Goal: Task Accomplishment & Management: Complete application form

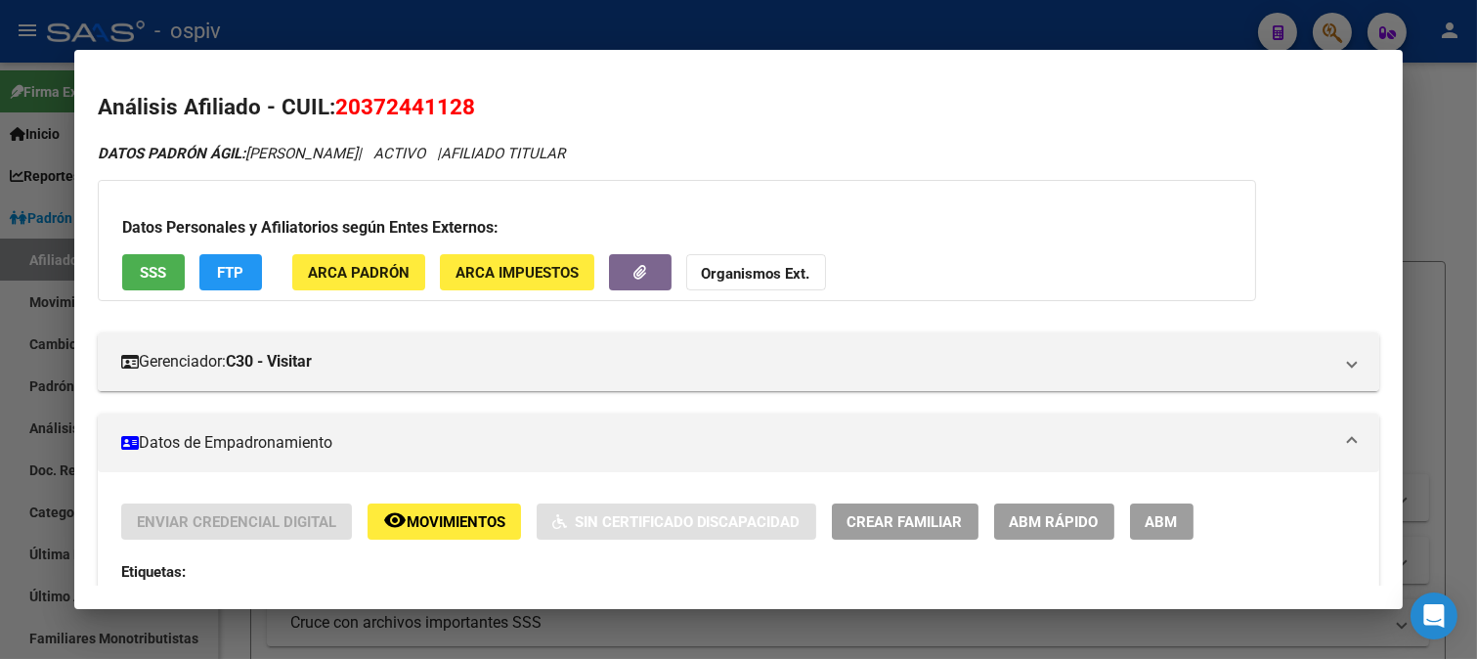
scroll to position [434, 0]
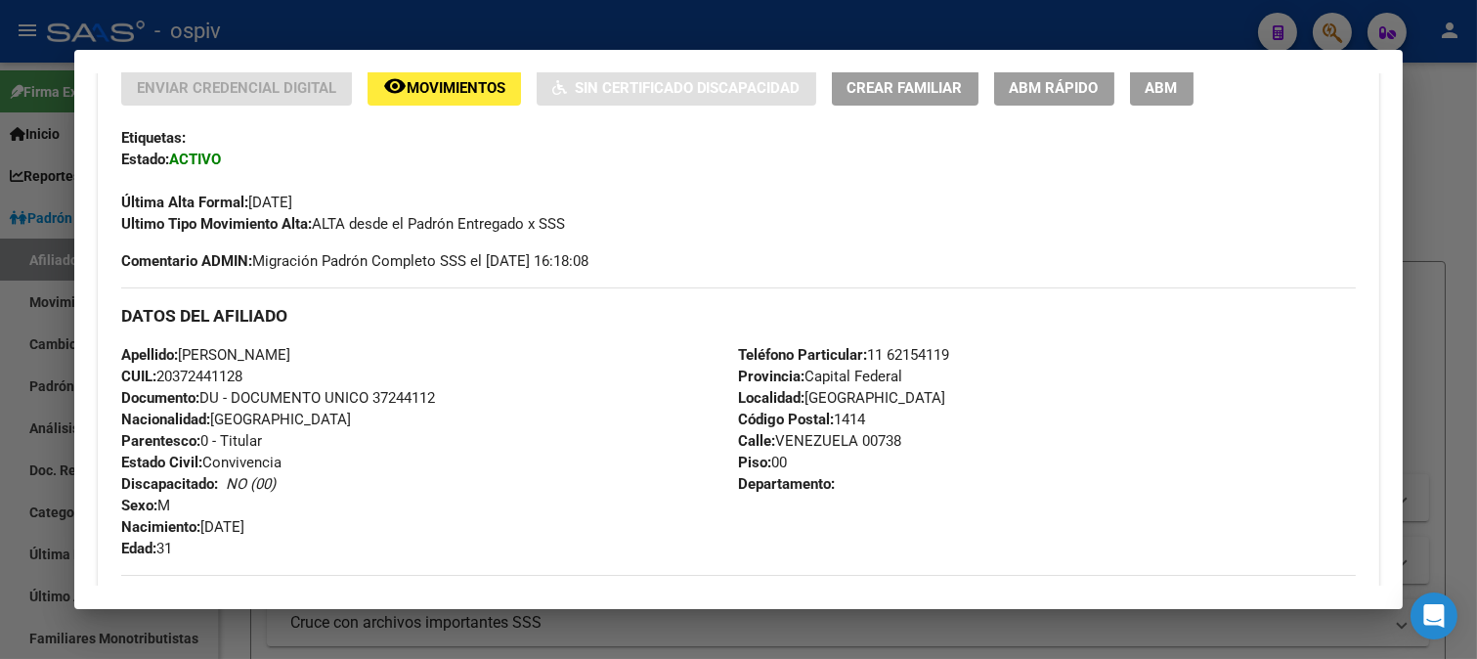
click at [1321, 21] on div at bounding box center [738, 329] width 1477 height 659
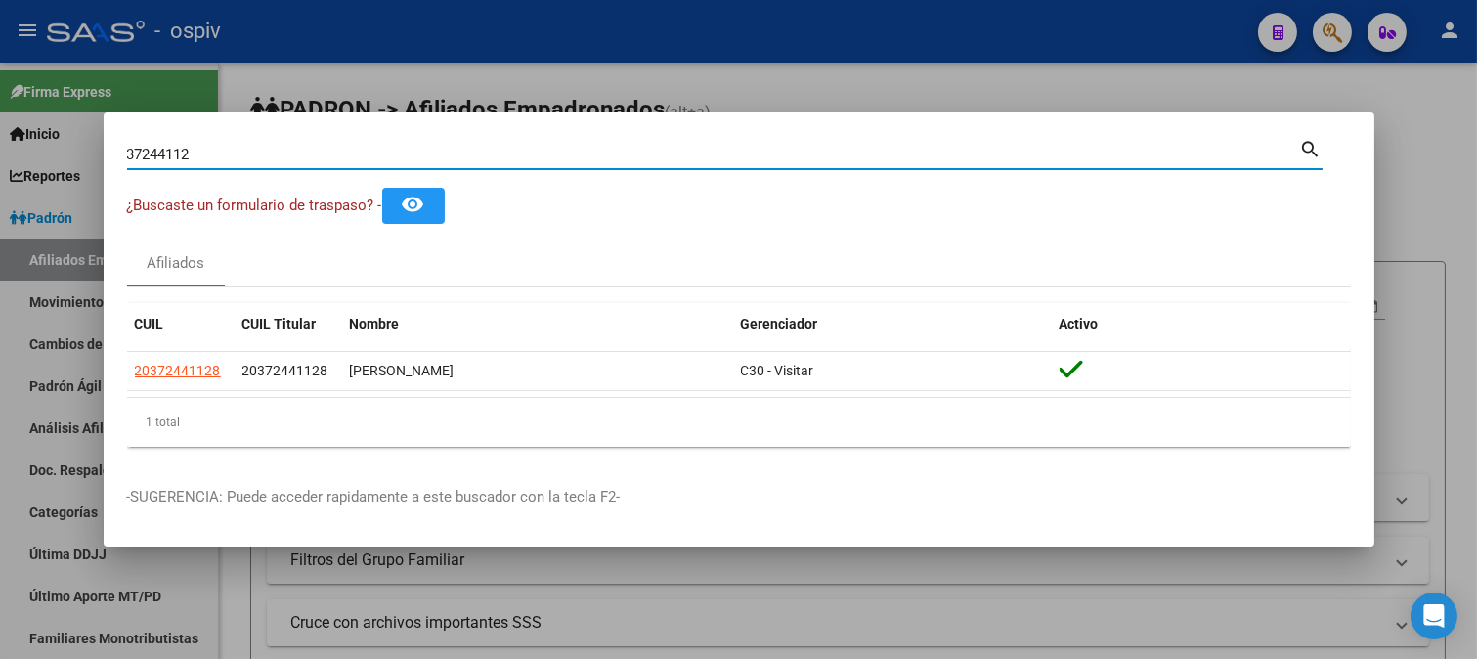
drag, startPoint x: 233, startPoint y: 153, endPoint x: 0, endPoint y: 103, distance: 238.1
click at [0, 103] on div "37244112 Buscar (apellido, dni, cuil, nro traspaso, cuit, obra social) search ¿…" at bounding box center [738, 329] width 1477 height 659
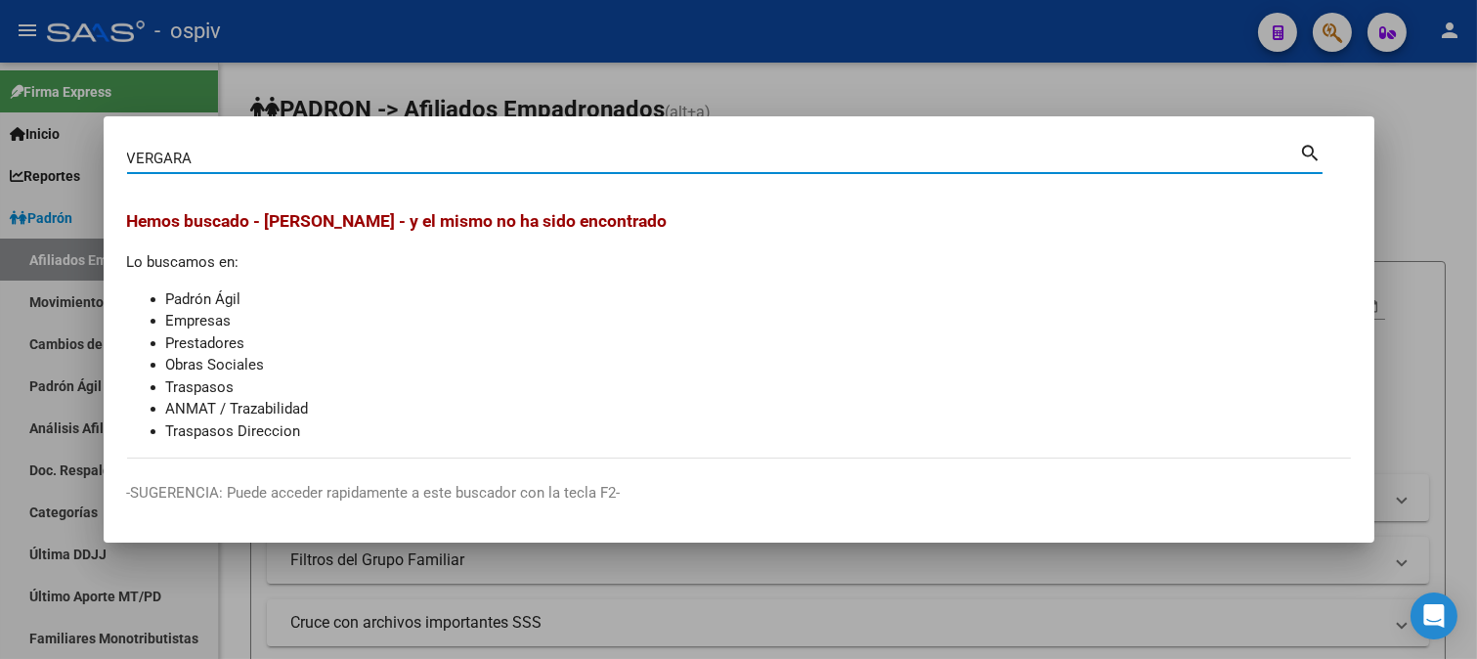
type input "VERGARA"
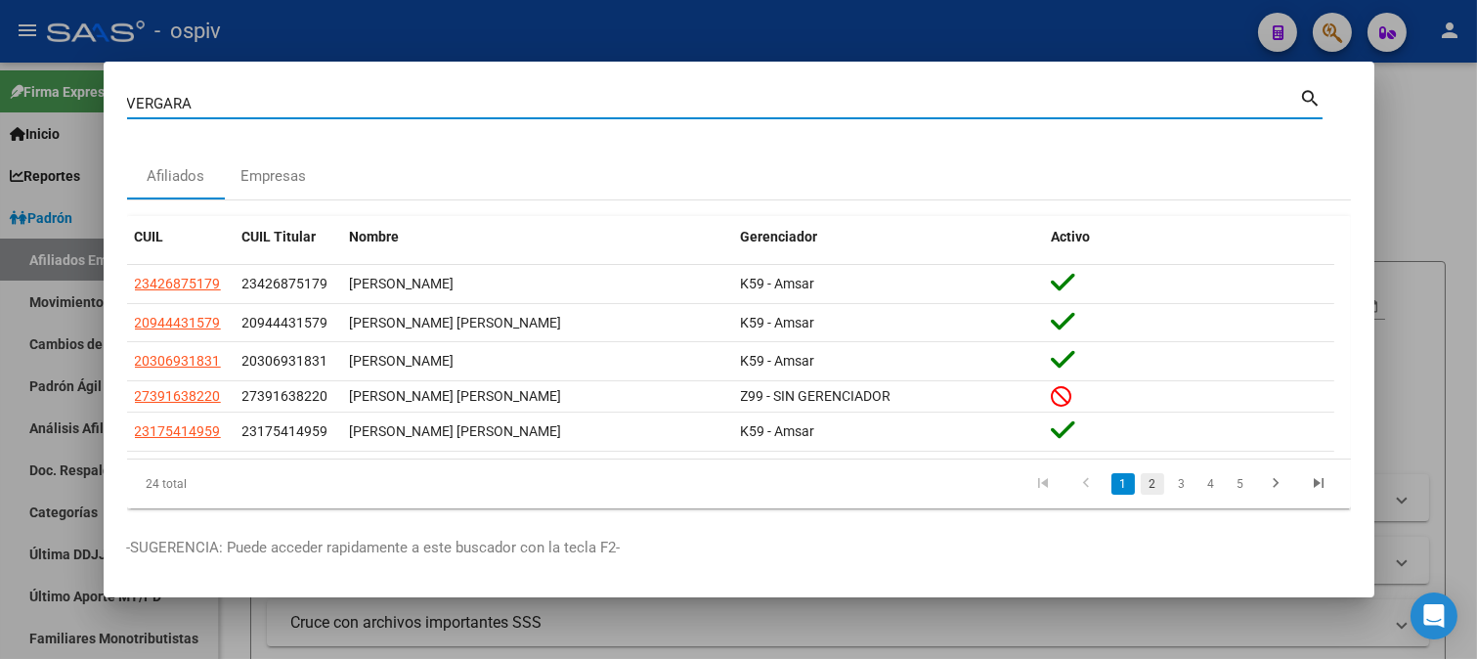
click at [1141, 492] on link "2" at bounding box center [1152, 484] width 23 height 22
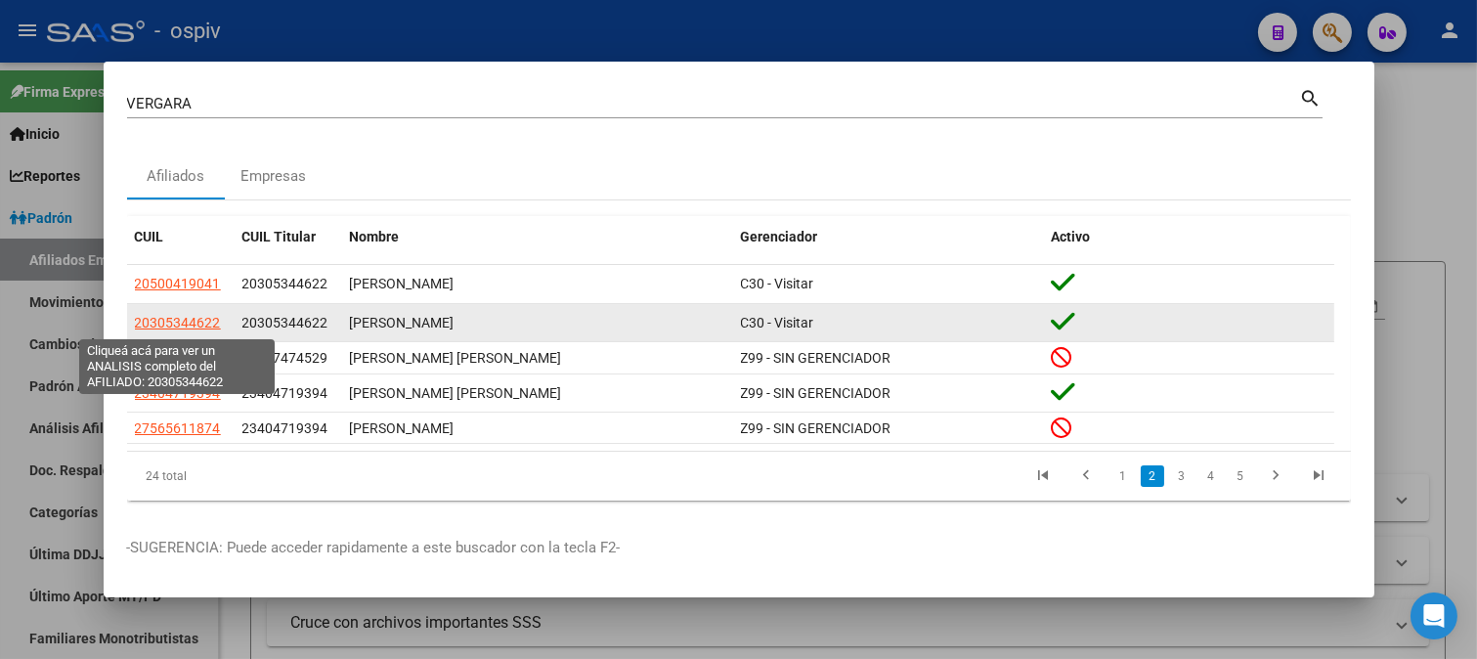
click at [193, 323] on span "20305344622" at bounding box center [178, 323] width 86 height 16
type textarea "20305344622"
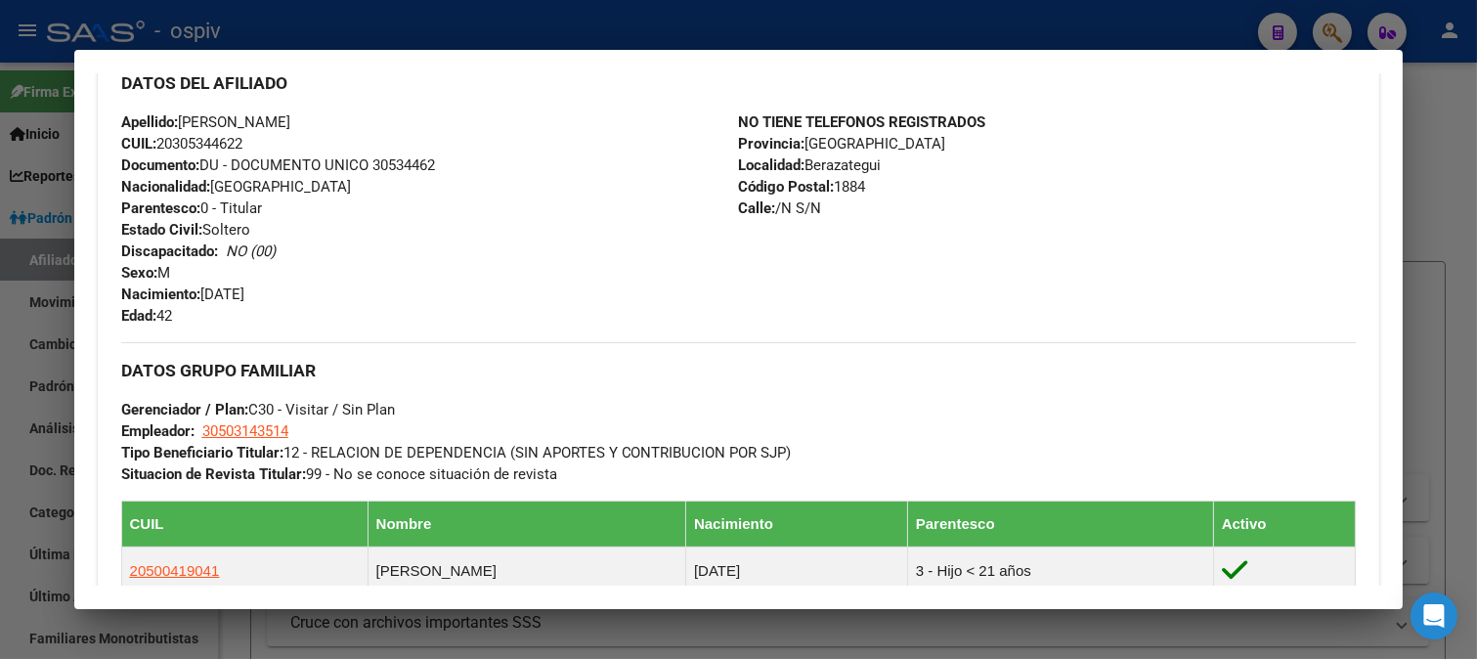
scroll to position [759, 0]
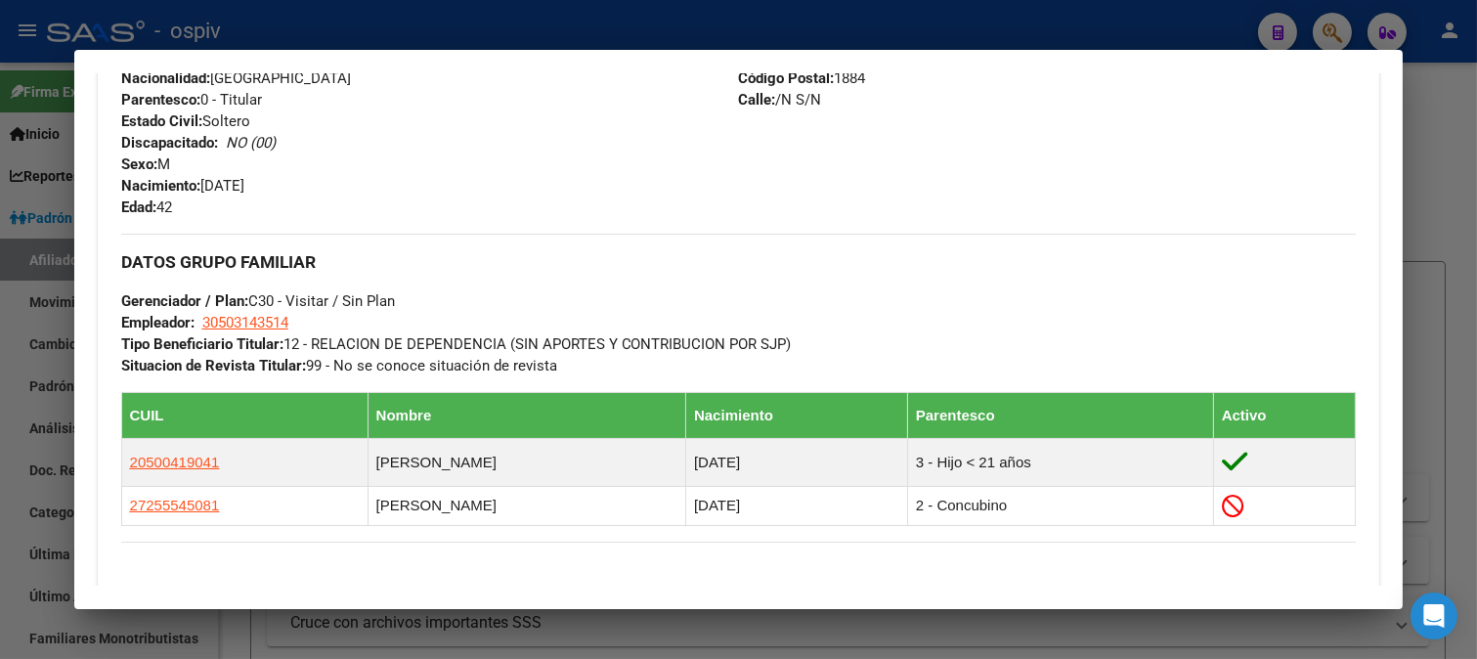
click at [1430, 111] on div at bounding box center [738, 329] width 1477 height 659
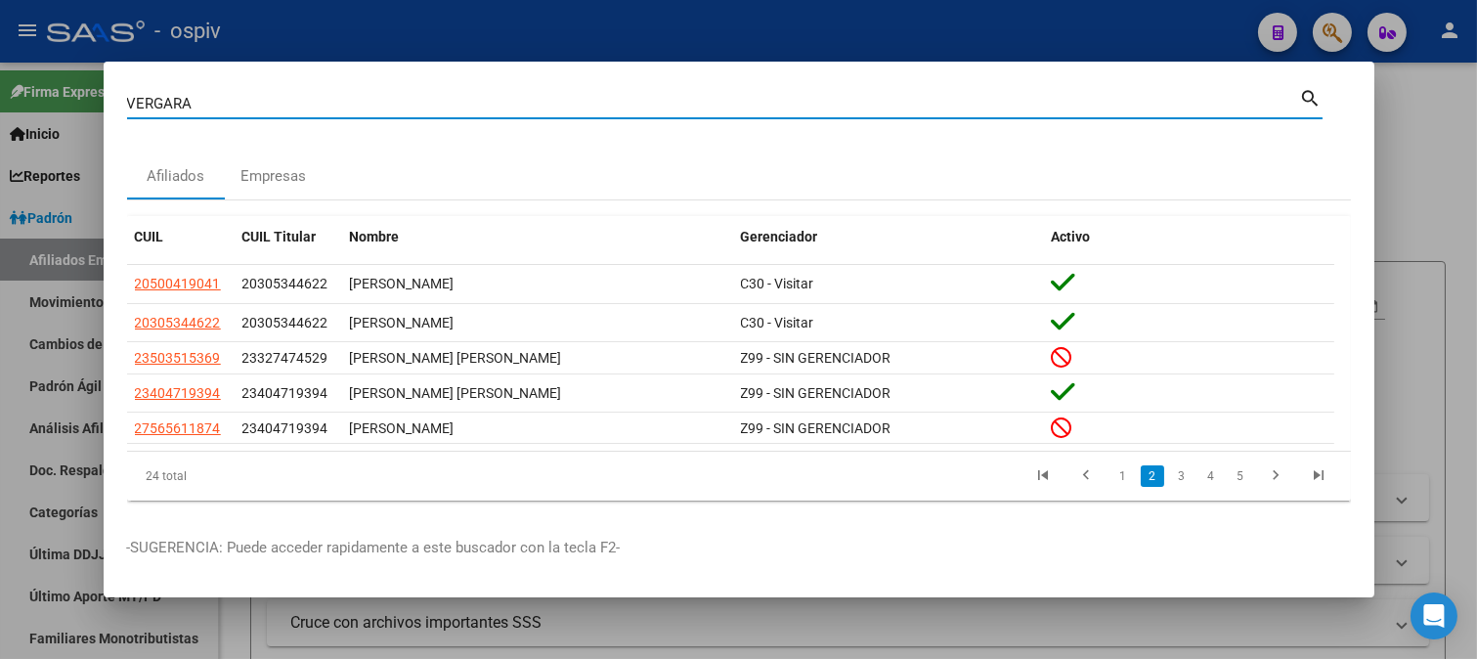
drag, startPoint x: 156, startPoint y: 91, endPoint x: 45, endPoint y: 78, distance: 112.1
click at [45, 78] on div "VERGARA Buscar (apellido, dni, cuil, nro traspaso, cuit, obra social) search Af…" at bounding box center [738, 329] width 1477 height 659
click at [660, 24] on div at bounding box center [738, 329] width 1477 height 659
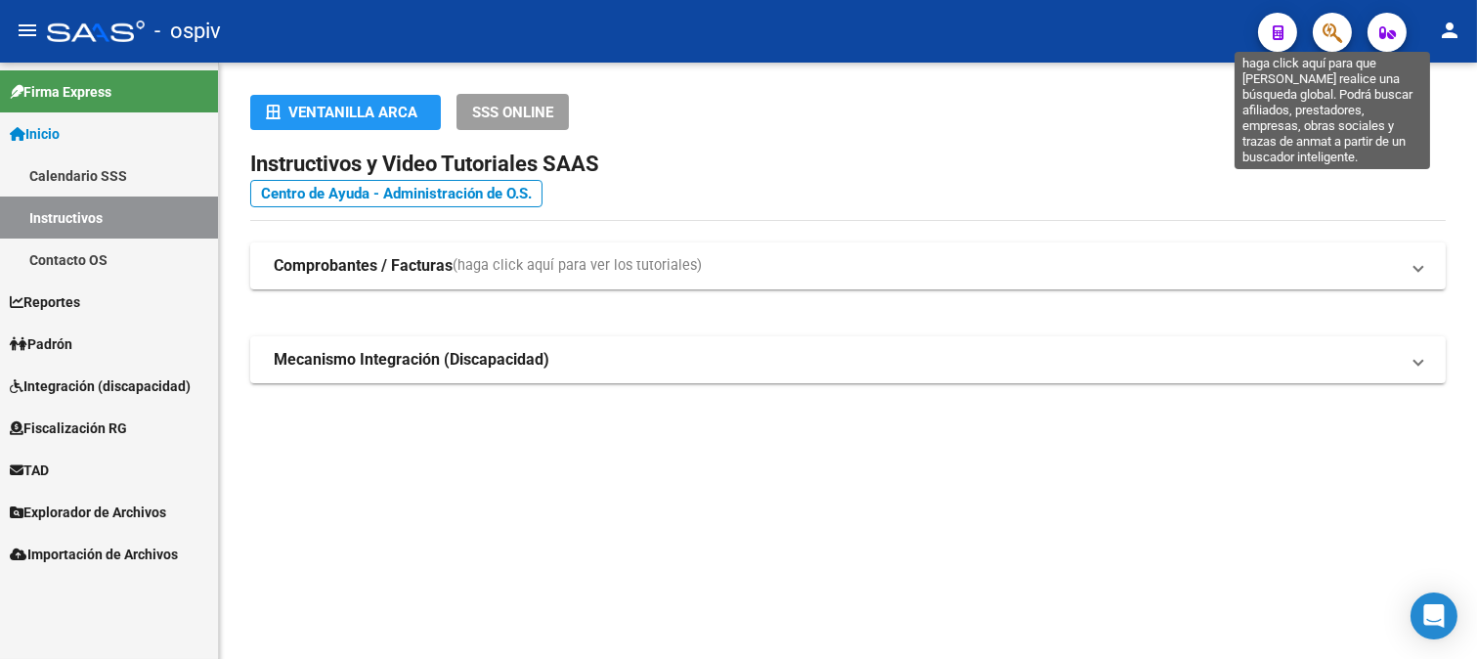
click at [1327, 25] on icon "button" at bounding box center [1332, 33] width 20 height 22
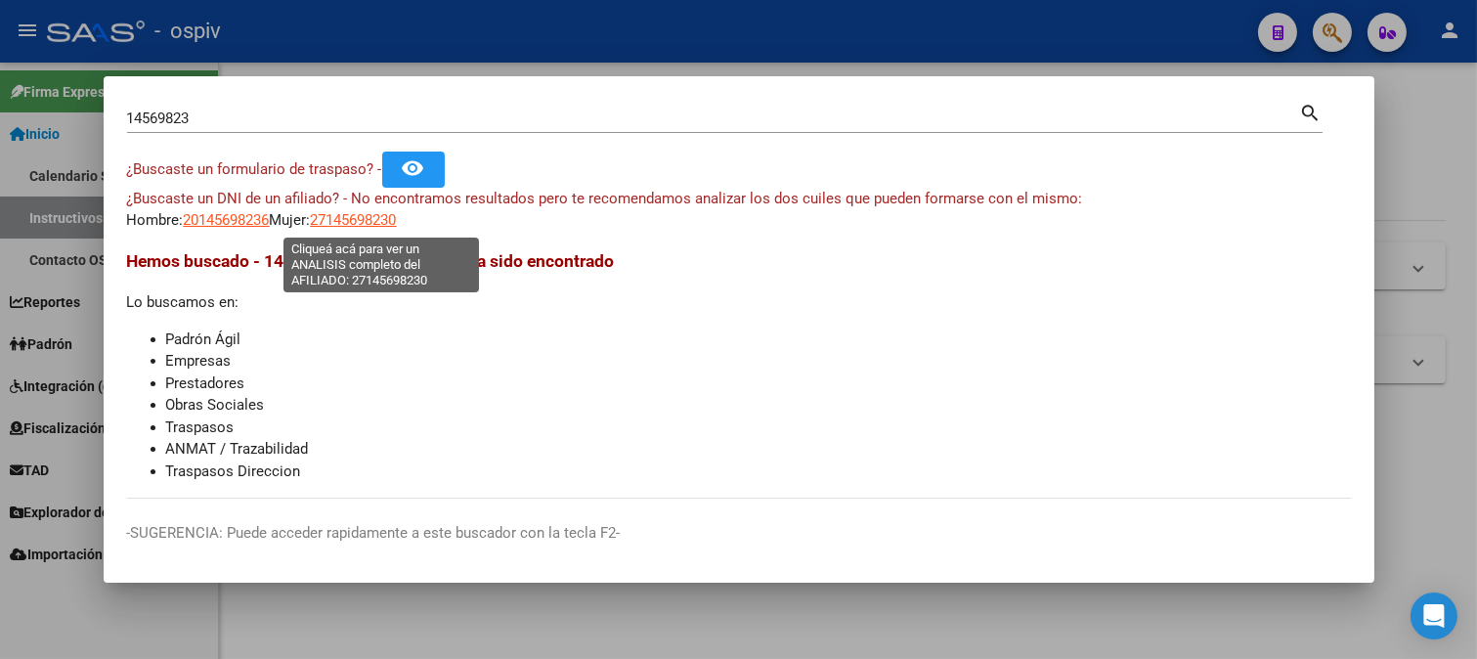
click at [394, 216] on span "27145698230" at bounding box center [354, 220] width 86 height 18
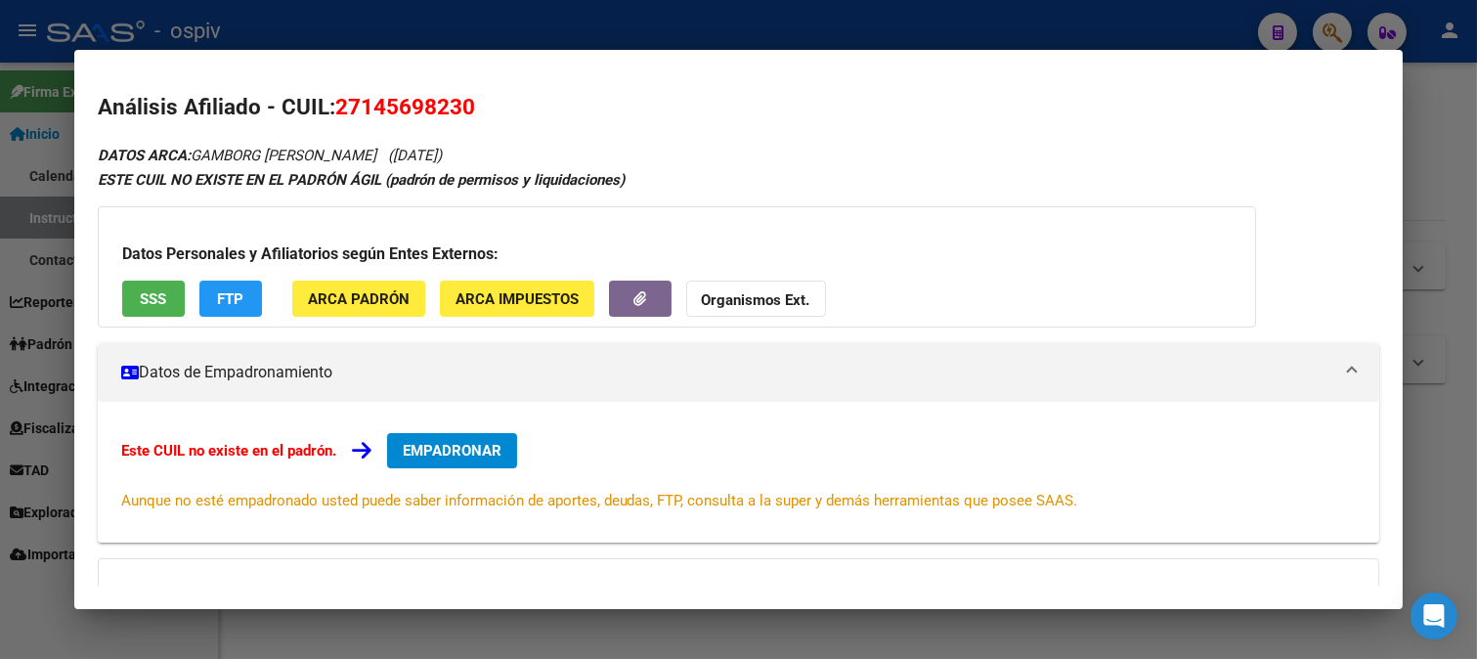
drag, startPoint x: 1333, startPoint y: 23, endPoint x: 545, endPoint y: 95, distance: 790.9
click at [1331, 23] on div at bounding box center [738, 329] width 1477 height 659
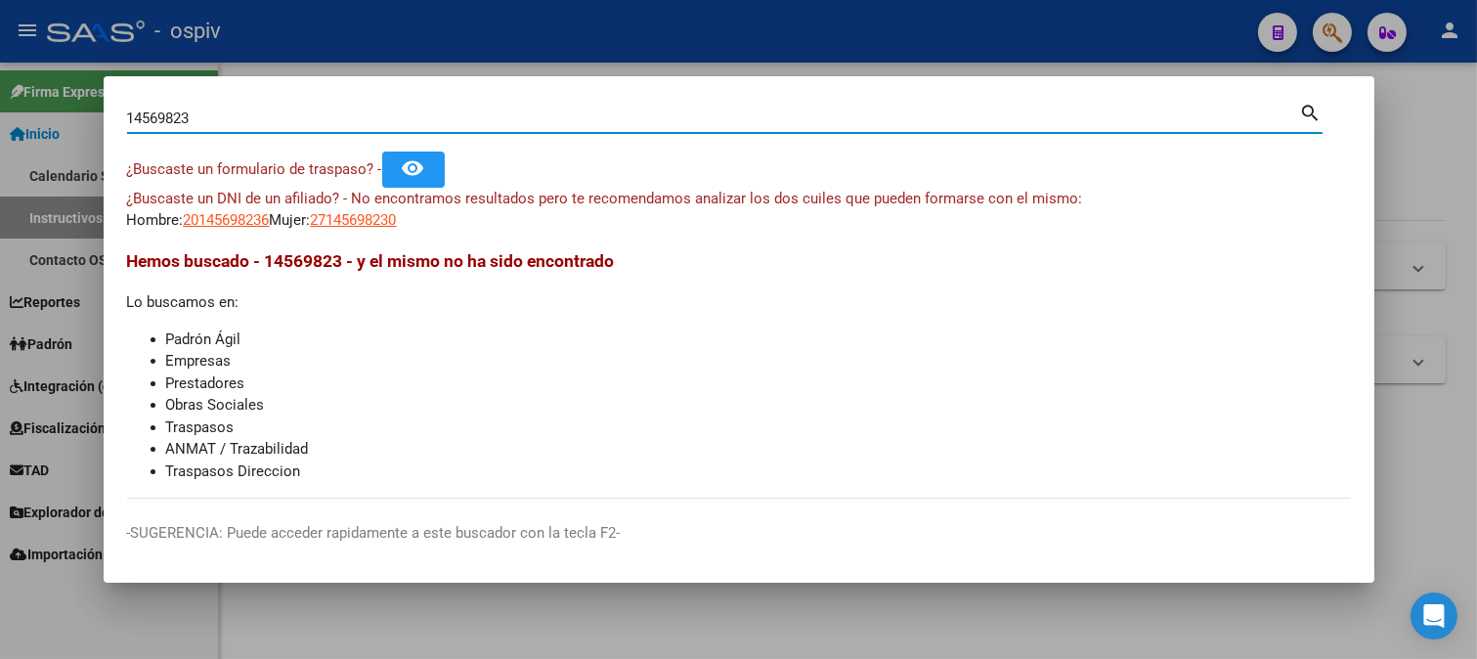
click at [151, 120] on input "14569823" at bounding box center [713, 118] width 1173 height 18
type input "14589823"
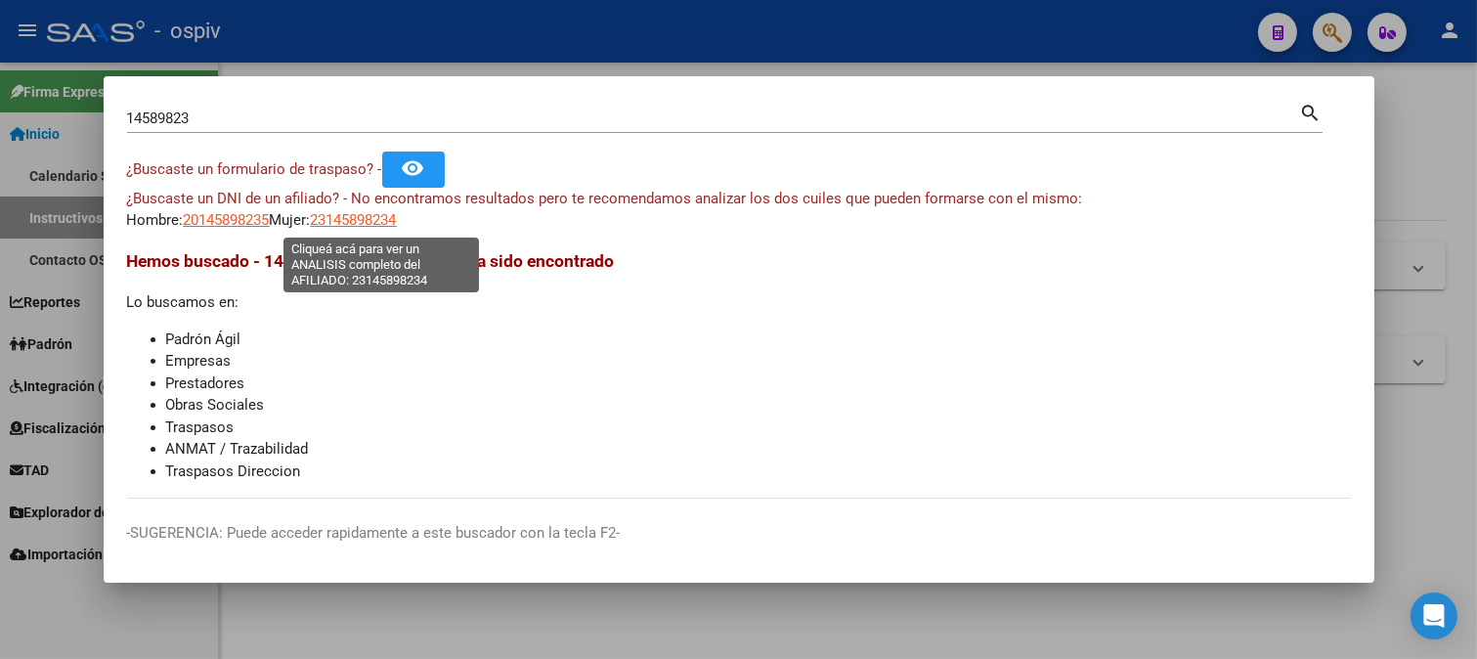
click at [375, 216] on span "23145898234" at bounding box center [354, 220] width 86 height 18
type textarea "23145898234"
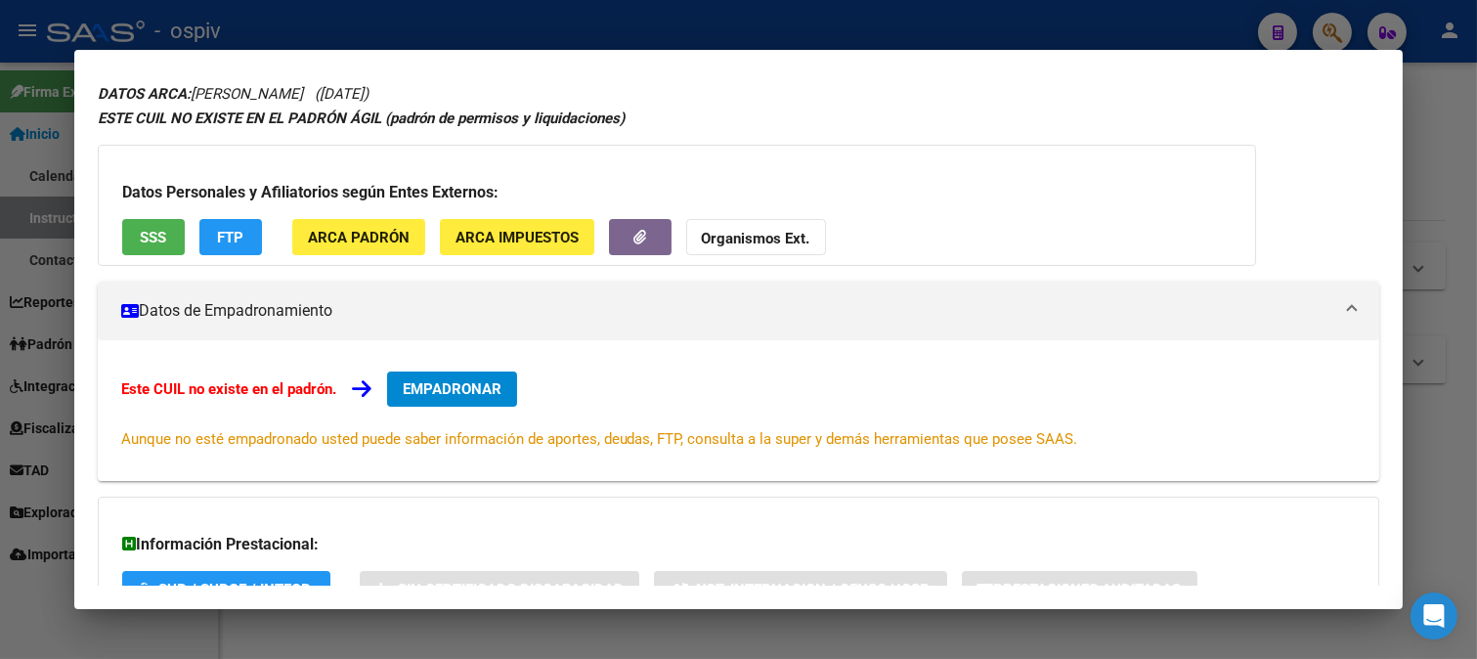
scroll to position [213, 0]
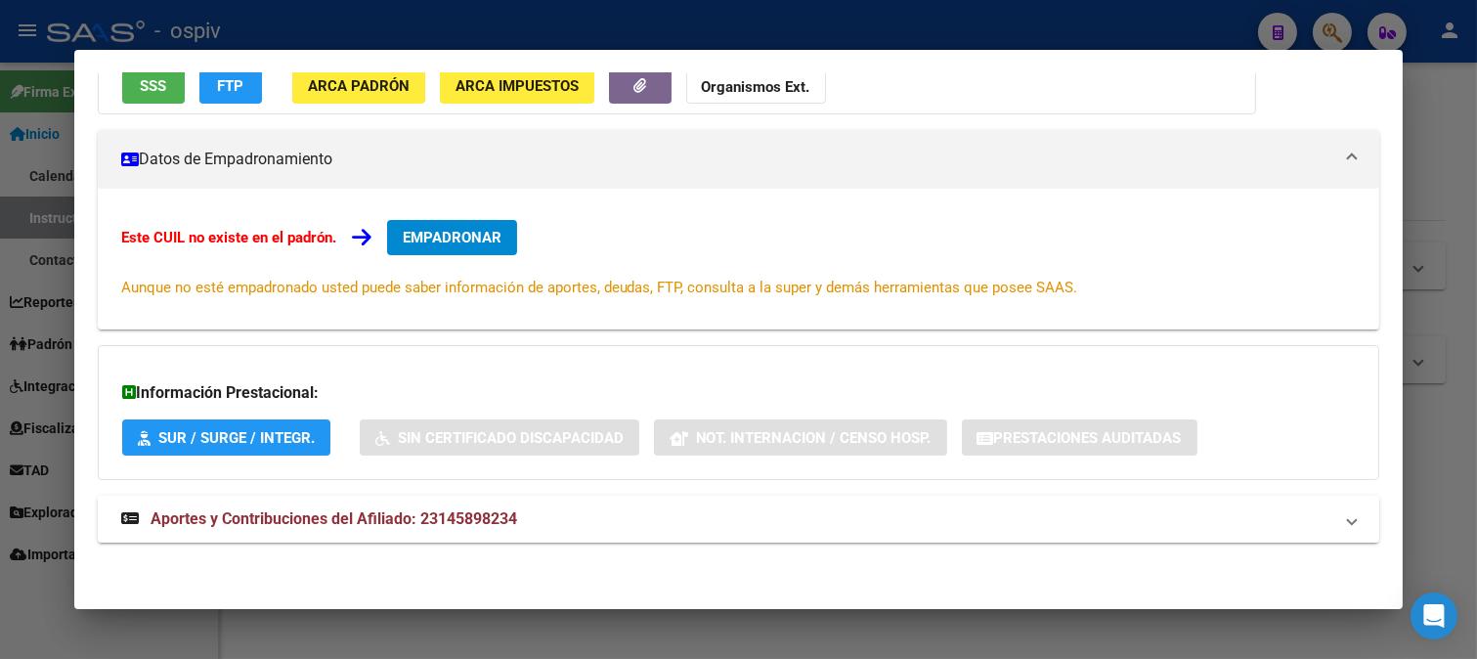
click at [456, 532] on mat-expansion-panel-header "Aportes y Contribuciones del Afiliado: 23145898234" at bounding box center [739, 519] width 1282 height 47
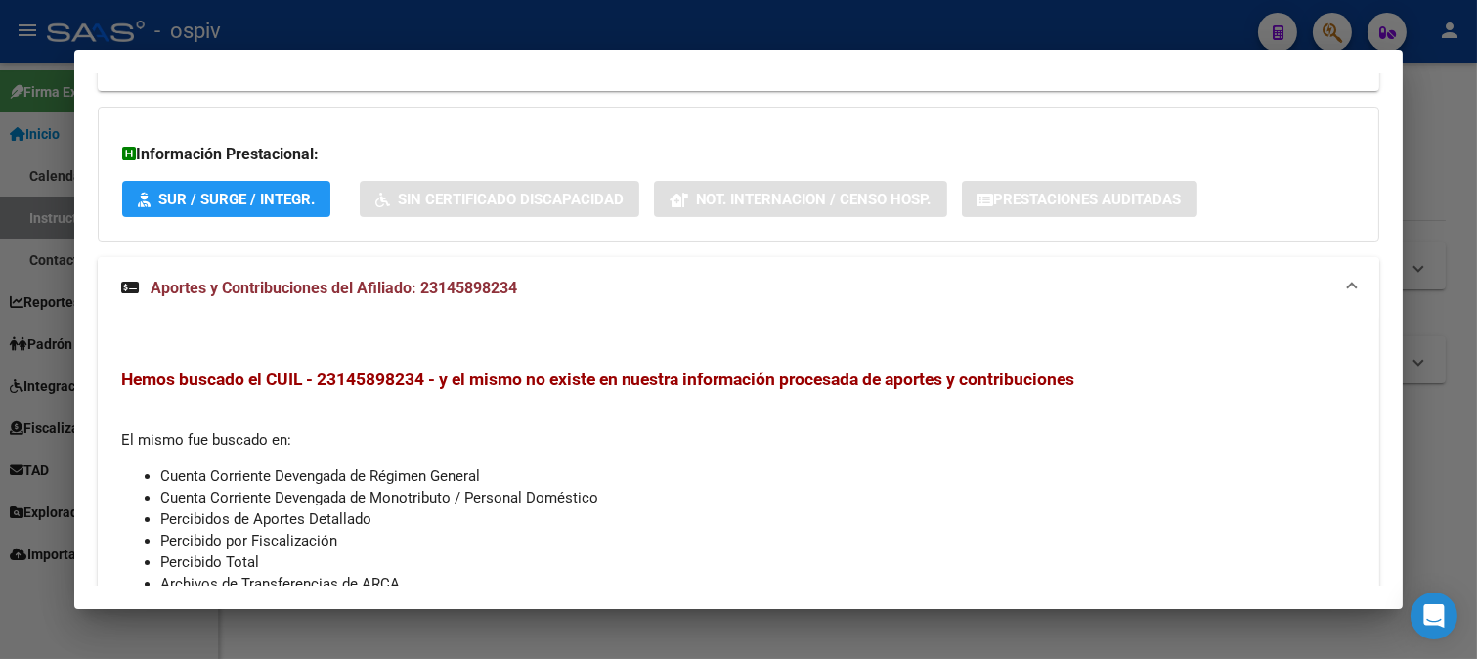
scroll to position [0, 0]
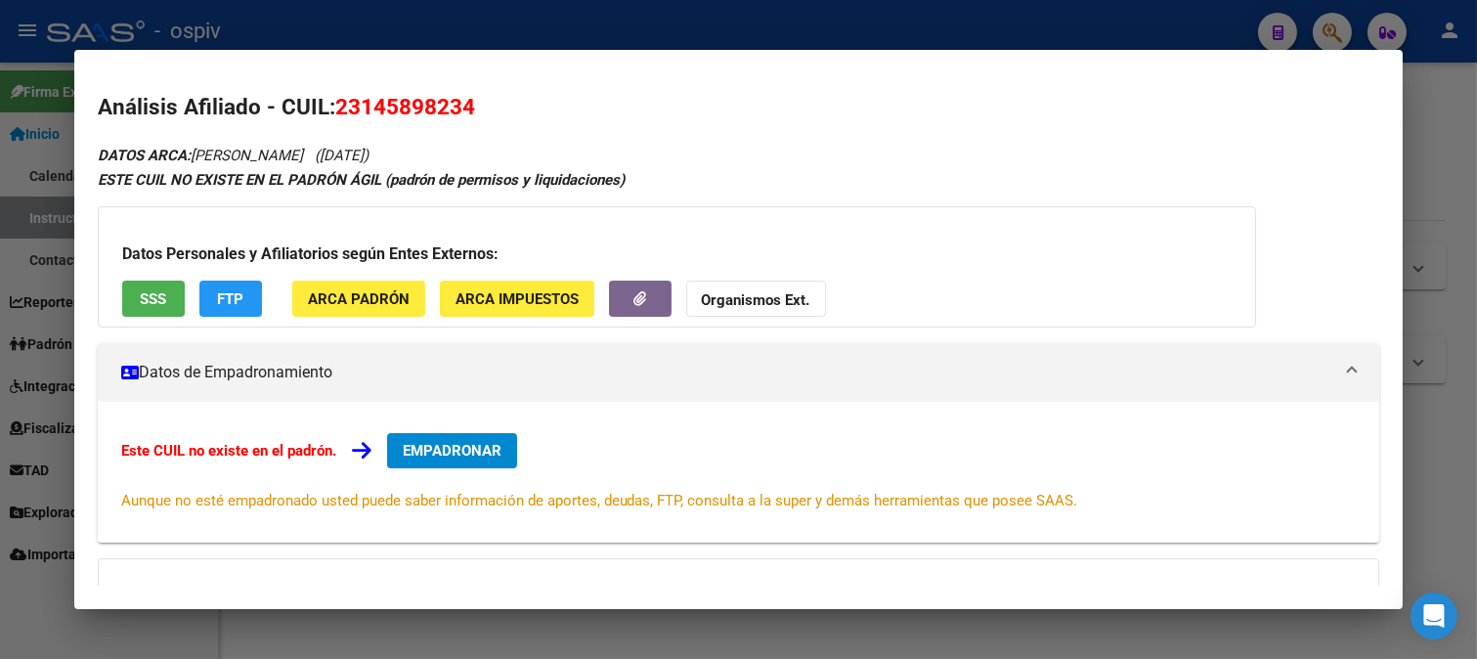
click at [160, 304] on span "SSS" at bounding box center [153, 299] width 26 height 18
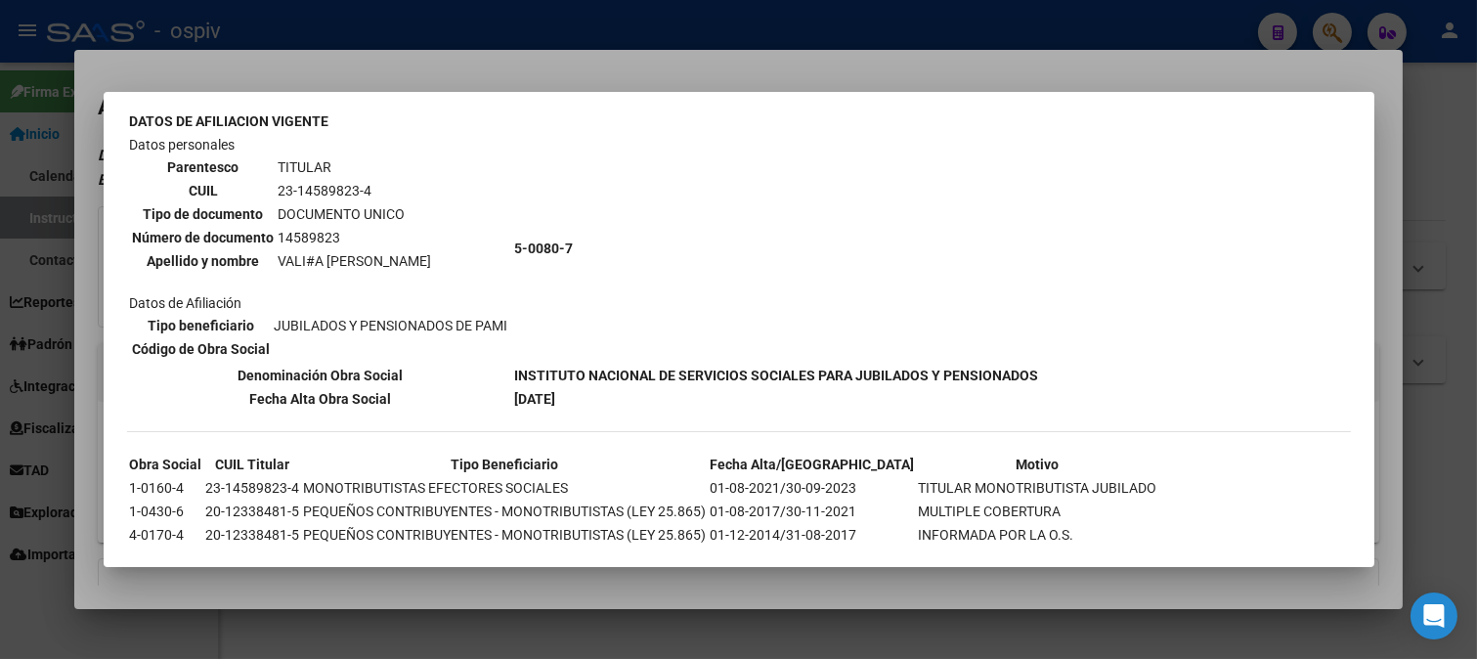
scroll to position [474, 0]
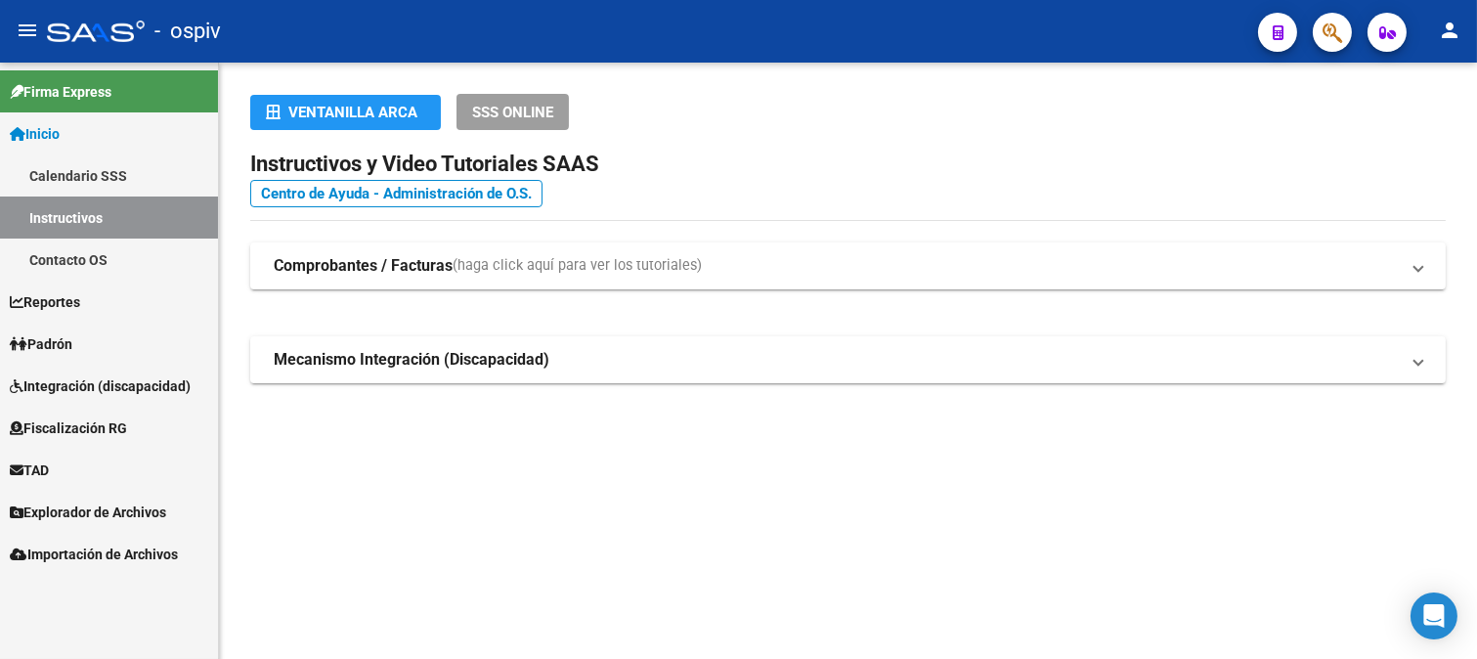
click at [104, 211] on link "Instructivos" at bounding box center [109, 217] width 218 height 42
click at [60, 124] on span "Inicio" at bounding box center [35, 134] width 50 height 22
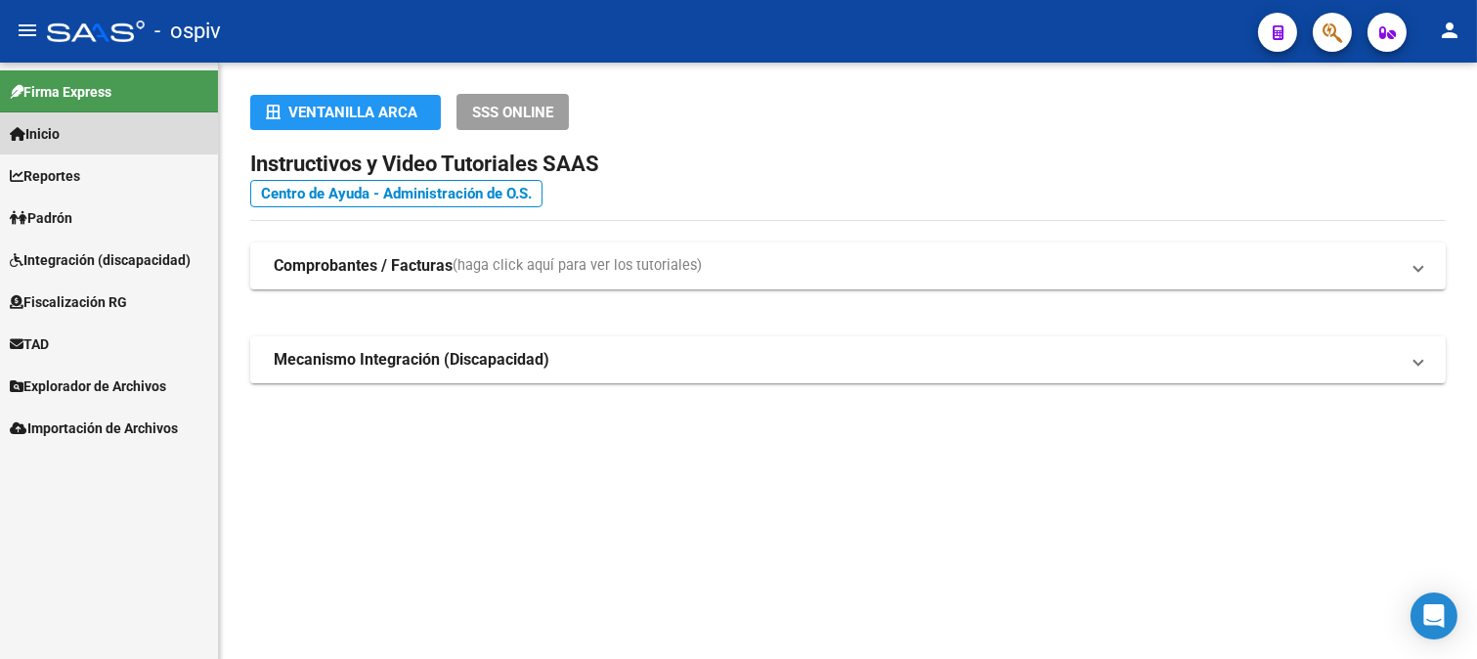
drag, startPoint x: 41, startPoint y: 119, endPoint x: 72, endPoint y: 140, distance: 37.4
click at [42, 122] on link "Inicio" at bounding box center [109, 133] width 218 height 42
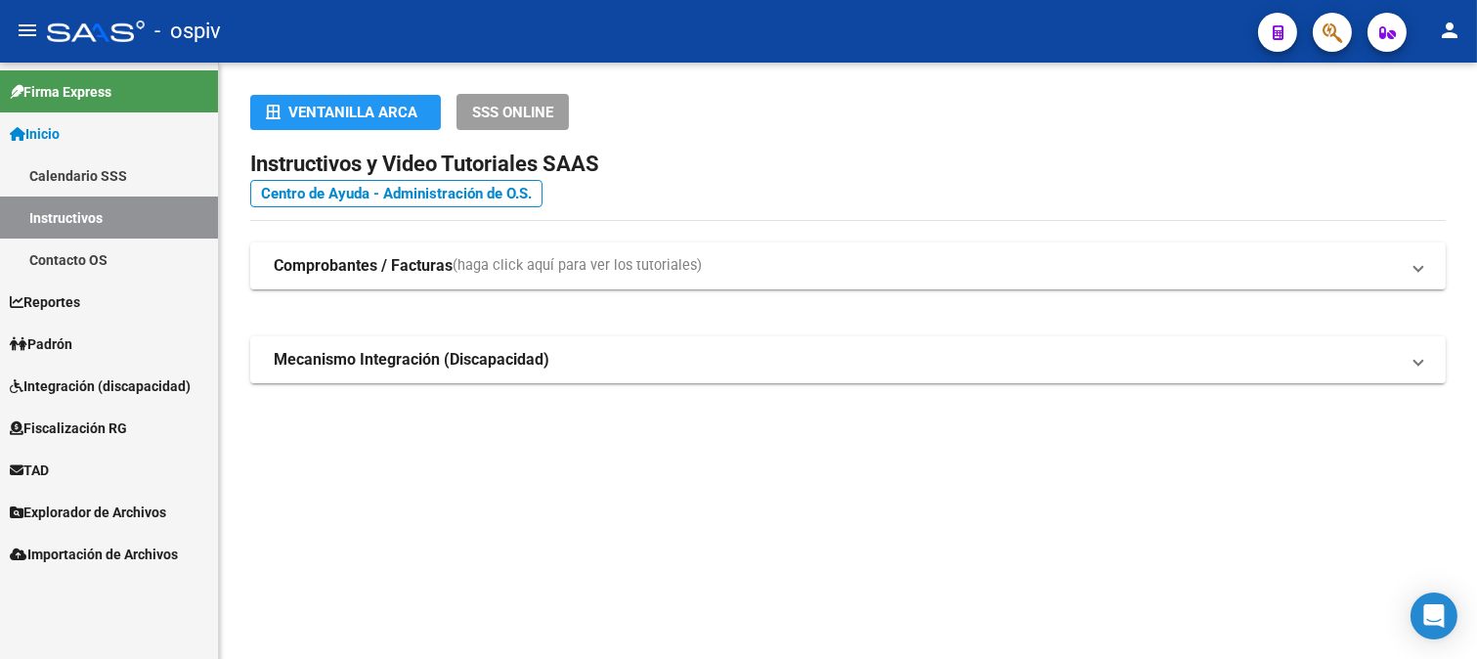
click at [72, 333] on span "Padrón" at bounding box center [41, 344] width 63 height 22
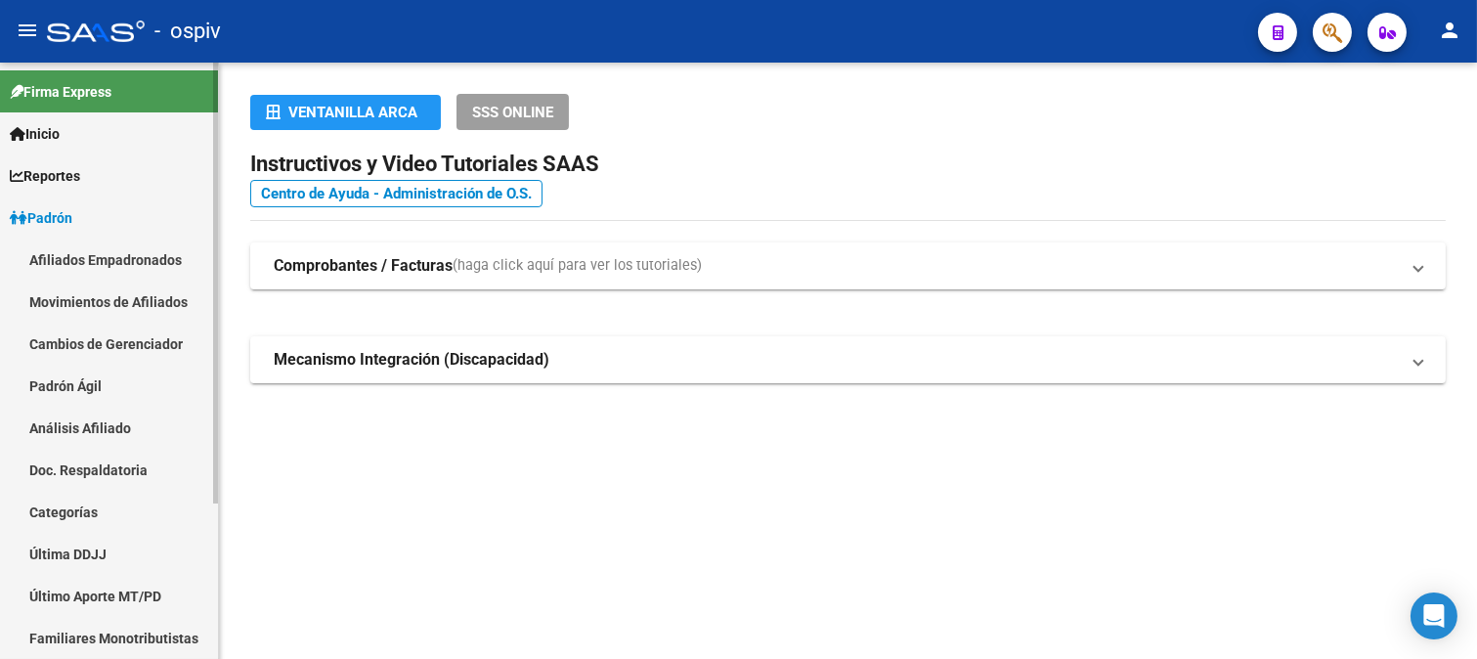
click at [98, 259] on link "Afiliados Empadronados" at bounding box center [109, 259] width 218 height 42
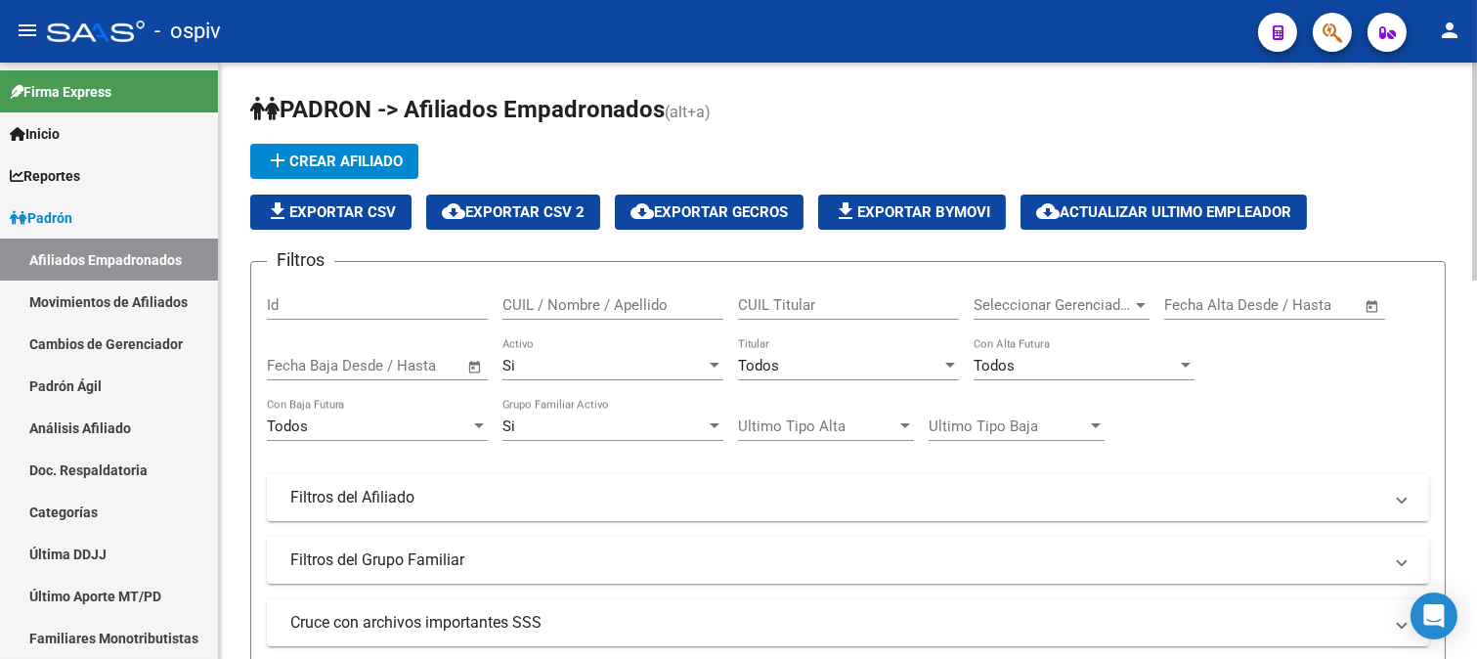
click at [926, 220] on span "file_download Exportar Bymovi" at bounding box center [912, 212] width 156 height 18
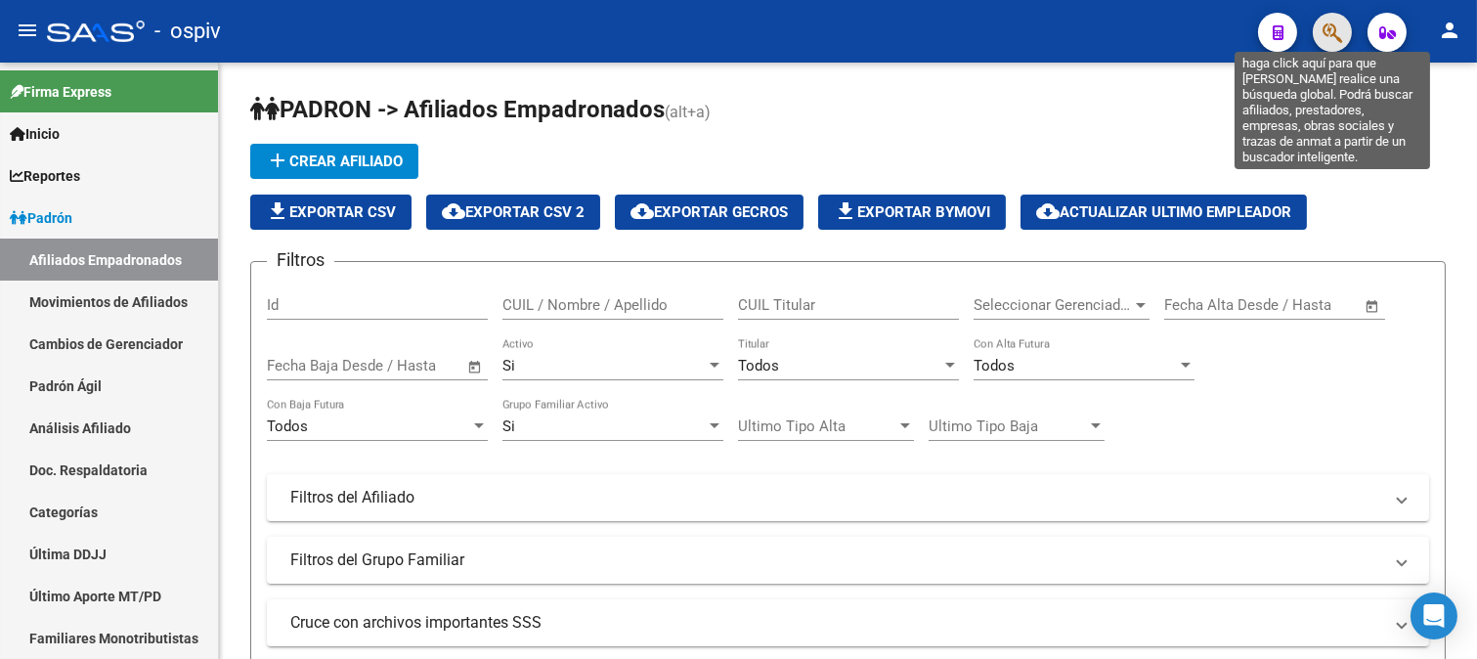
click at [1327, 31] on icon "button" at bounding box center [1332, 33] width 20 height 22
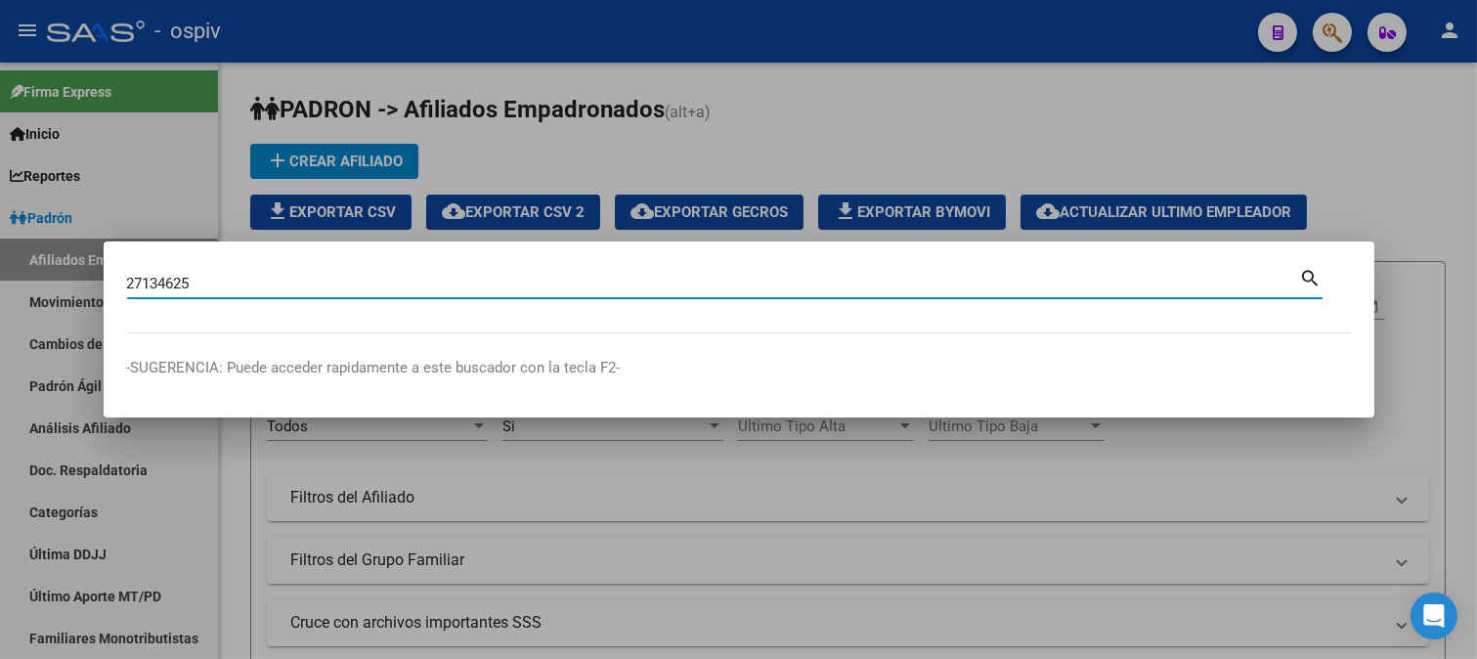
type input "27134625"
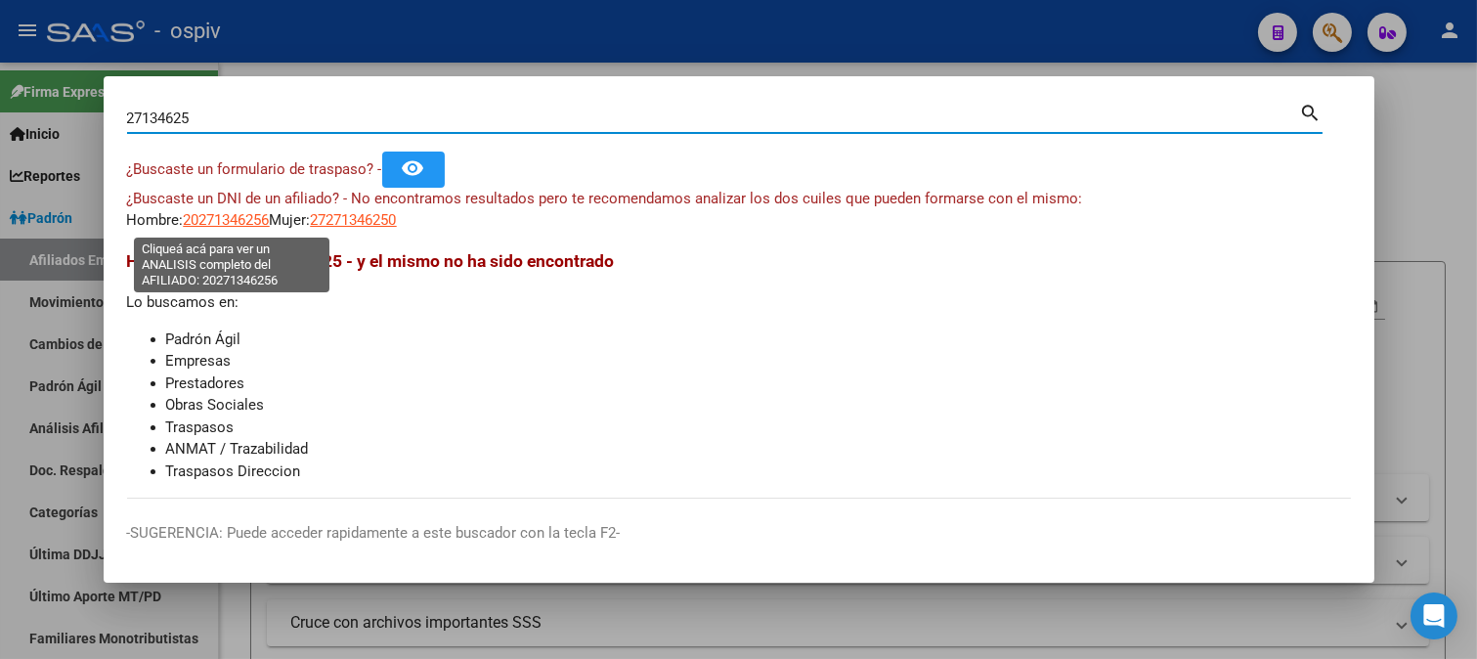
click at [223, 227] on span "20271346256" at bounding box center [227, 220] width 86 height 18
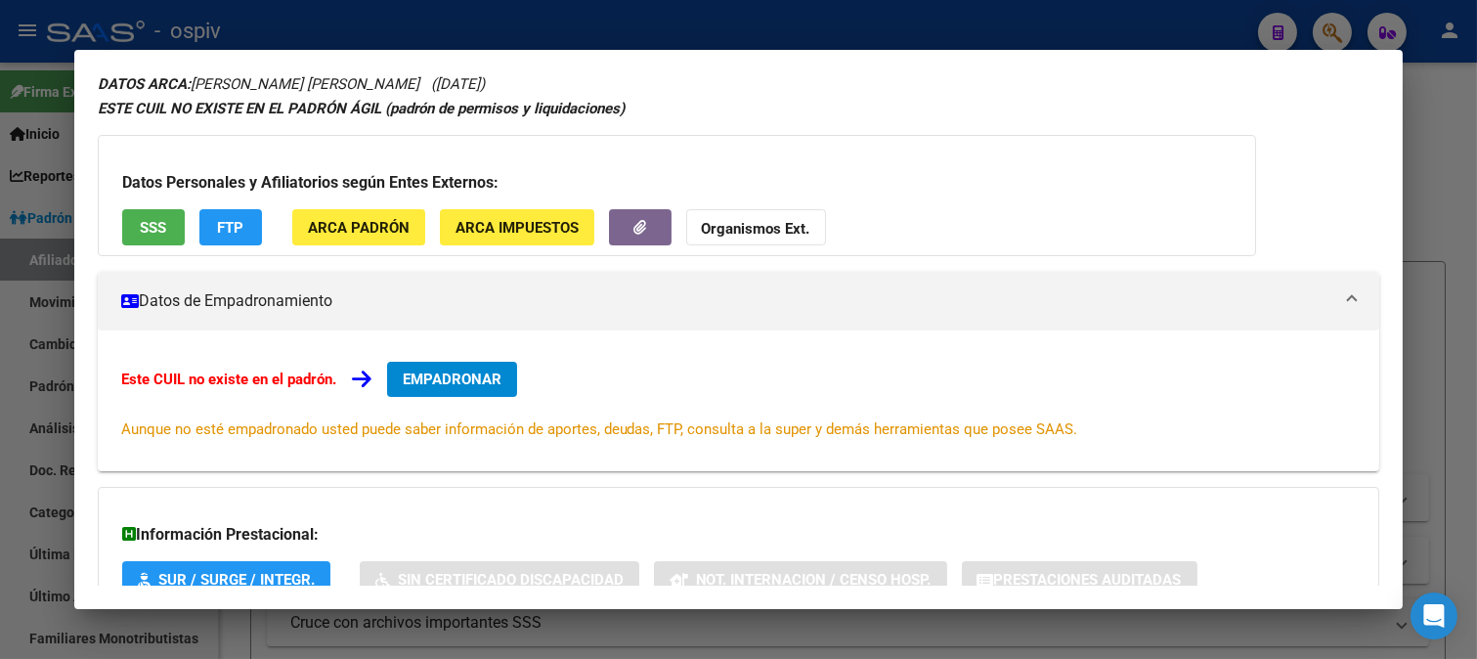
scroll to position [108, 0]
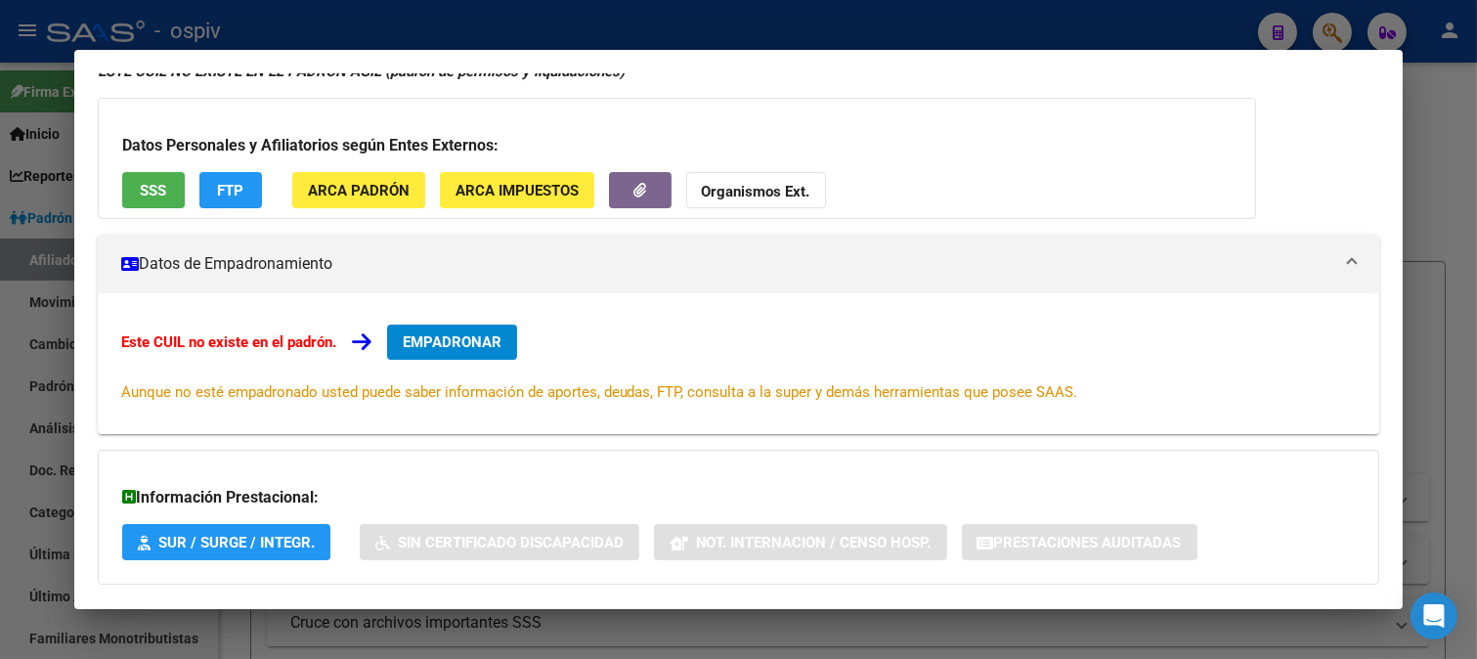
click at [472, 337] on span "EMPADRONAR" at bounding box center [452, 342] width 99 height 18
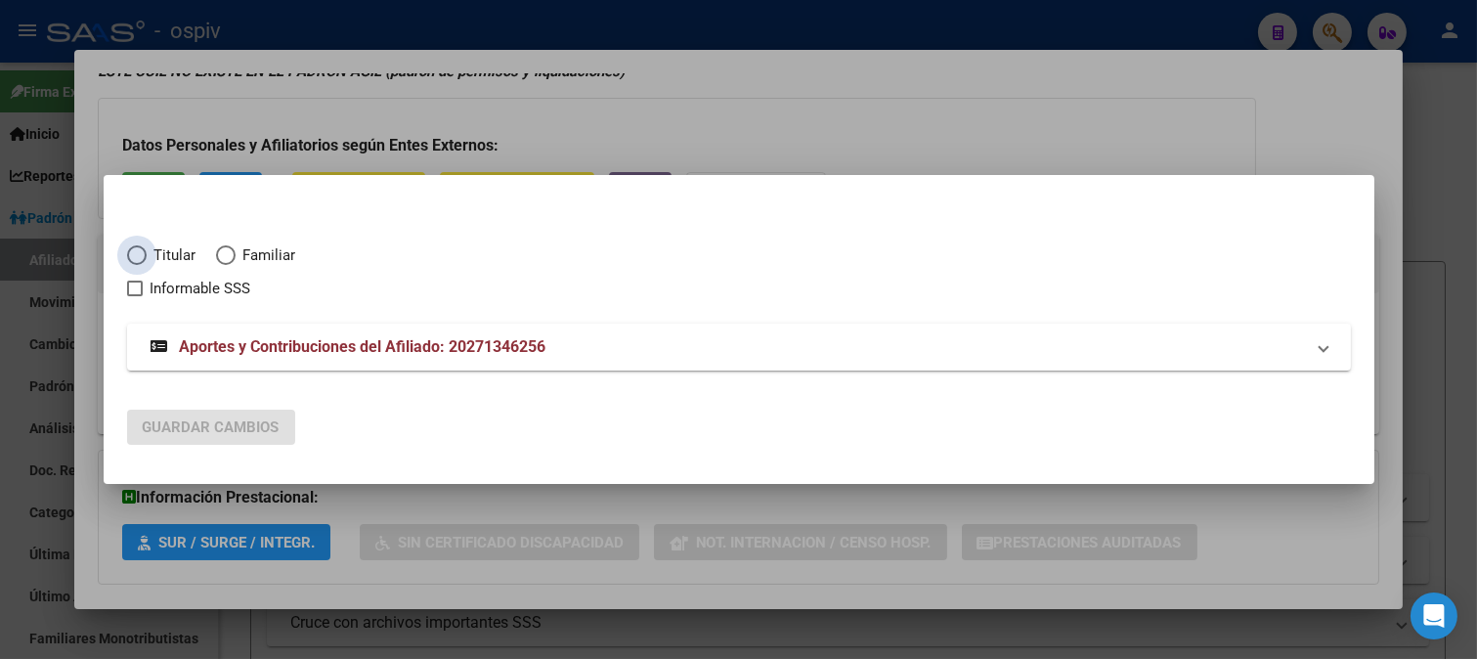
click at [138, 265] on span "Elija una opción" at bounding box center [137, 255] width 20 height 20
click at [138, 265] on input "Titular" at bounding box center [137, 255] width 20 height 20
radio input "true"
checkbox input "true"
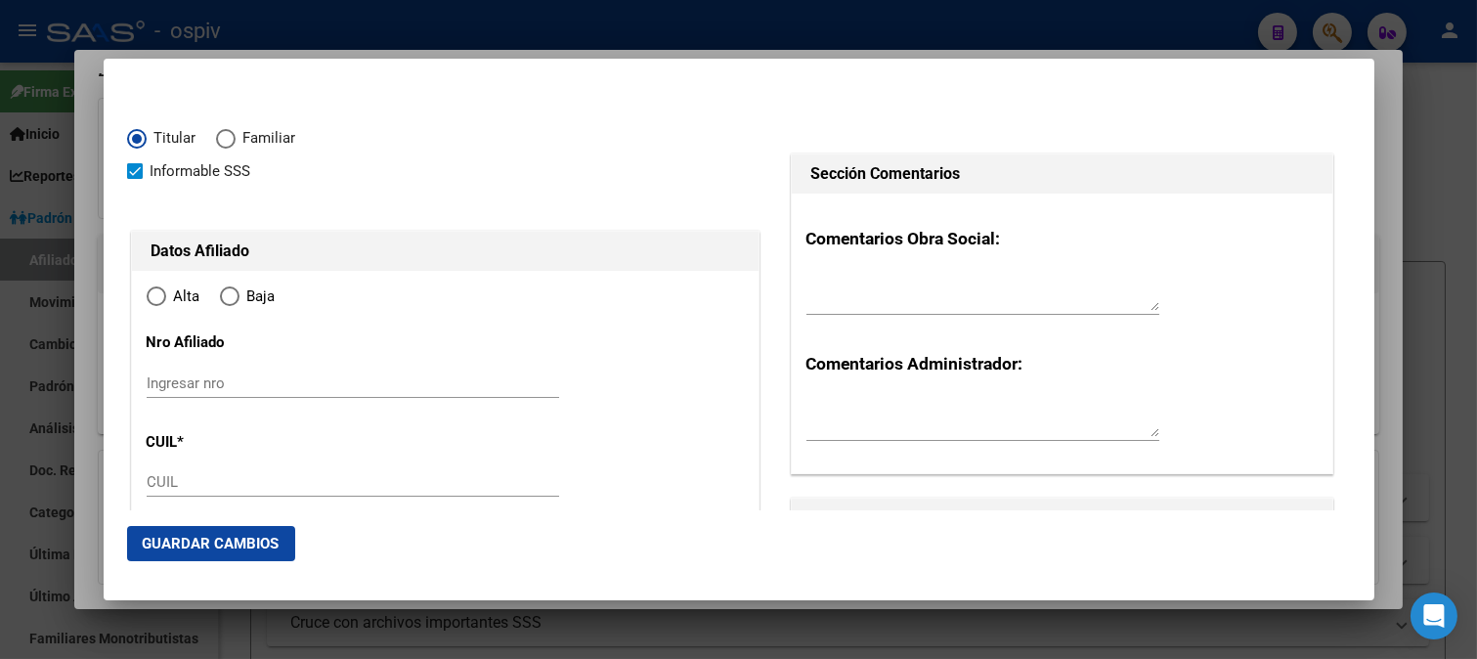
type input "20-27134625-6"
type input "27134625"
type input "RIOS"
type input "SEBASTIAN FAUSTINO"
type input "1979-06-14"
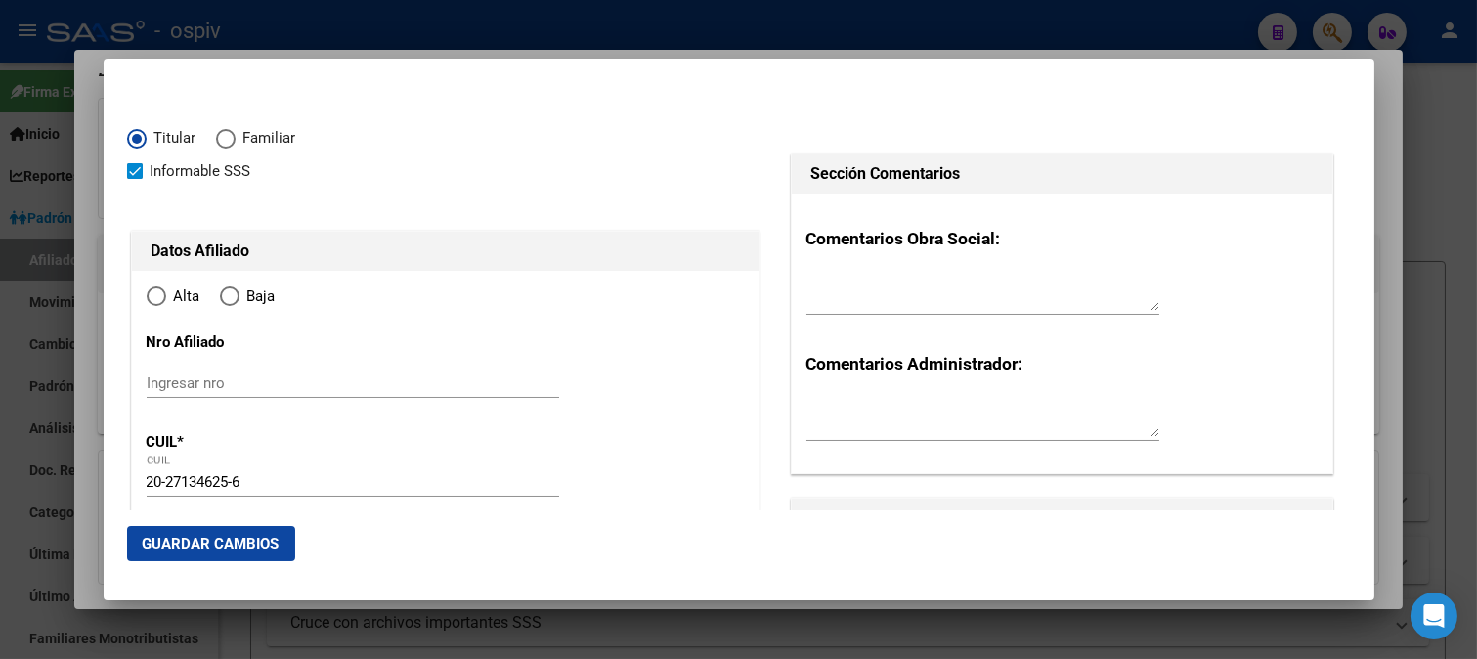
type input "ROSARIO"
type input "2000"
type input "HIPOLITO IRIGOYEN"
type input "1807"
radio input "true"
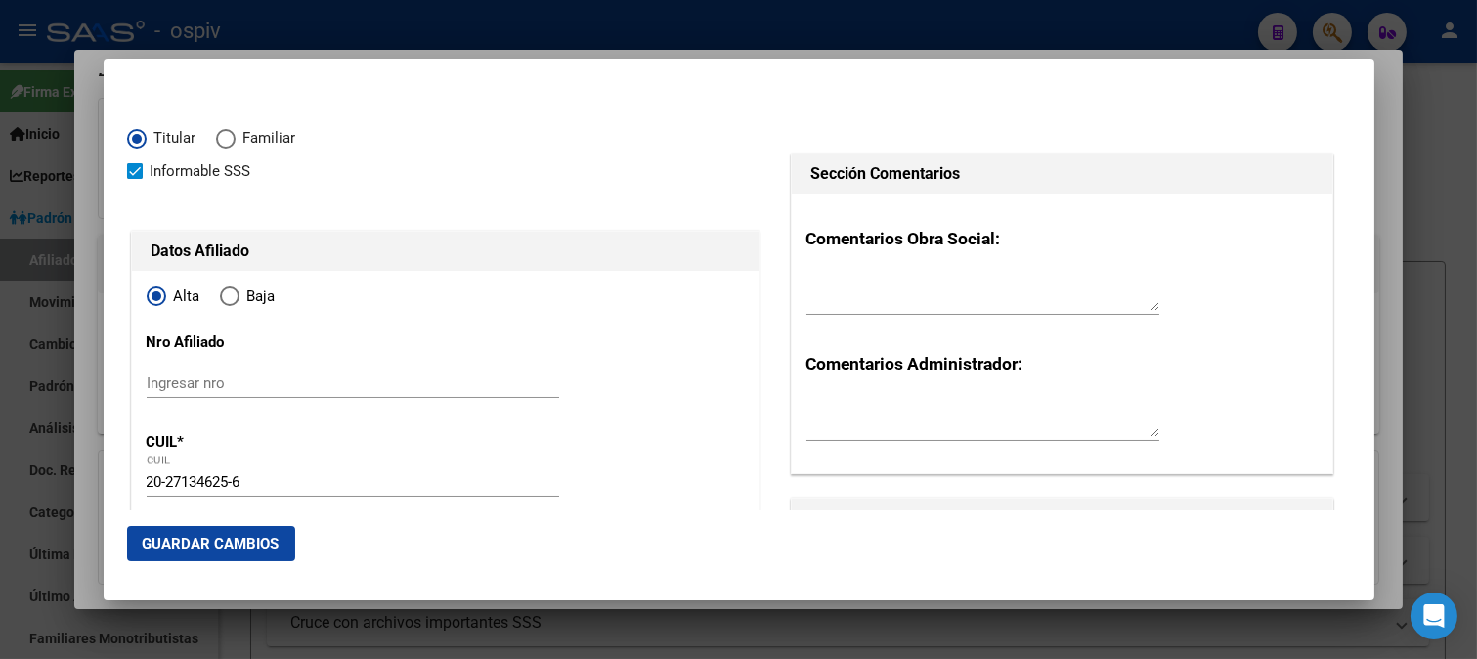
type input "ROSARIO"
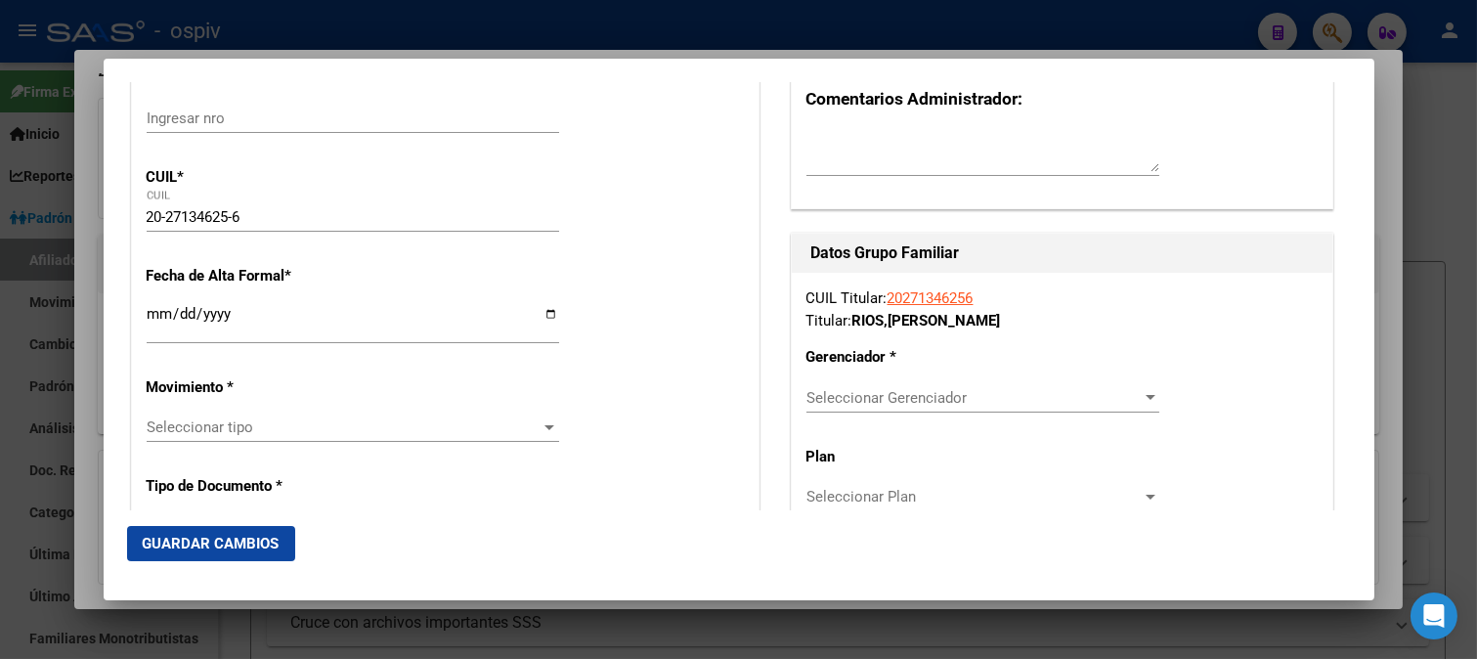
scroll to position [325, 0]
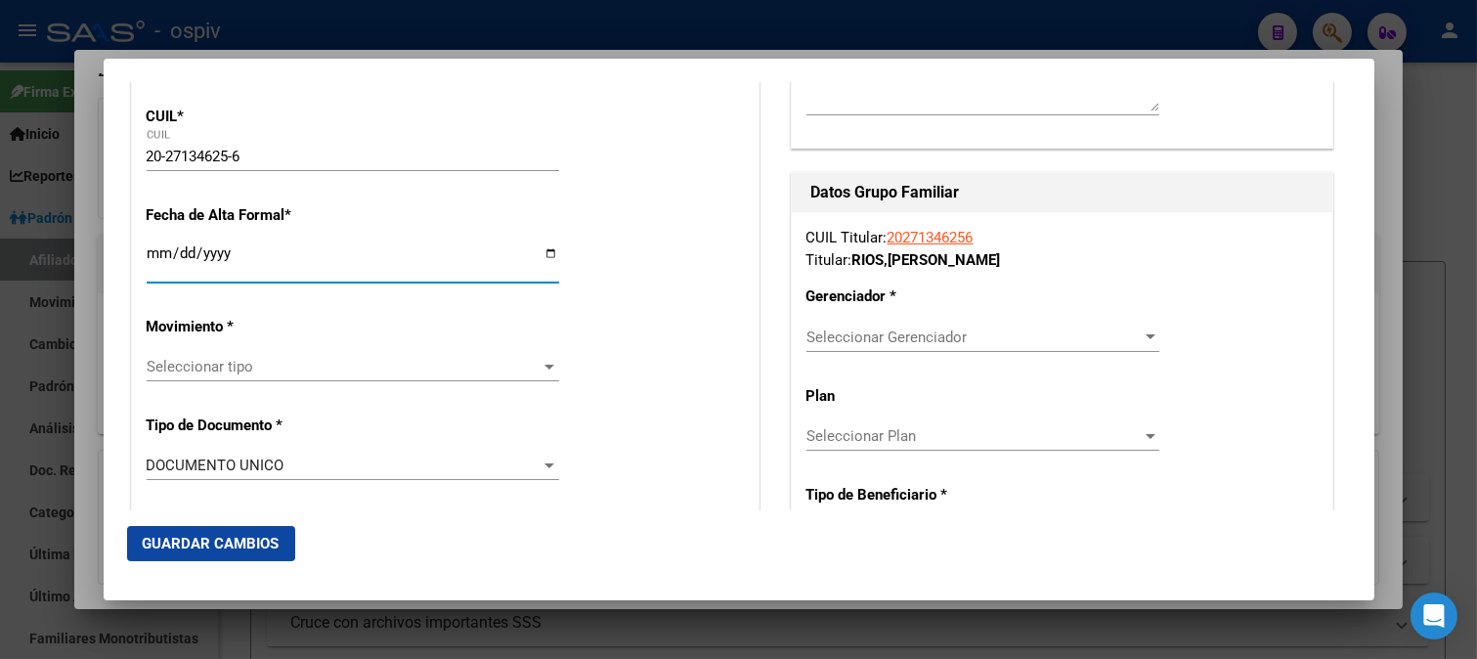
click at [149, 262] on input "Ingresar fecha" at bounding box center [353, 260] width 412 height 31
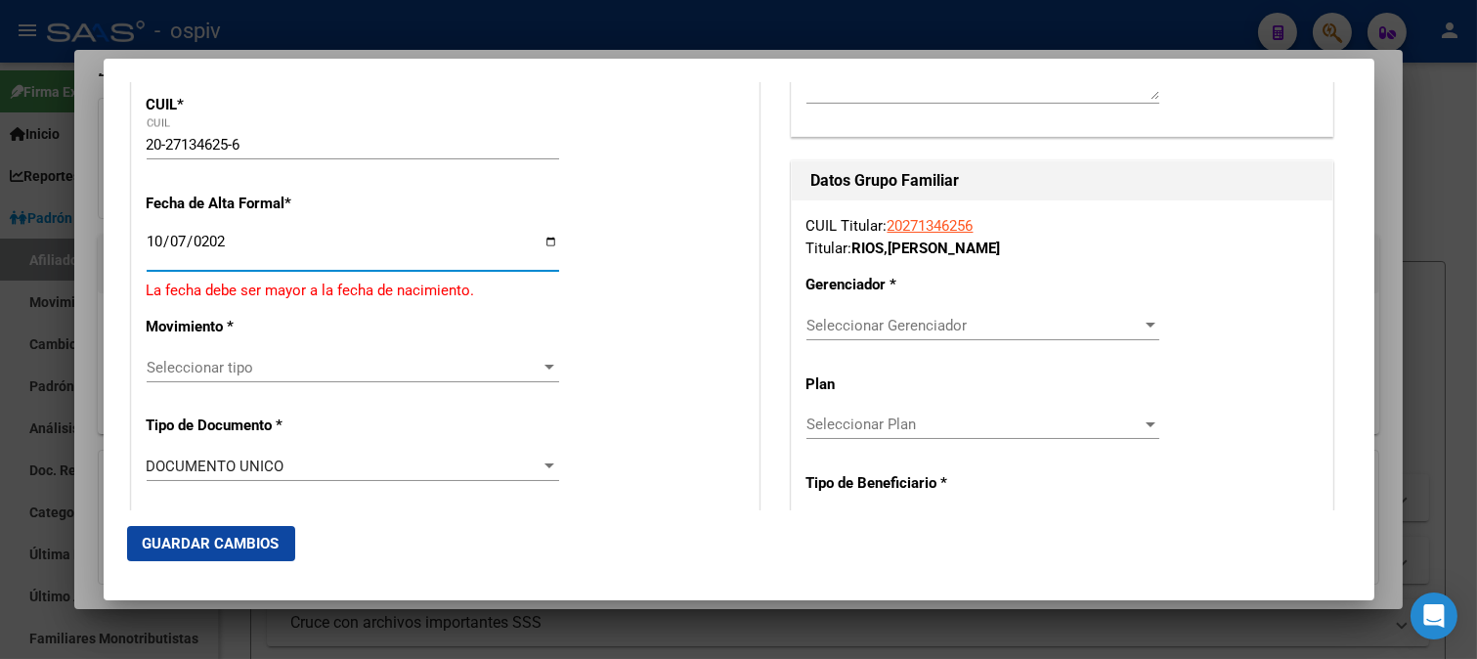
type input "2025-10-07"
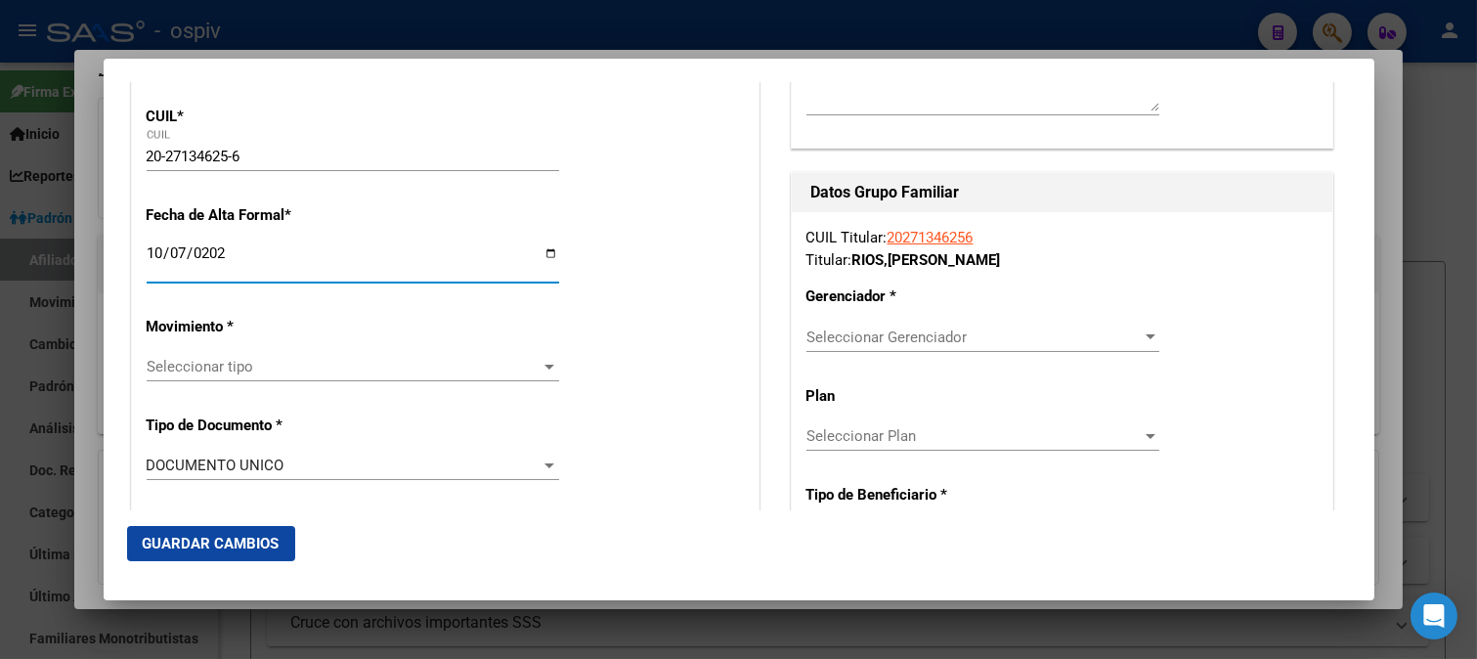
click at [188, 378] on div "Seleccionar tipo Seleccionar tipo" at bounding box center [353, 366] width 412 height 29
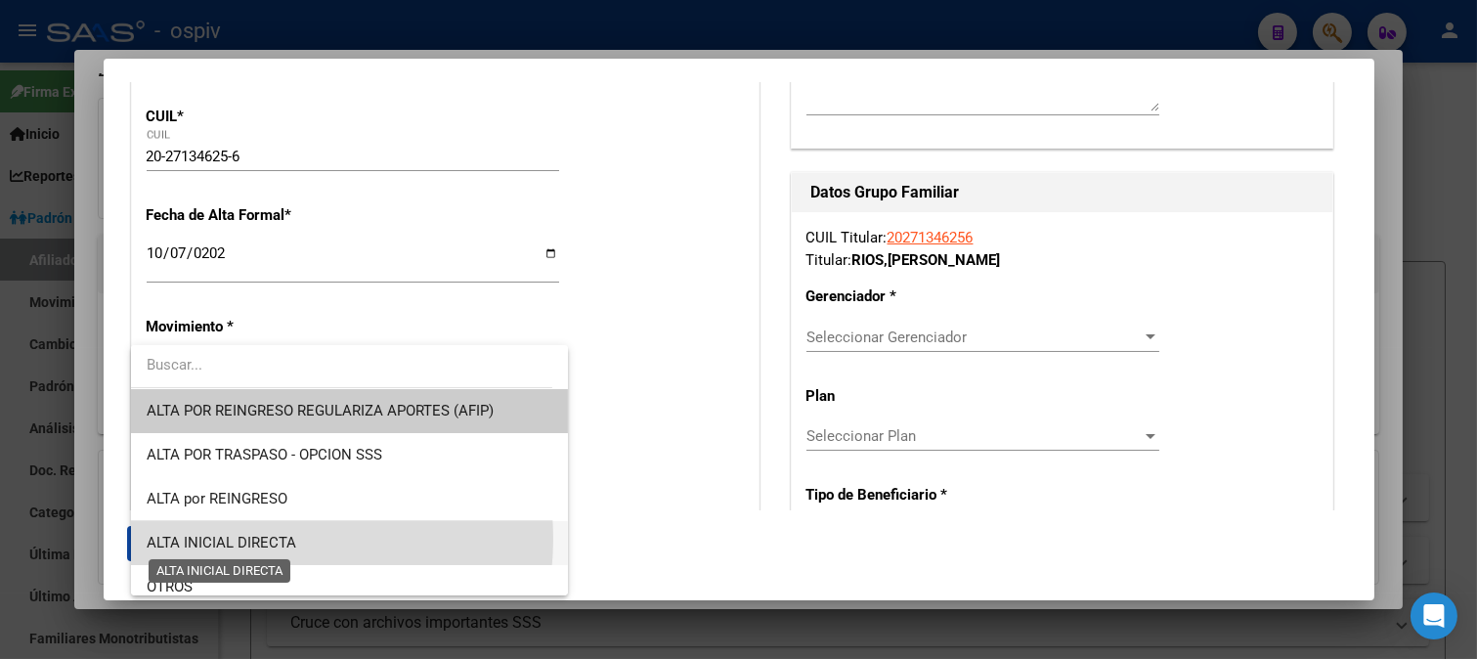
click at [257, 539] on span "ALTA INICIAL DIRECTA" at bounding box center [222, 543] width 150 height 18
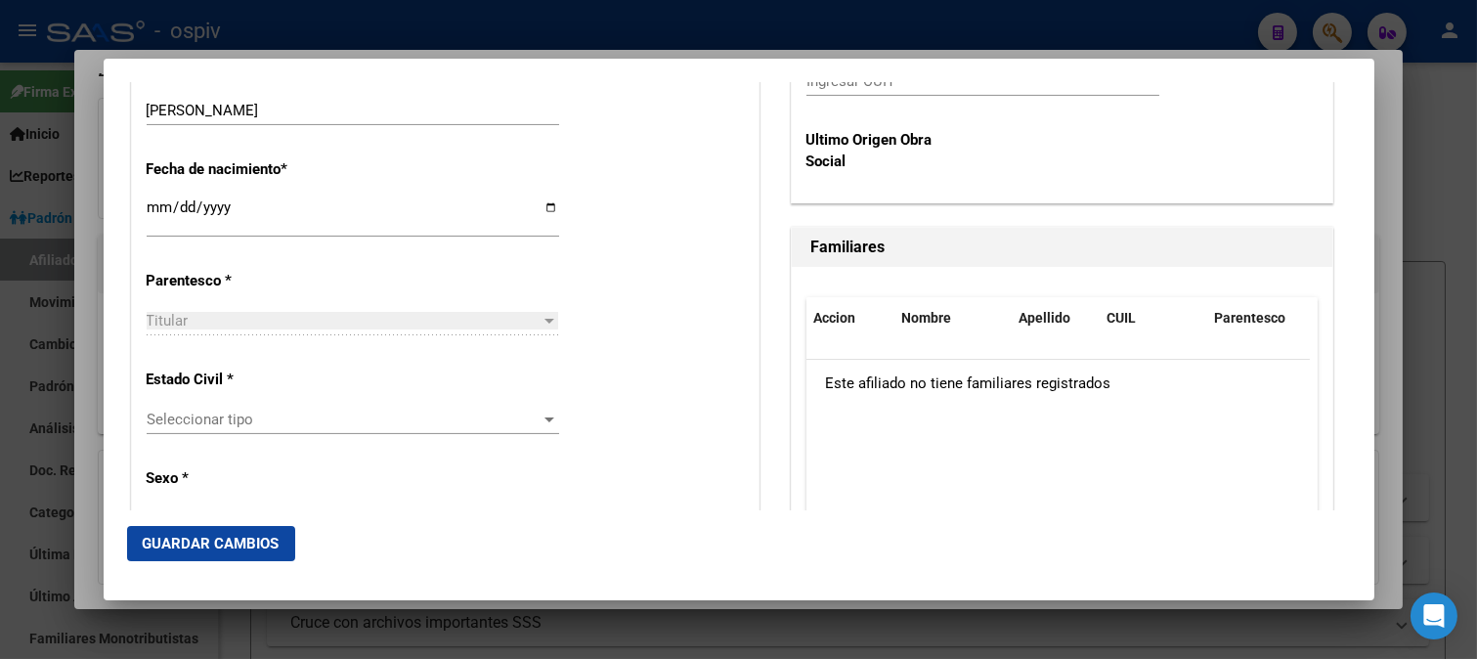
scroll to position [1086, 0]
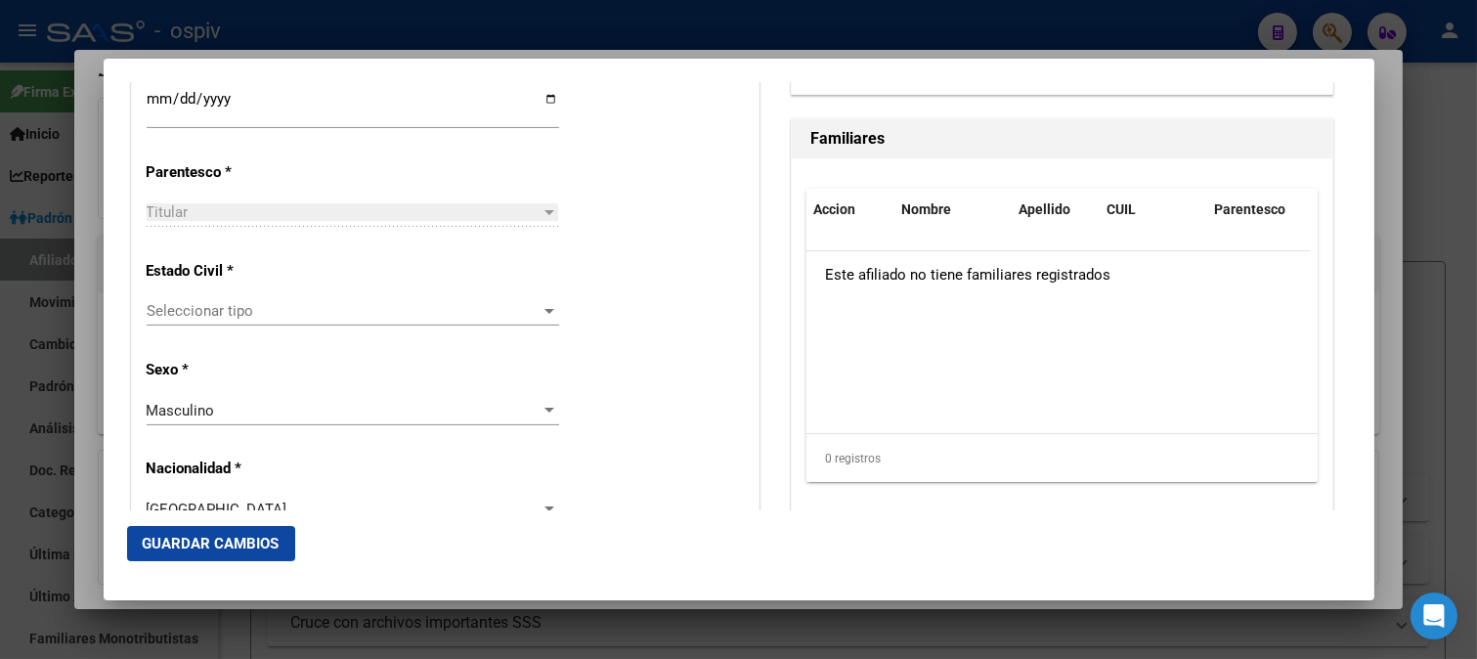
click at [206, 334] on div "Seleccionar tipo Seleccionar tipo" at bounding box center [353, 320] width 412 height 48
click at [210, 316] on span "Seleccionar tipo" at bounding box center [344, 311] width 395 height 18
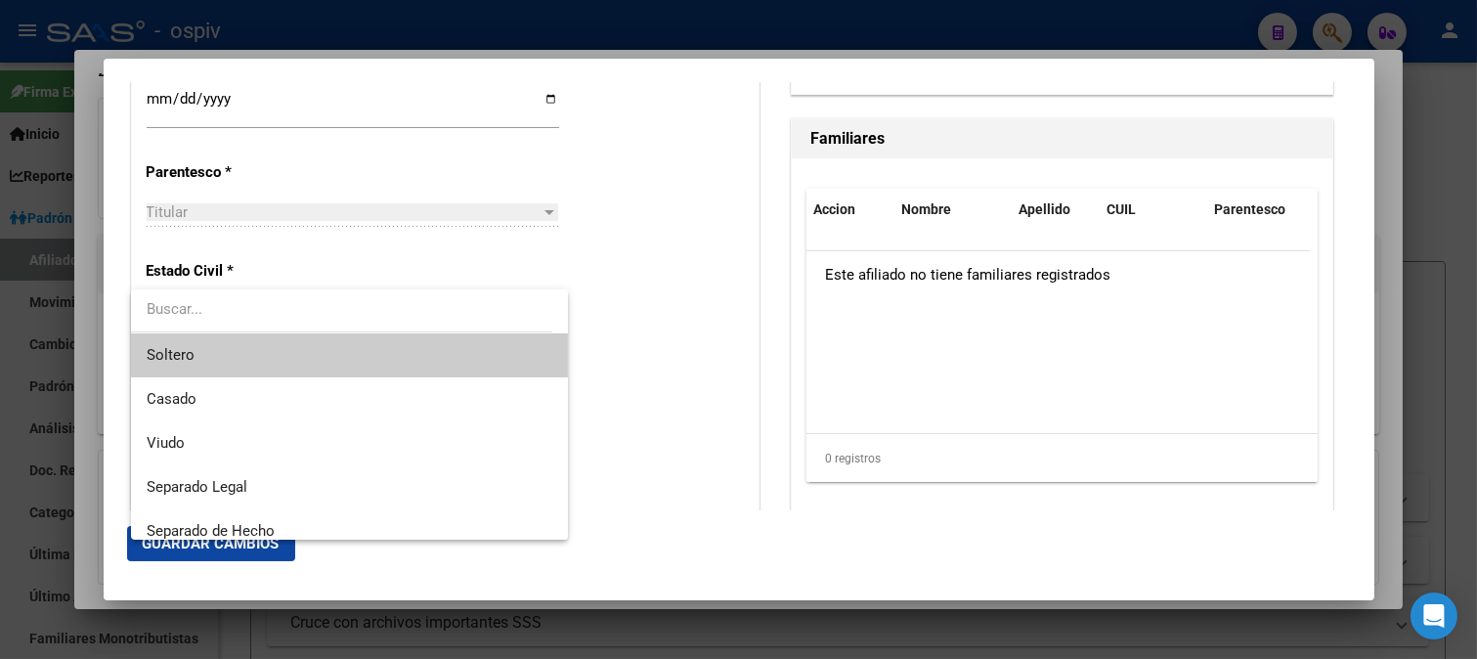
click at [200, 357] on span "Soltero" at bounding box center [350, 355] width 406 height 44
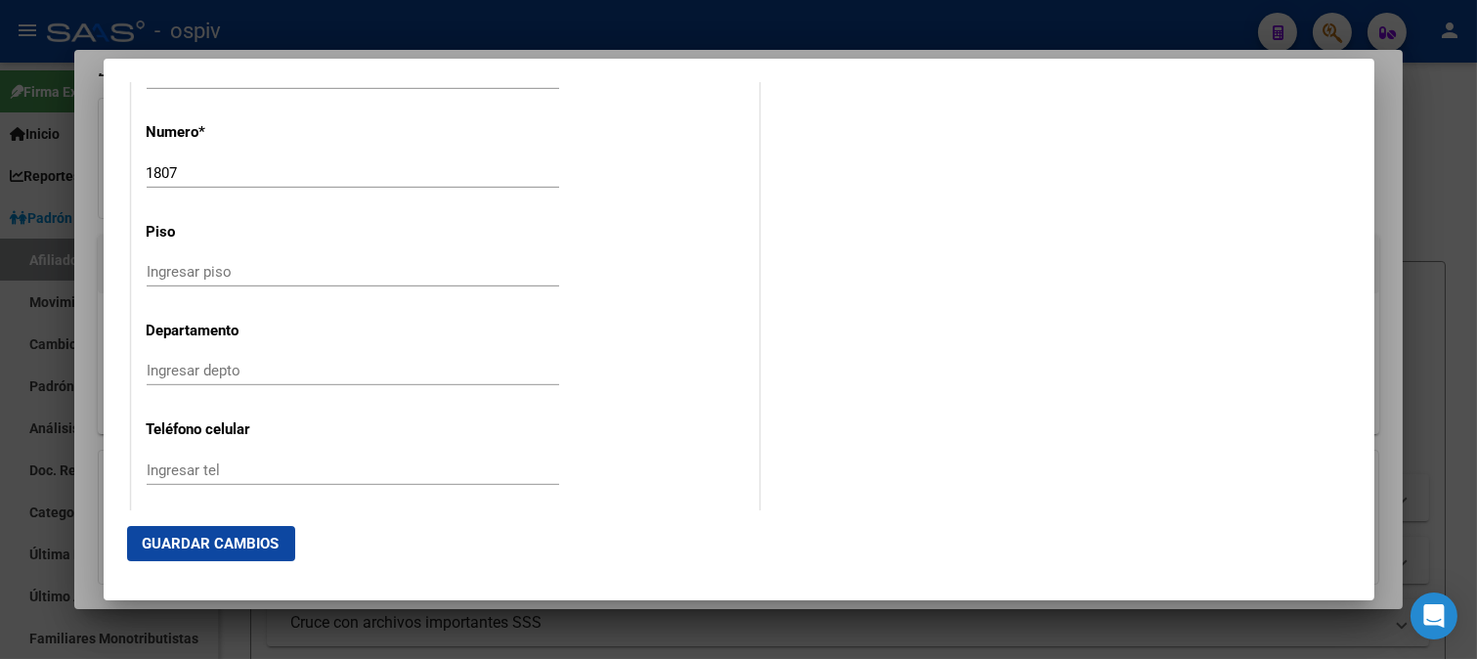
scroll to position [2280, 0]
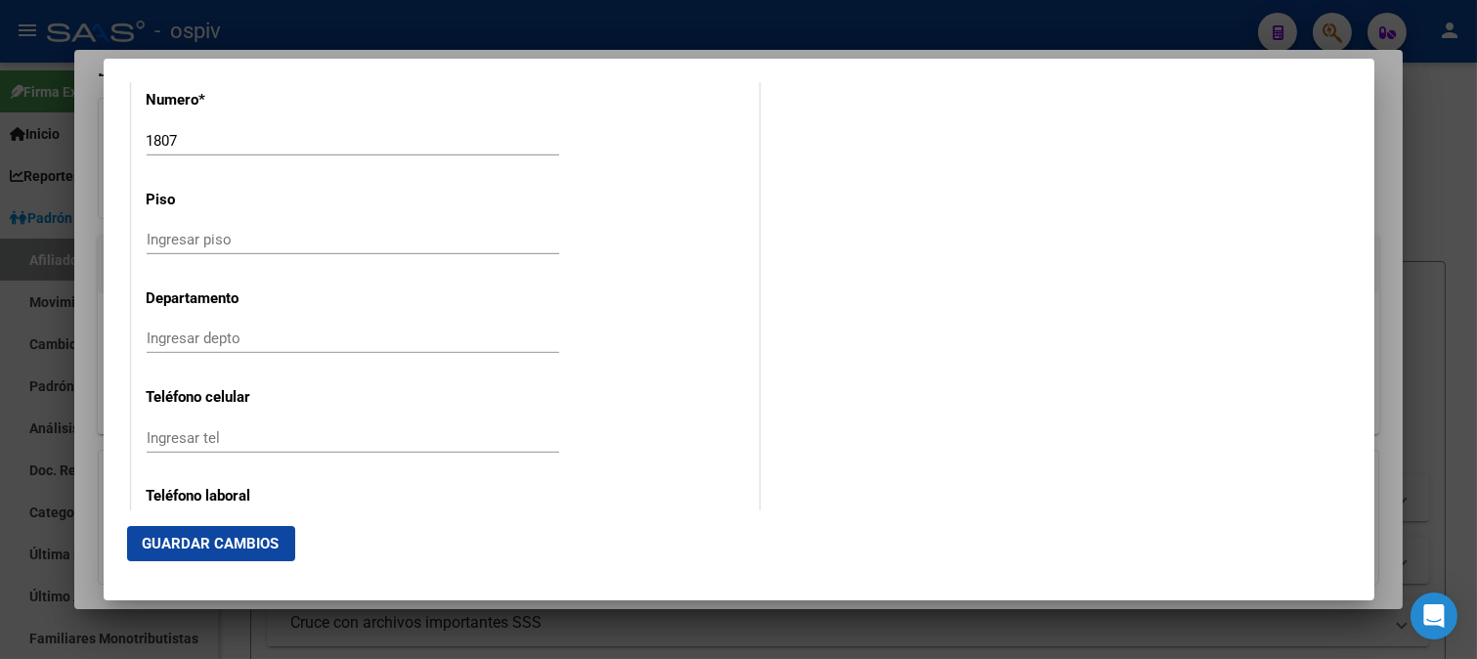
click at [266, 441] on input "Ingresar tel" at bounding box center [353, 438] width 412 height 18
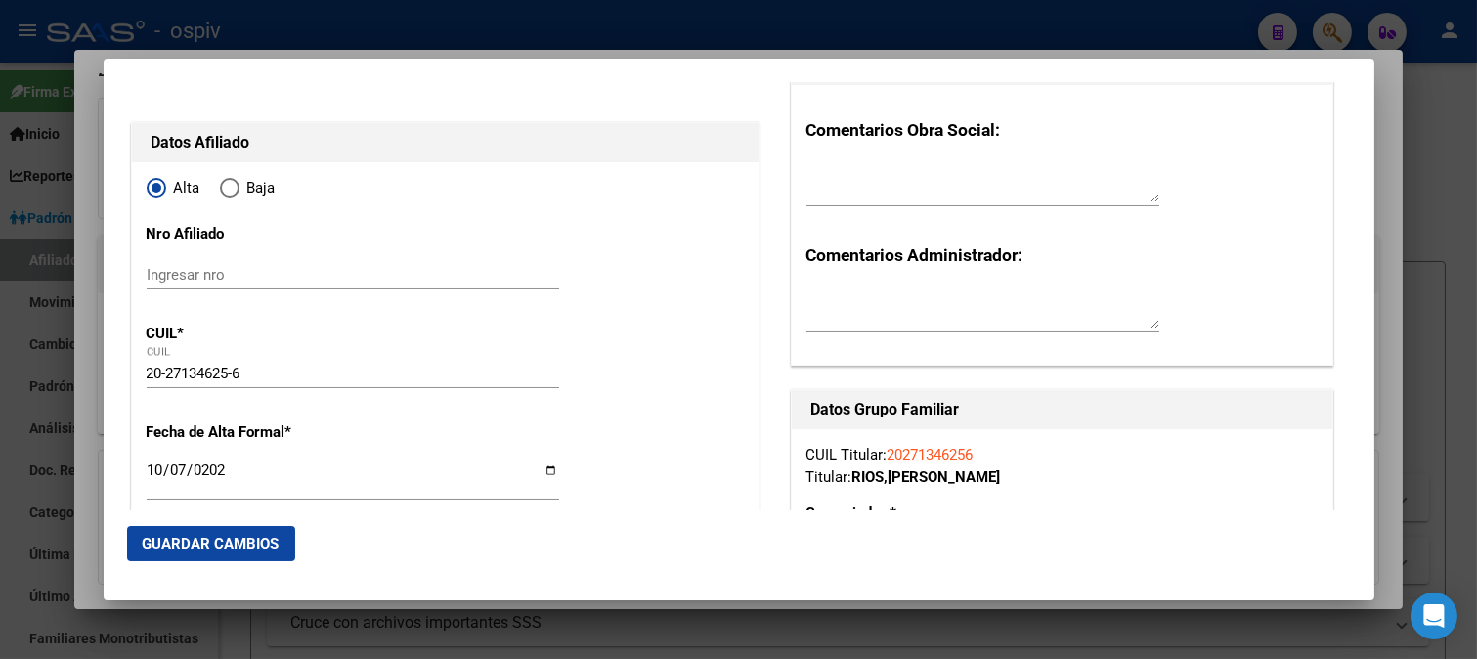
scroll to position [434, 0]
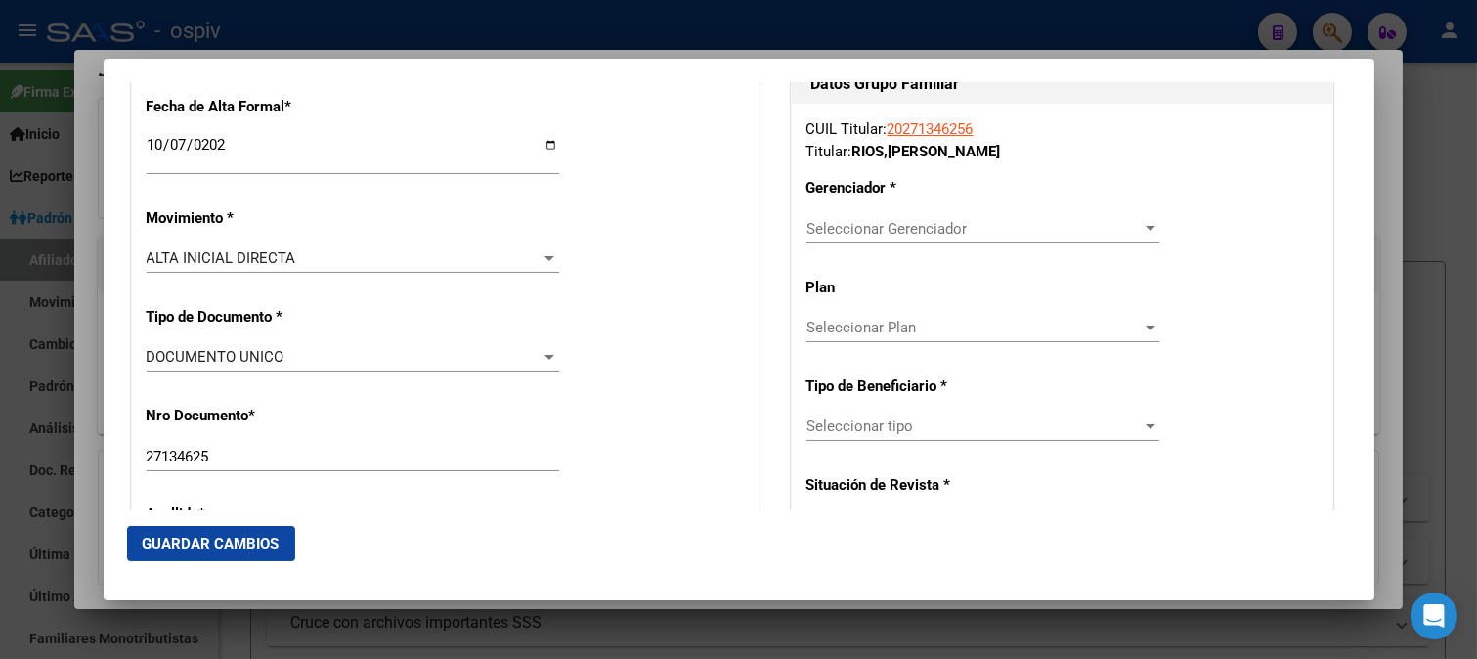
type input "3416844101"
click at [906, 226] on span "Seleccionar Gerenciador" at bounding box center [973, 229] width 335 height 18
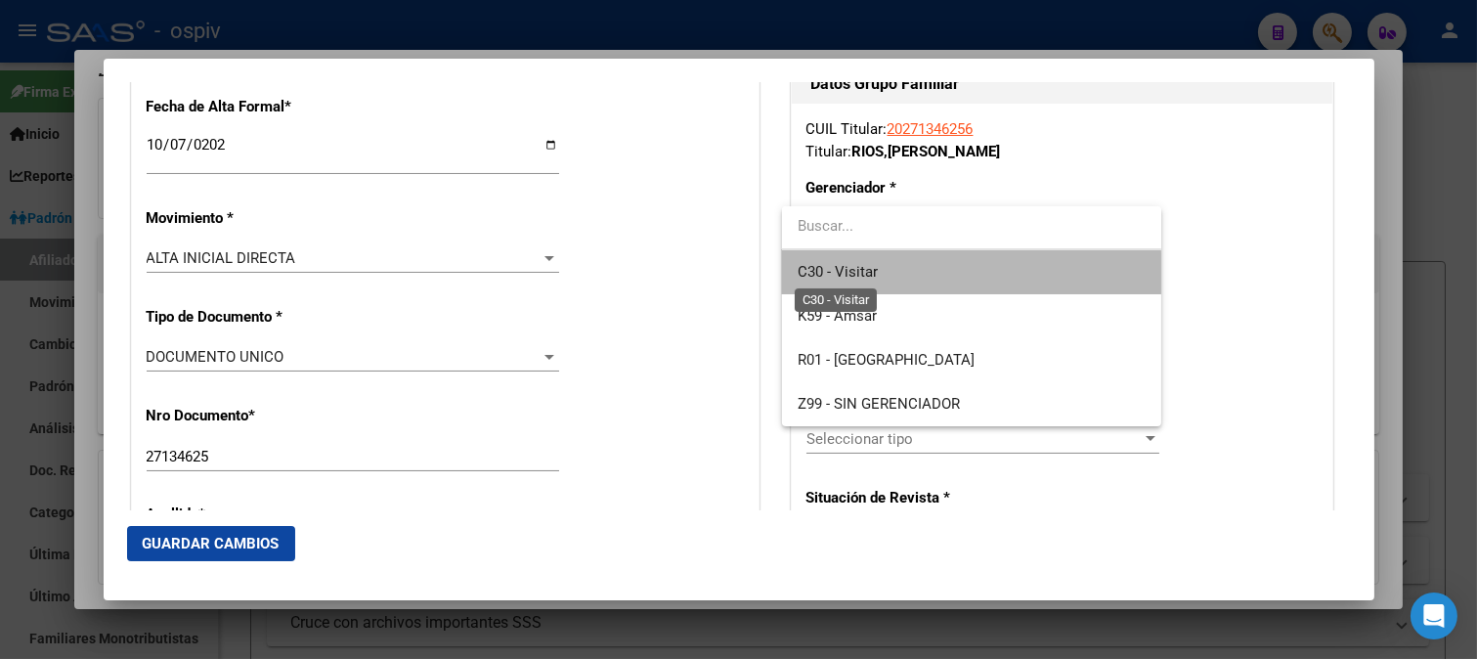
click at [867, 275] on span "C30 - Visitar" at bounding box center [837, 272] width 80 height 18
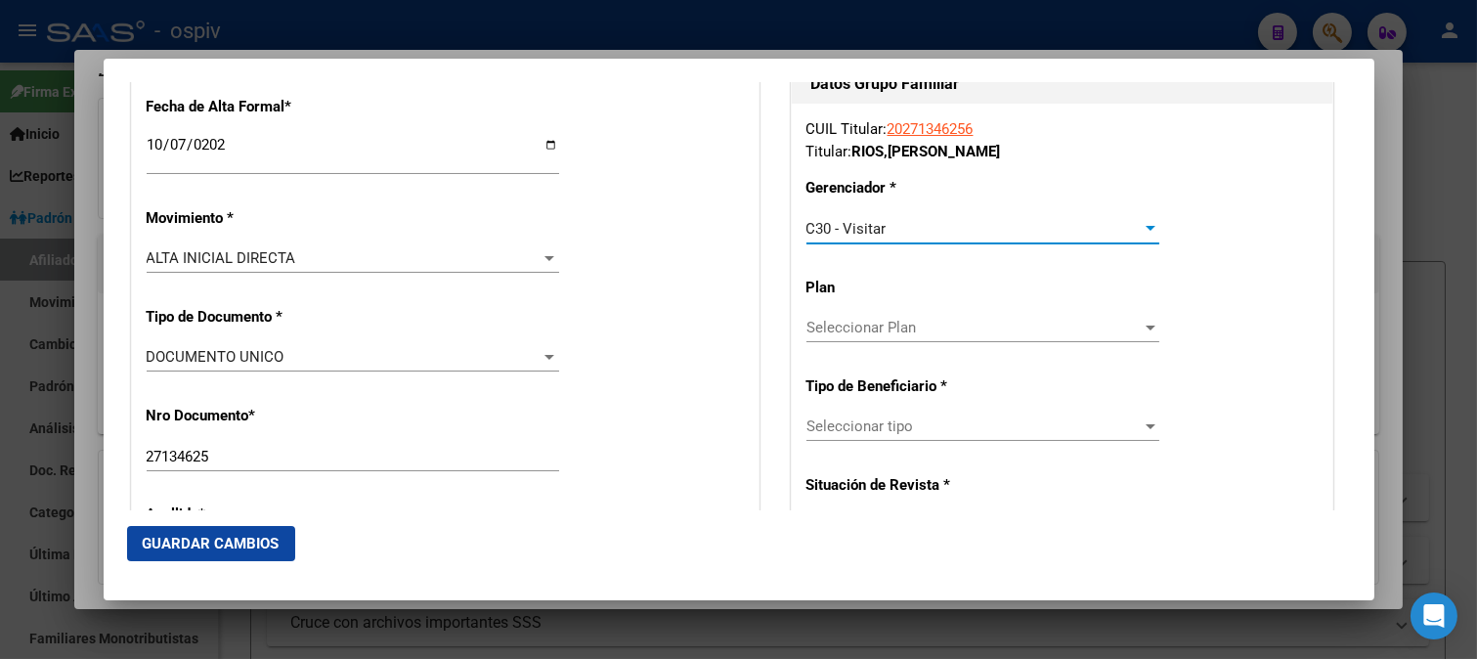
click at [867, 418] on span "Seleccionar tipo" at bounding box center [973, 426] width 335 height 18
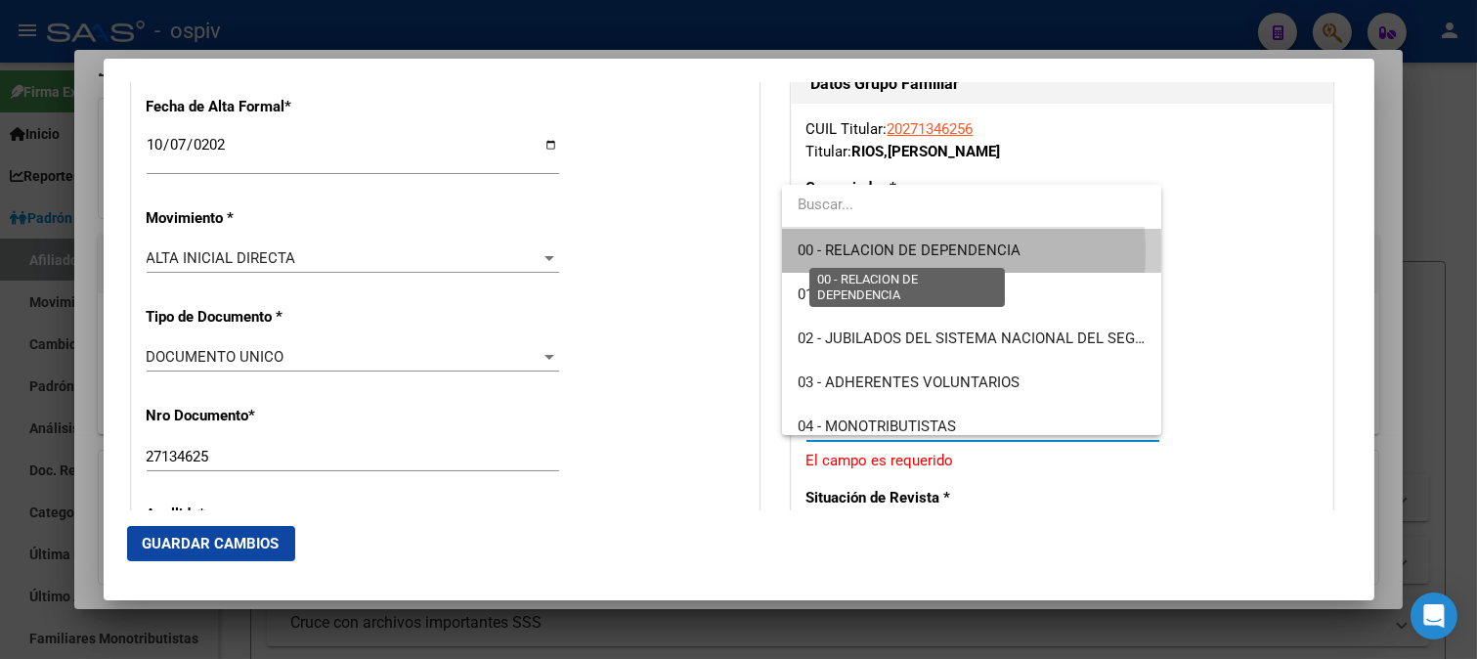
click at [896, 252] on span "00 - RELACION DE DEPENDENCIA" at bounding box center [908, 250] width 223 height 18
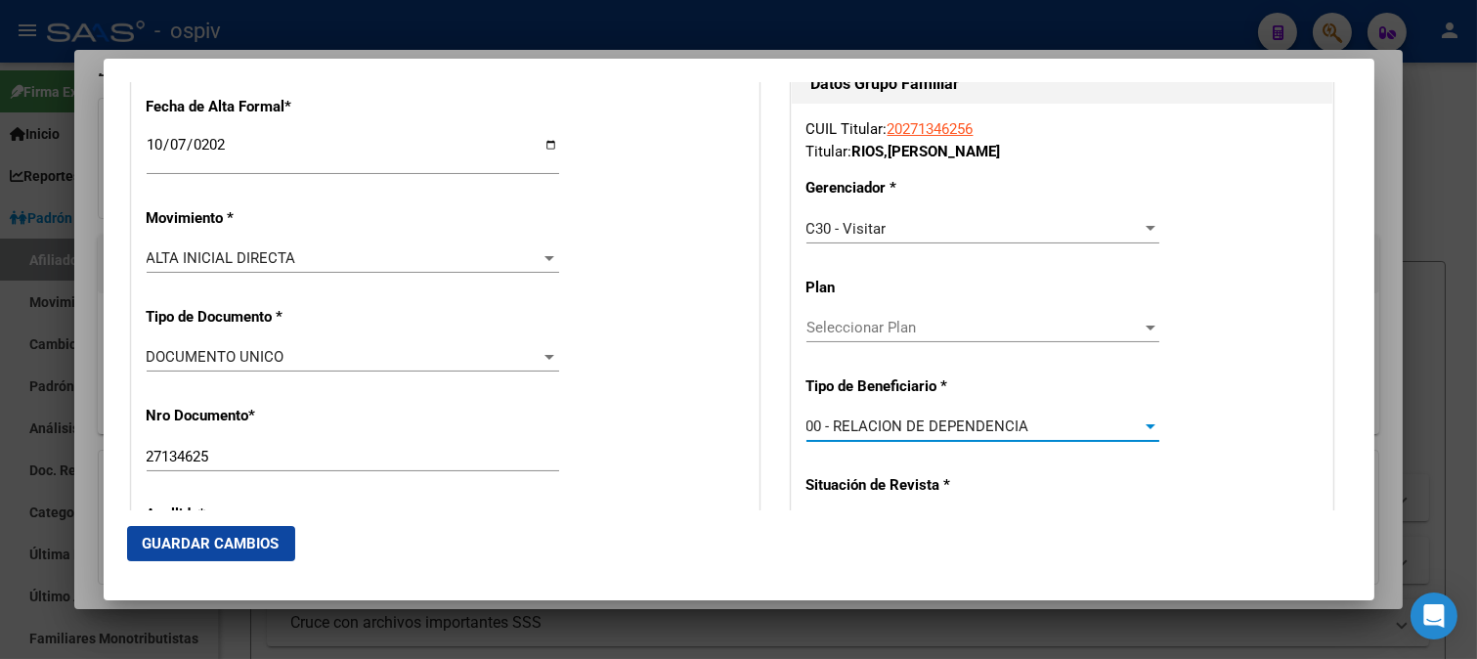
scroll to position [759, 0]
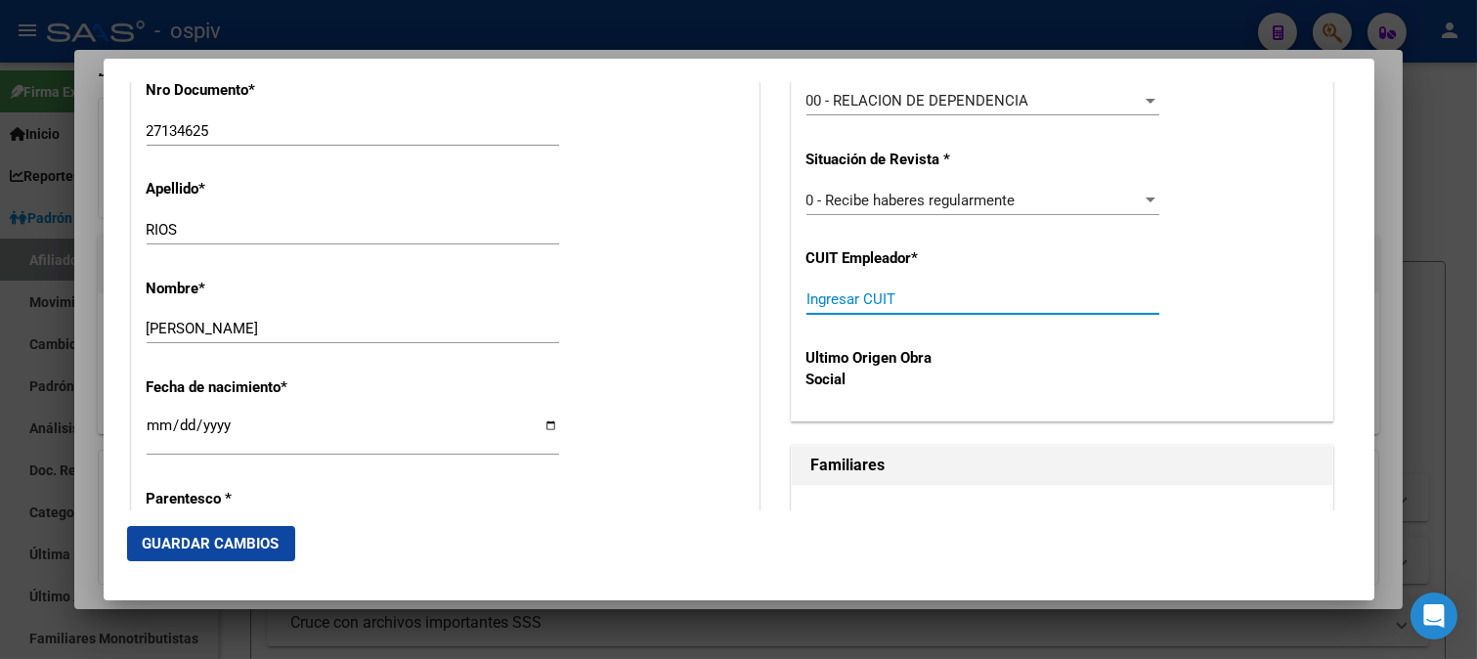
click at [877, 300] on input "Ingresar CUIT" at bounding box center [982, 299] width 353 height 18
type input "30-67445350-3"
drag, startPoint x: 201, startPoint y: 544, endPoint x: 1125, endPoint y: 413, distance: 932.8
click at [216, 544] on span "Guardar Cambios" at bounding box center [211, 544] width 137 height 18
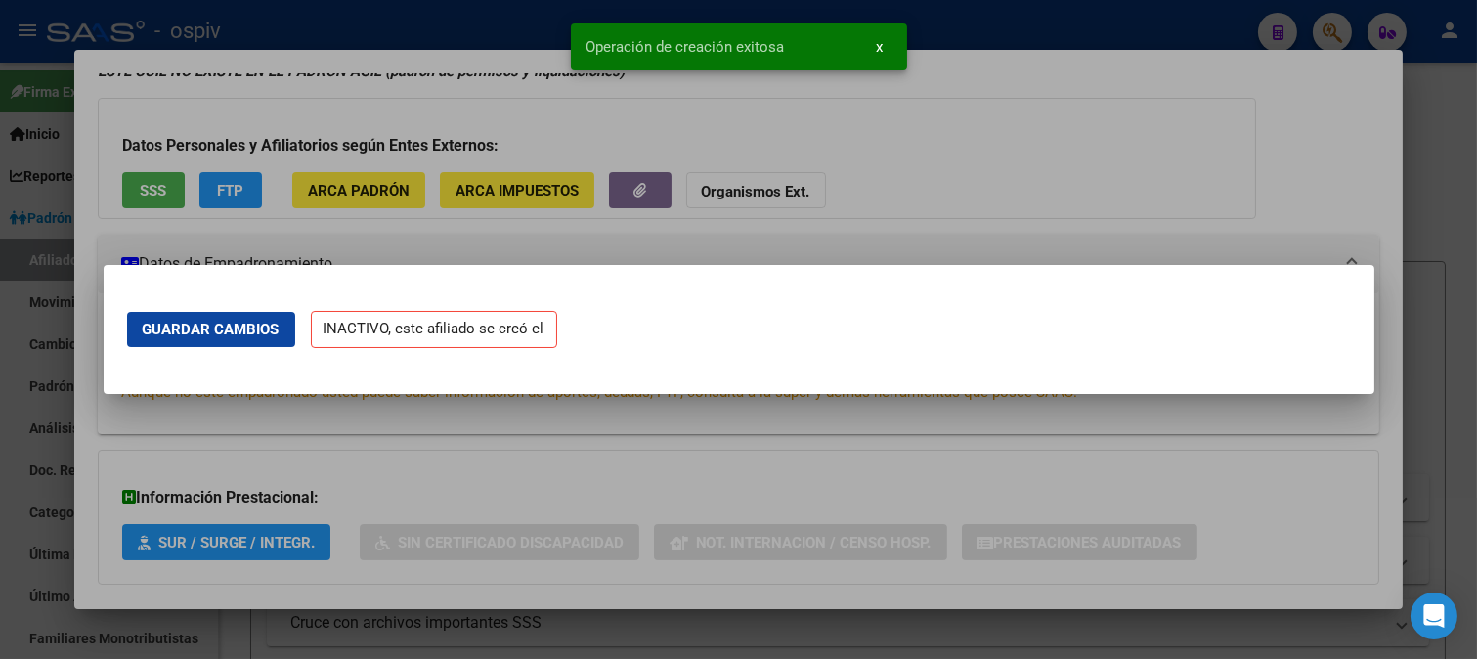
scroll to position [0, 0]
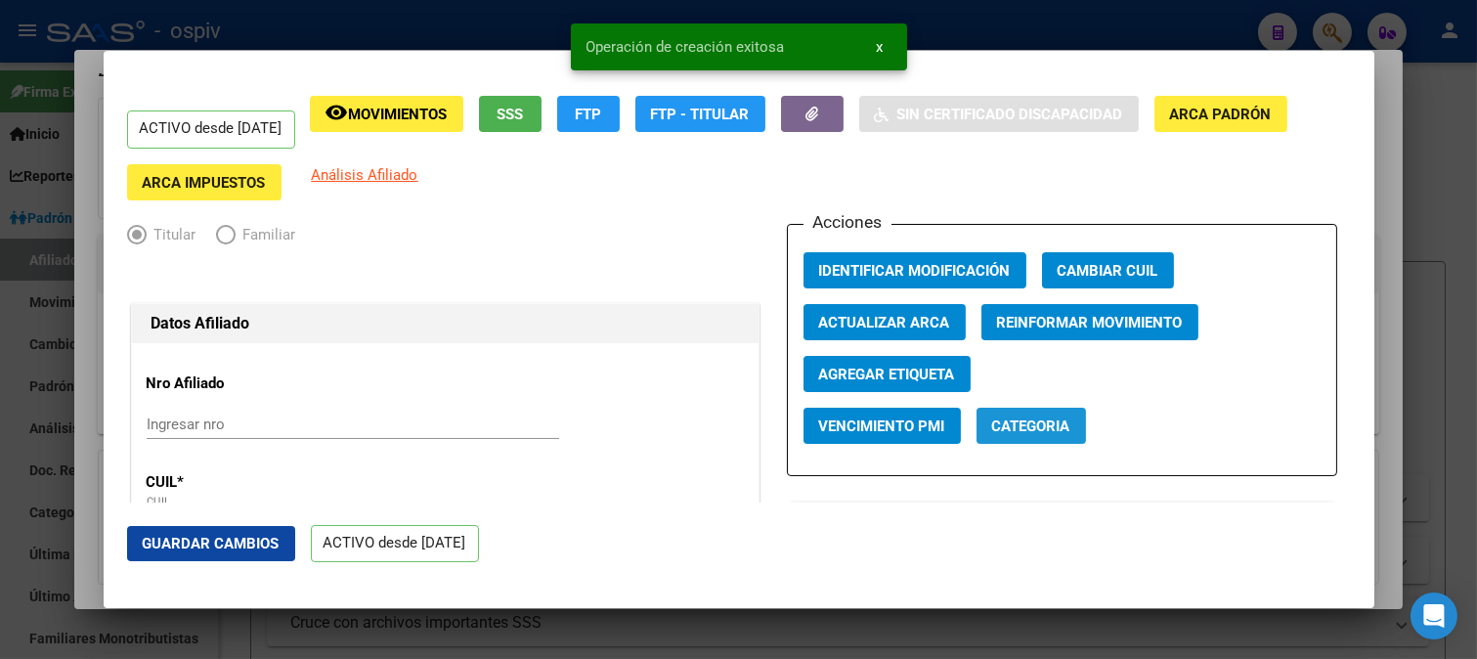
click at [1043, 437] on button "Categoria" at bounding box center [1030, 426] width 109 height 36
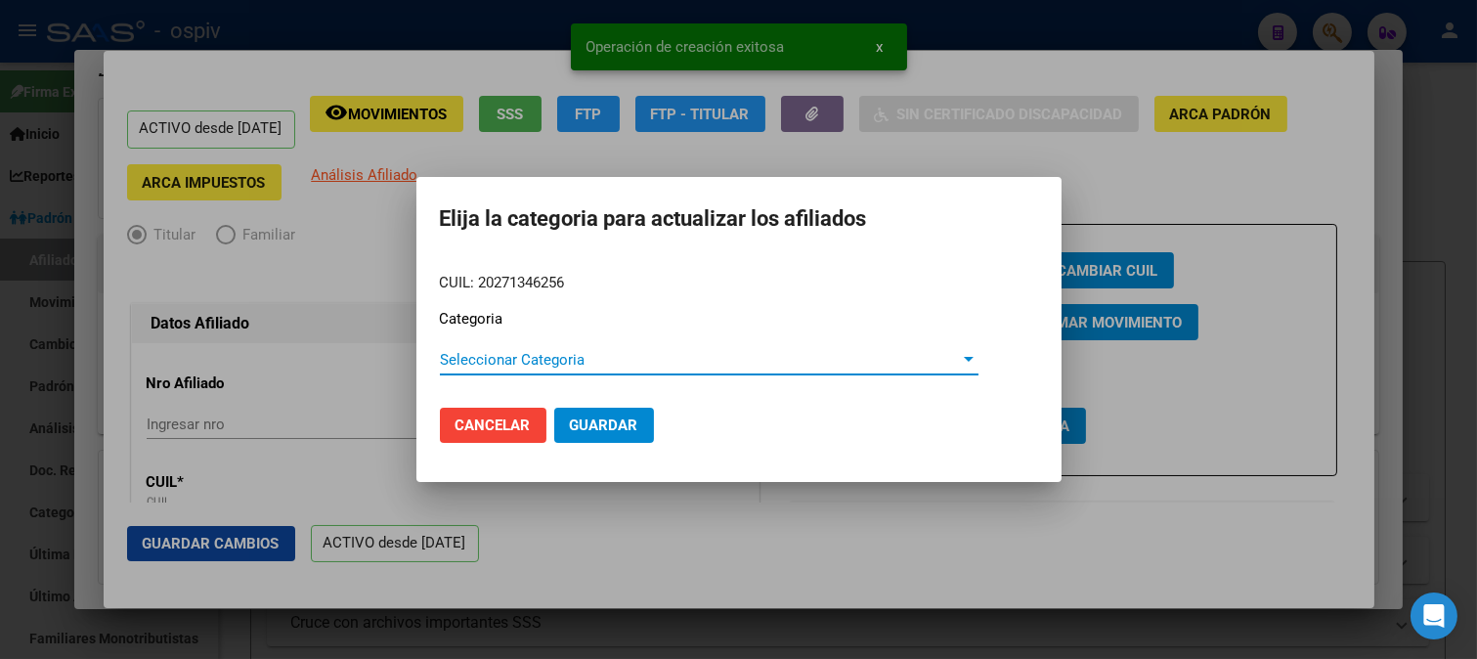
click at [508, 366] on span "Seleccionar Categoria" at bounding box center [700, 360] width 521 height 18
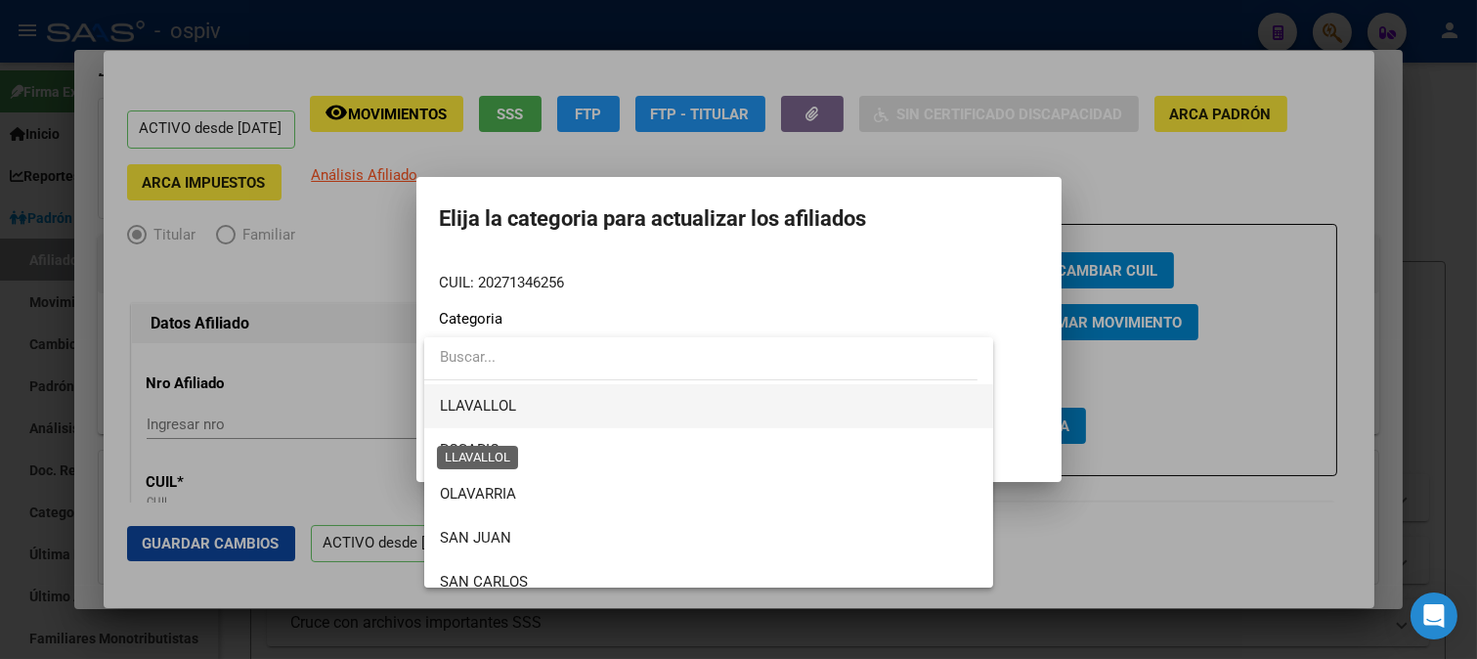
scroll to position [325, 0]
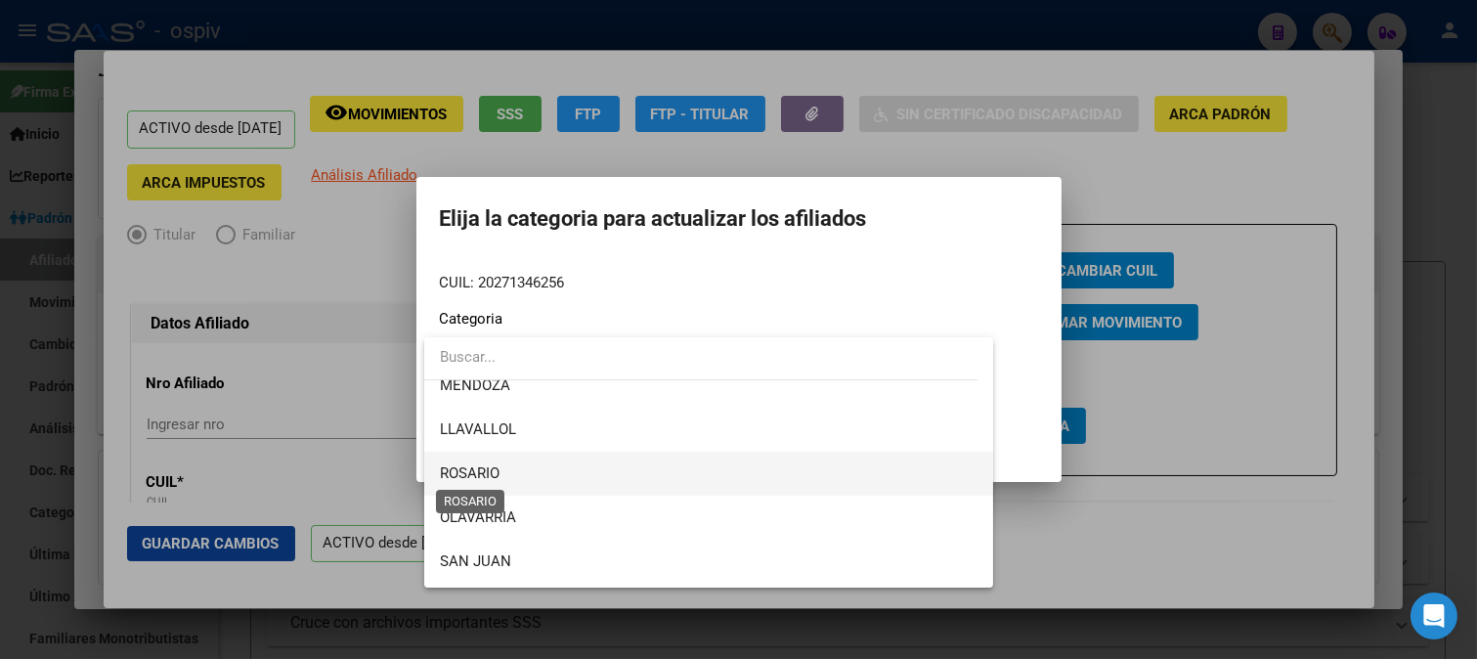
click at [494, 476] on span "ROSARIO" at bounding box center [470, 473] width 60 height 18
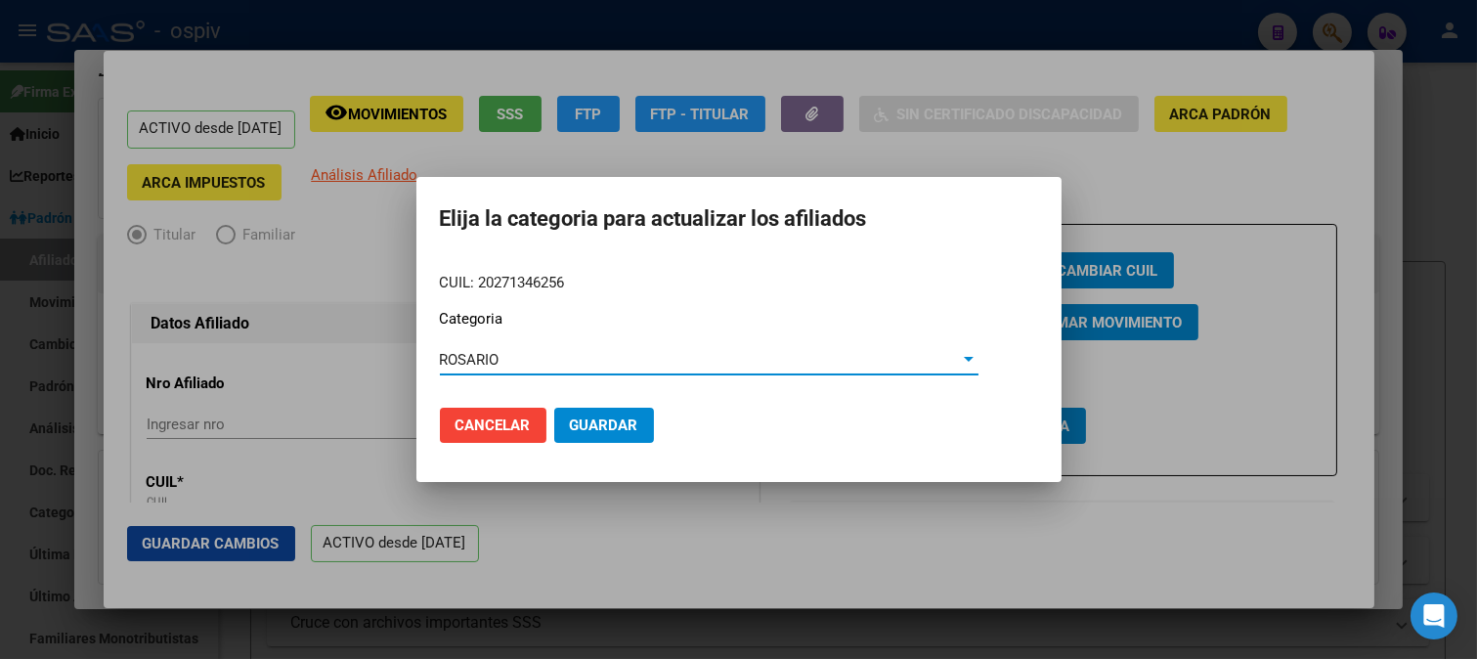
drag, startPoint x: 601, startPoint y: 428, endPoint x: 902, endPoint y: 426, distance: 301.0
click at [603, 428] on span "Guardar" at bounding box center [604, 425] width 68 height 18
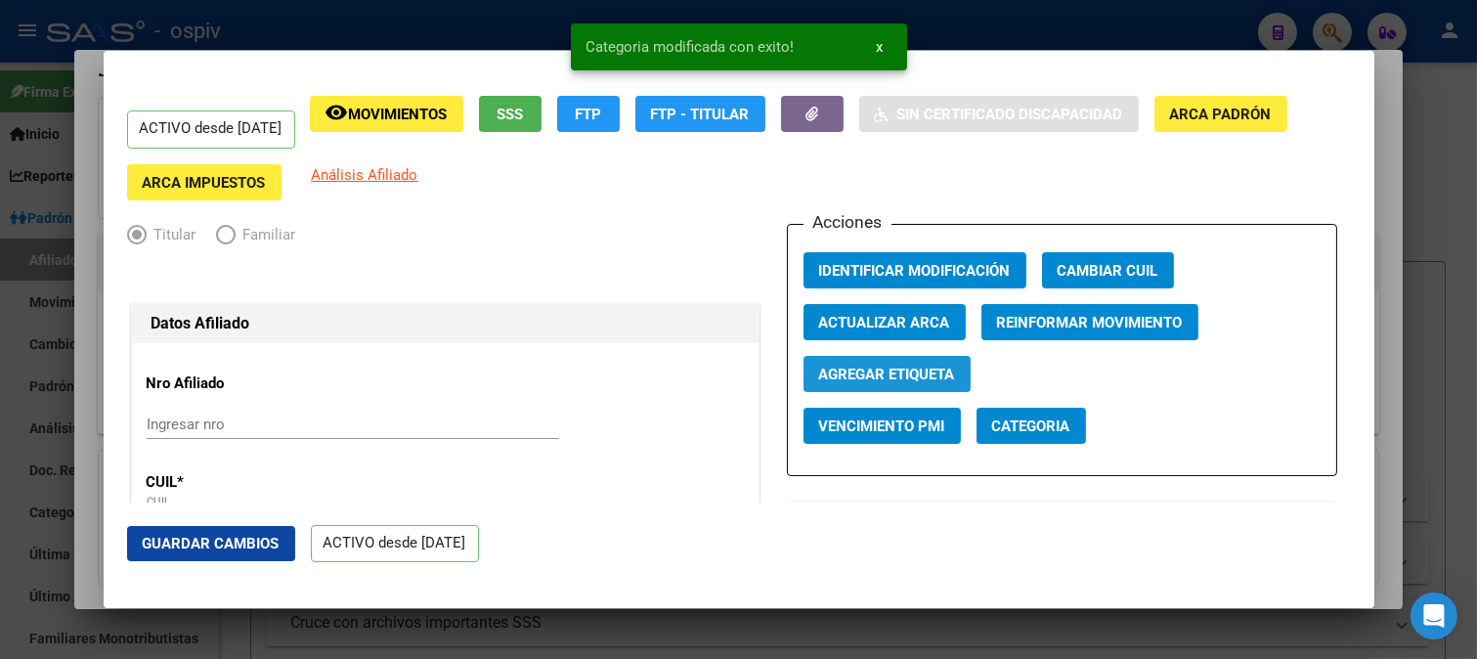
click at [852, 366] on span "Agregar Etiqueta" at bounding box center [887, 375] width 136 height 18
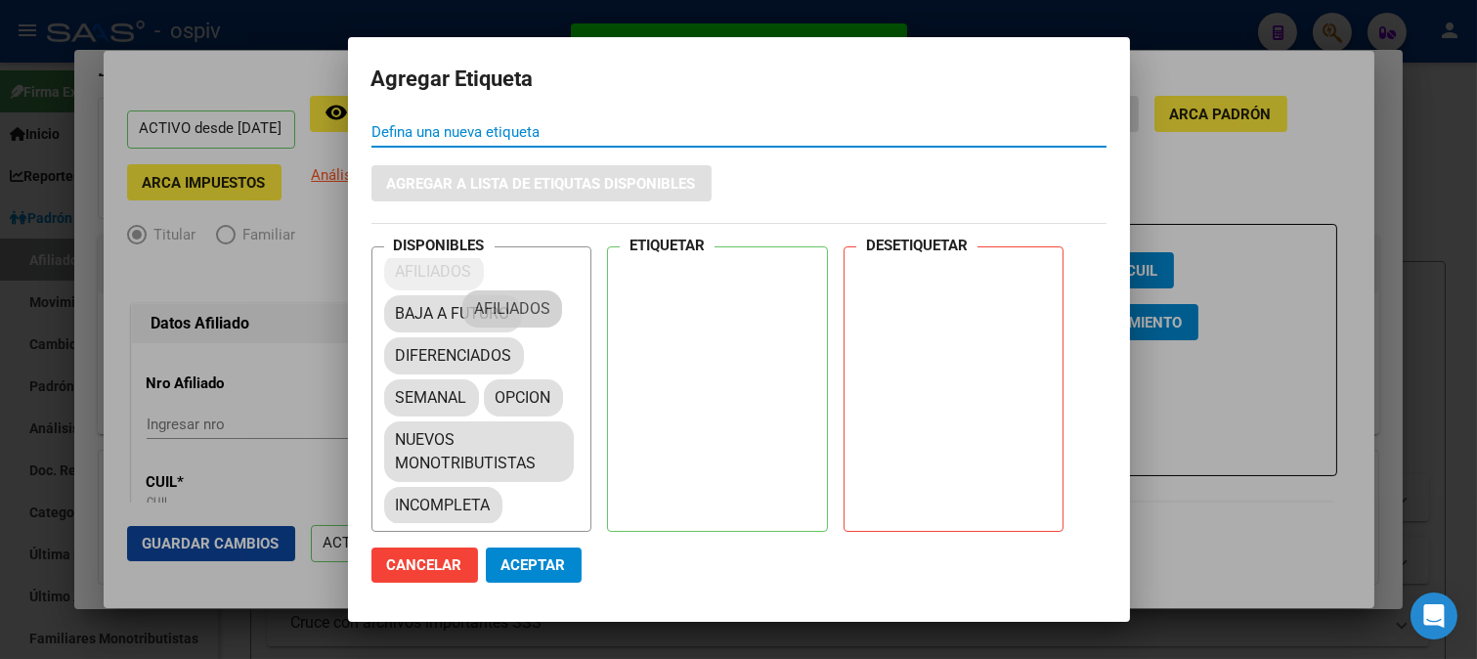
scroll to position [46, 0]
drag, startPoint x: 437, startPoint y: 266, endPoint x: 611, endPoint y: 318, distance: 181.5
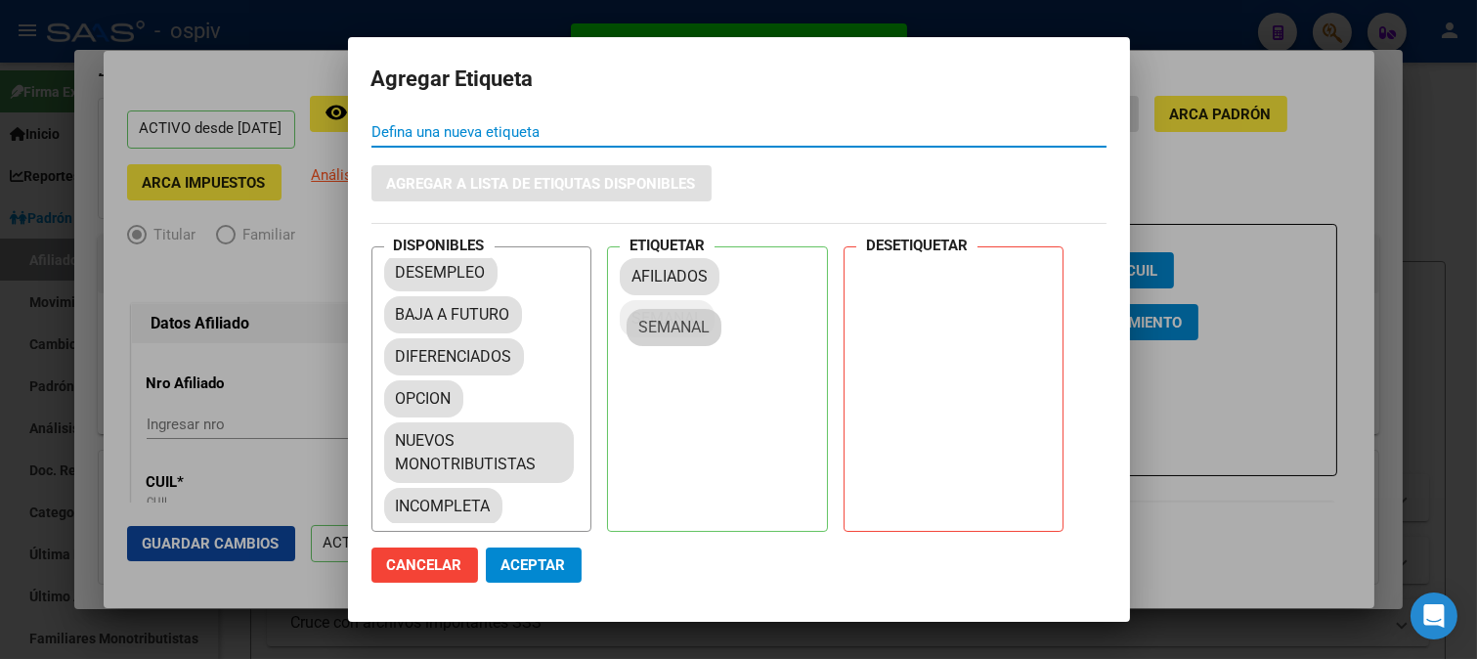
drag, startPoint x: 436, startPoint y: 397, endPoint x: 686, endPoint y: 321, distance: 261.6
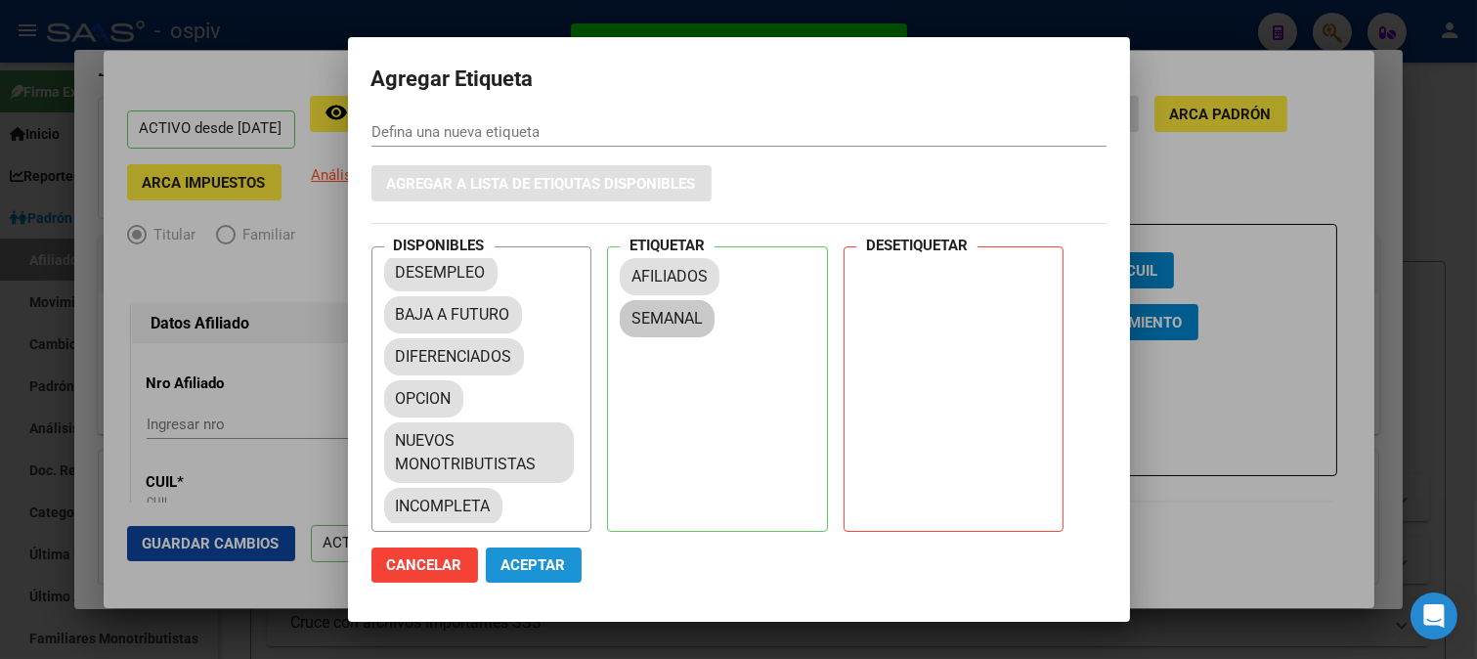
click at [541, 561] on span "Aceptar" at bounding box center [533, 565] width 65 height 18
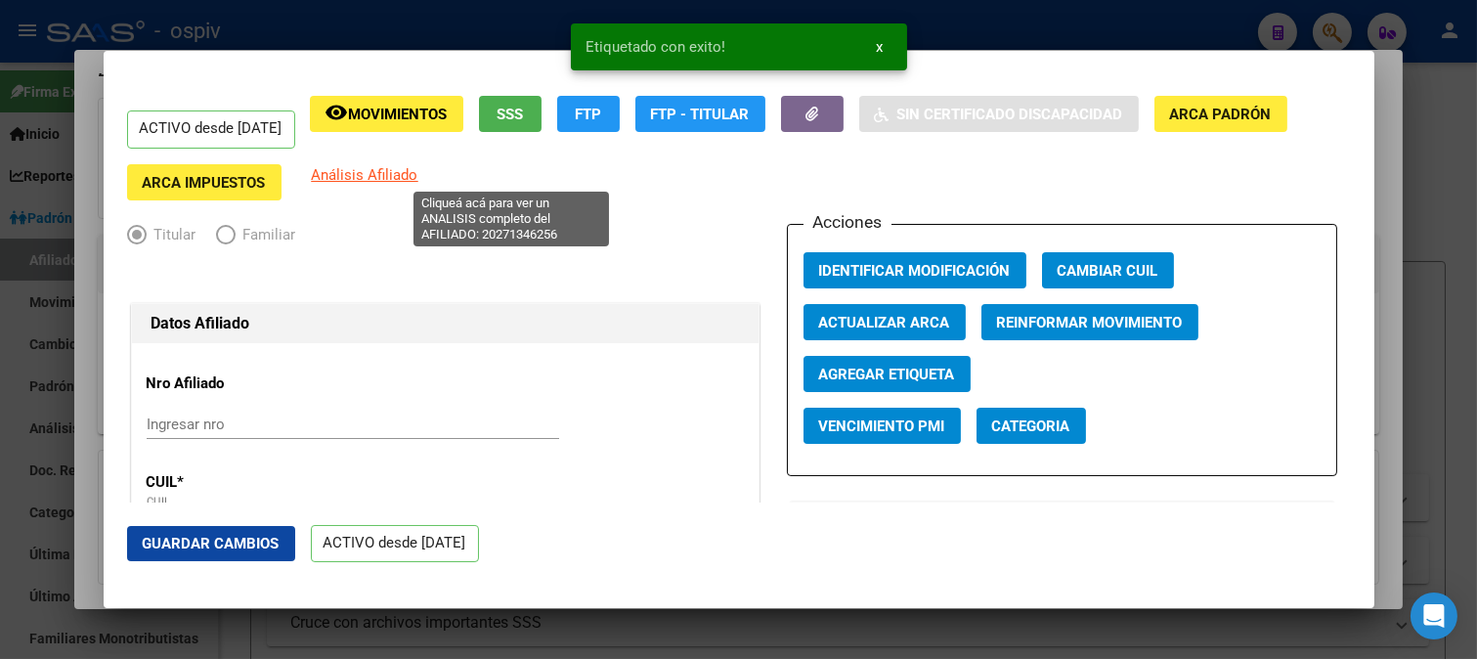
click at [418, 180] on span "Análisis Afiliado" at bounding box center [365, 175] width 107 height 18
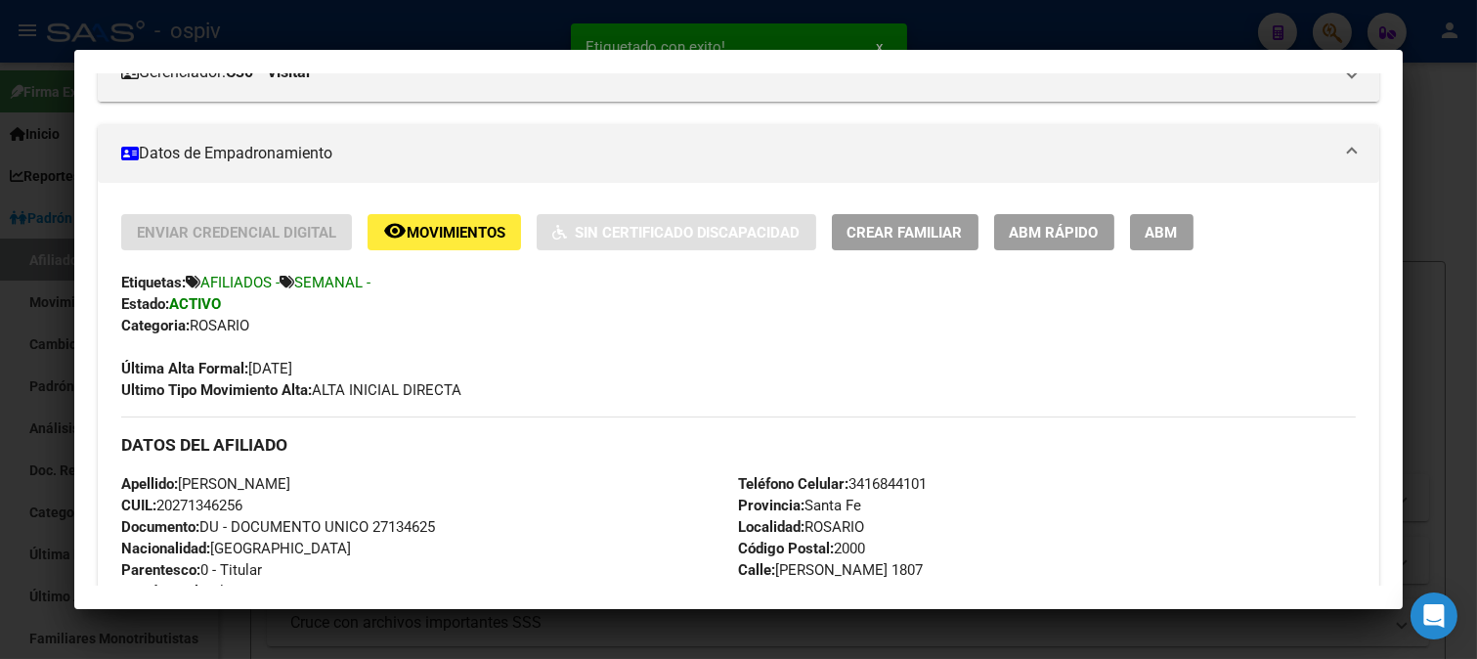
scroll to position [325, 0]
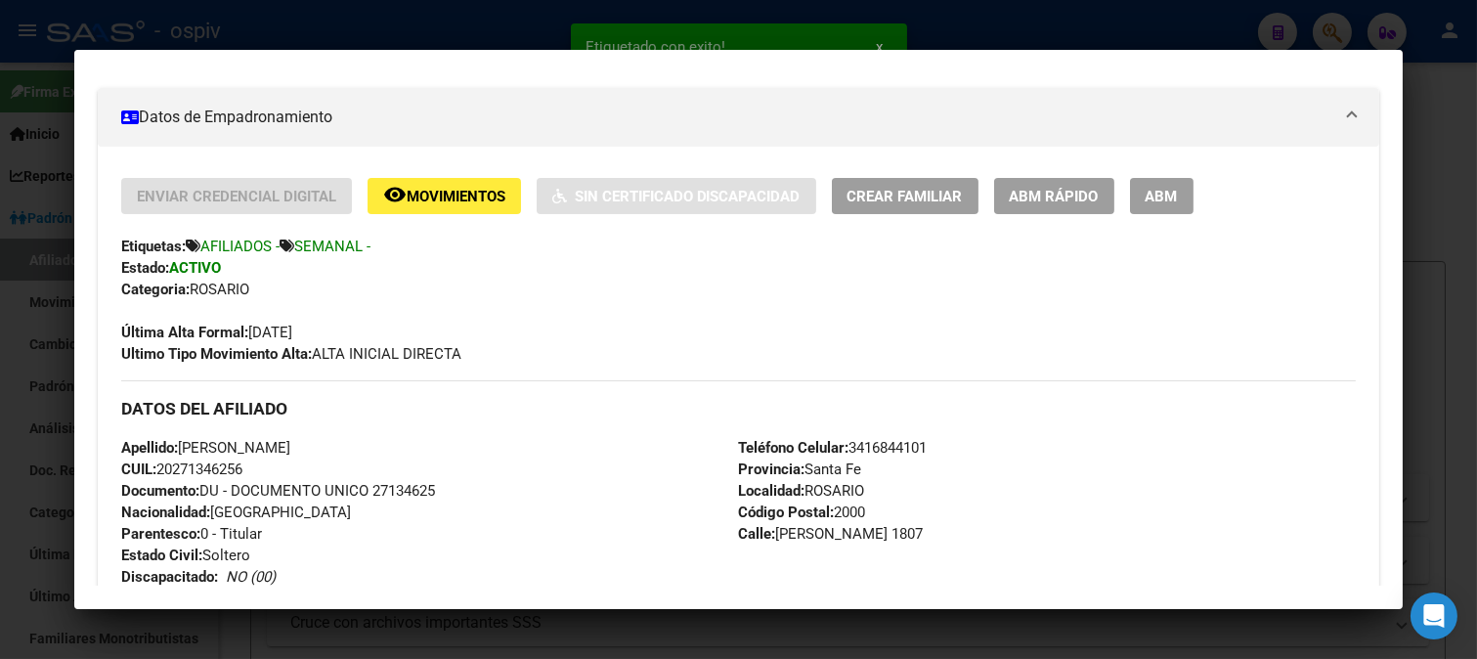
click at [924, 217] on div "Enviar Credencial Digital remove_red_eye Movimientos Sin Certificado Discapacid…" at bounding box center [738, 271] width 1235 height 187
click at [925, 201] on span "Crear Familiar" at bounding box center [904, 197] width 115 height 18
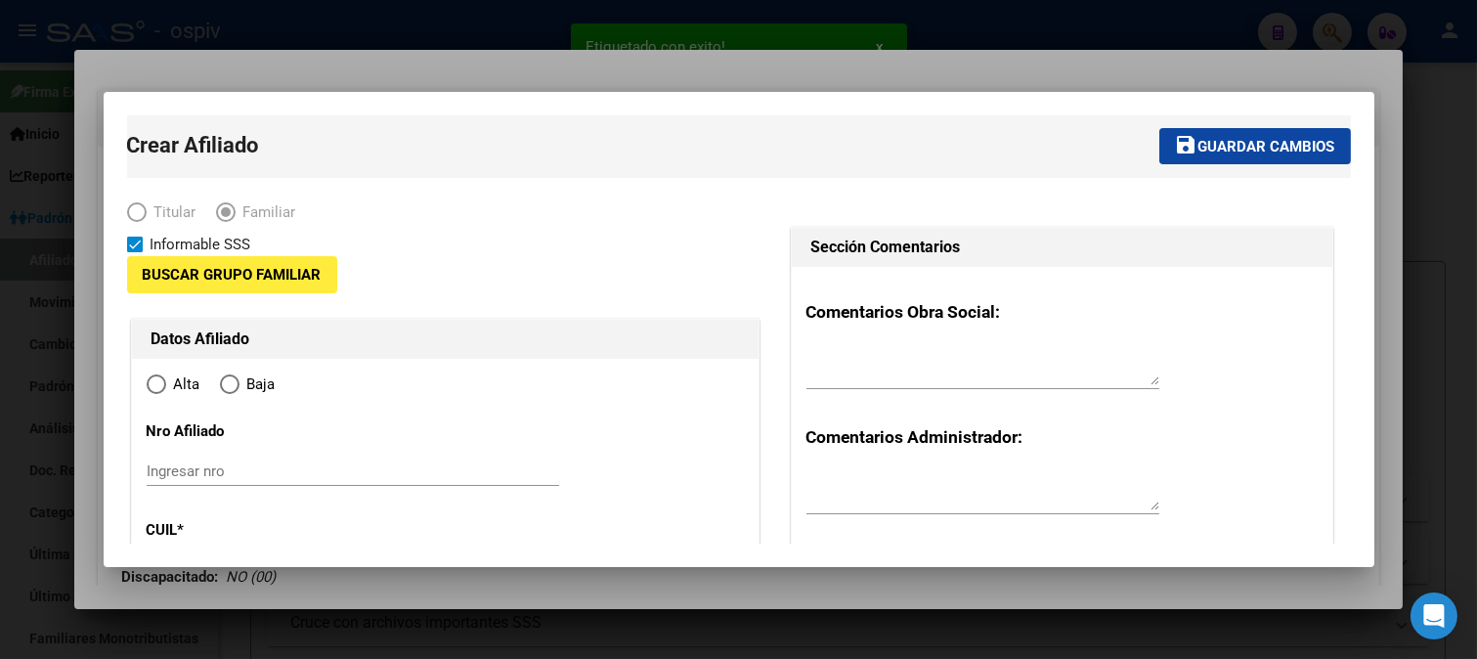
type input "30-67445350-3"
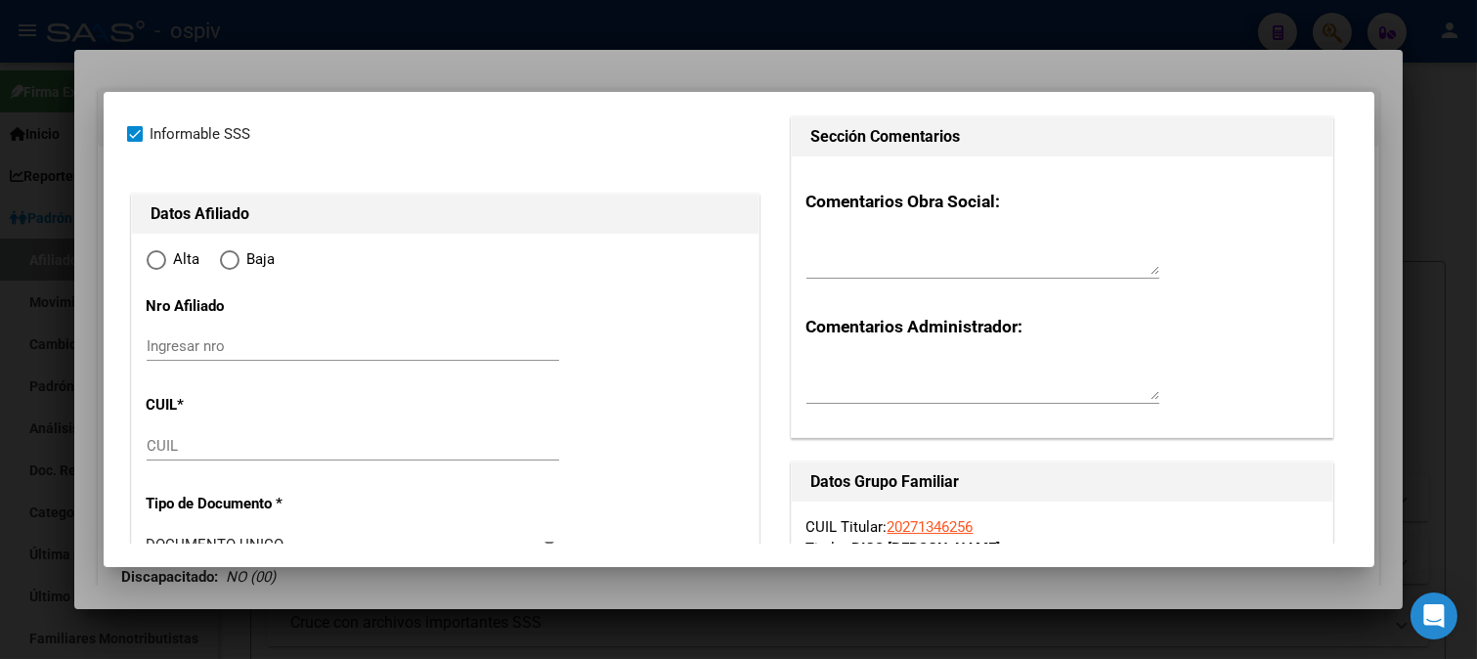
type input "ROSARIO"
type input "2000"
type input "HIPOLITO IRIGOYEN"
type input "1807"
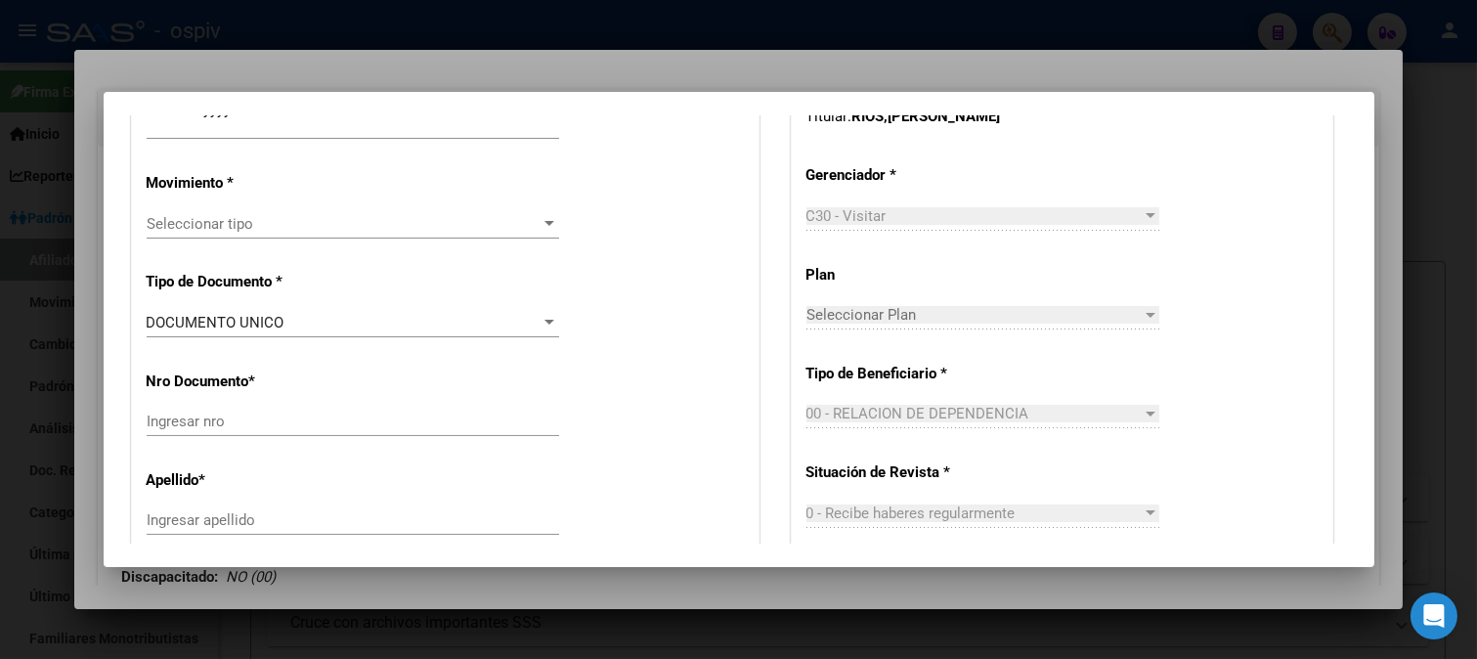
radio input "true"
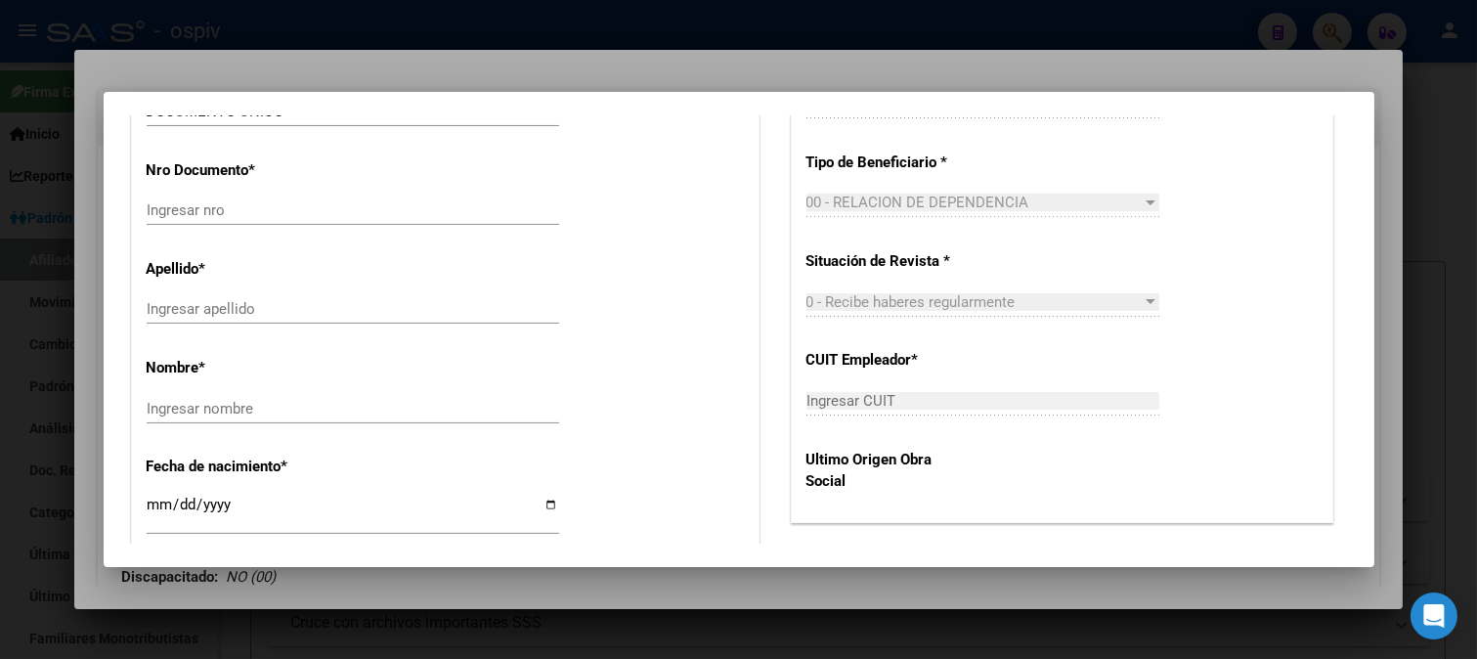
type input "30-67445350-3"
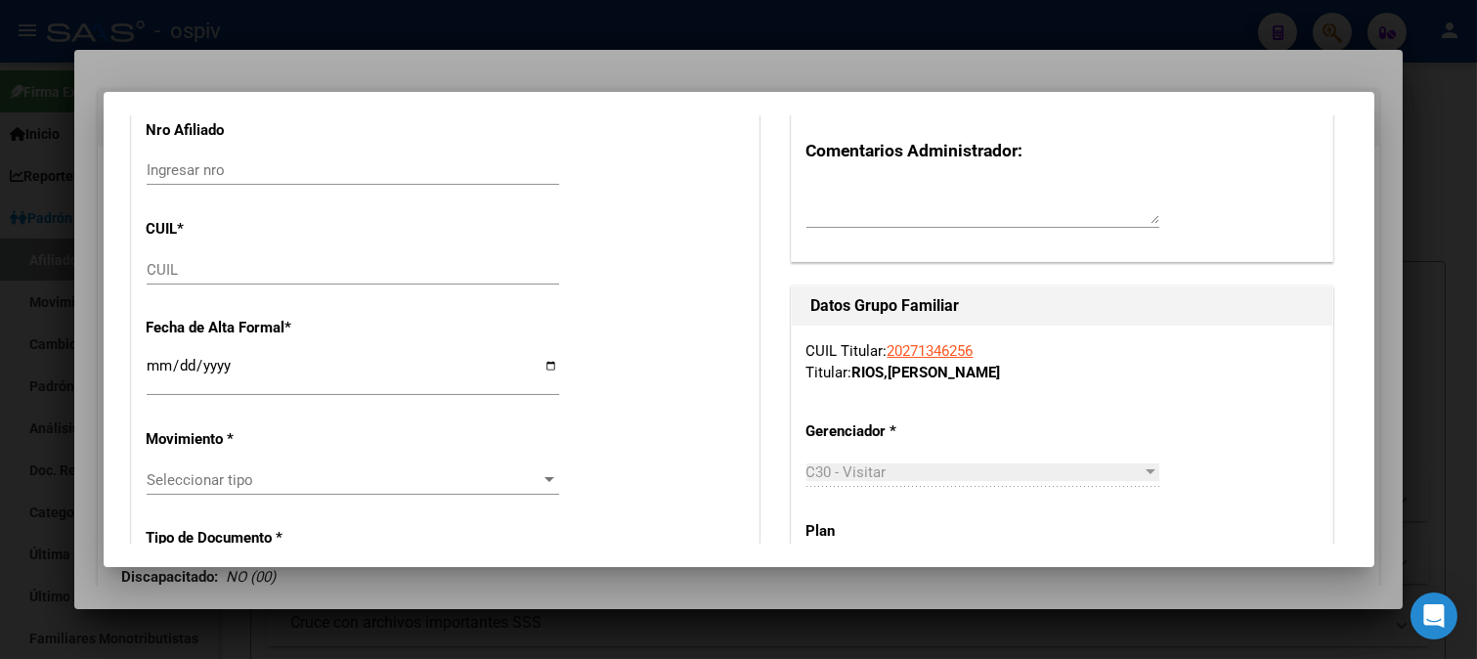
scroll to position [325, 0]
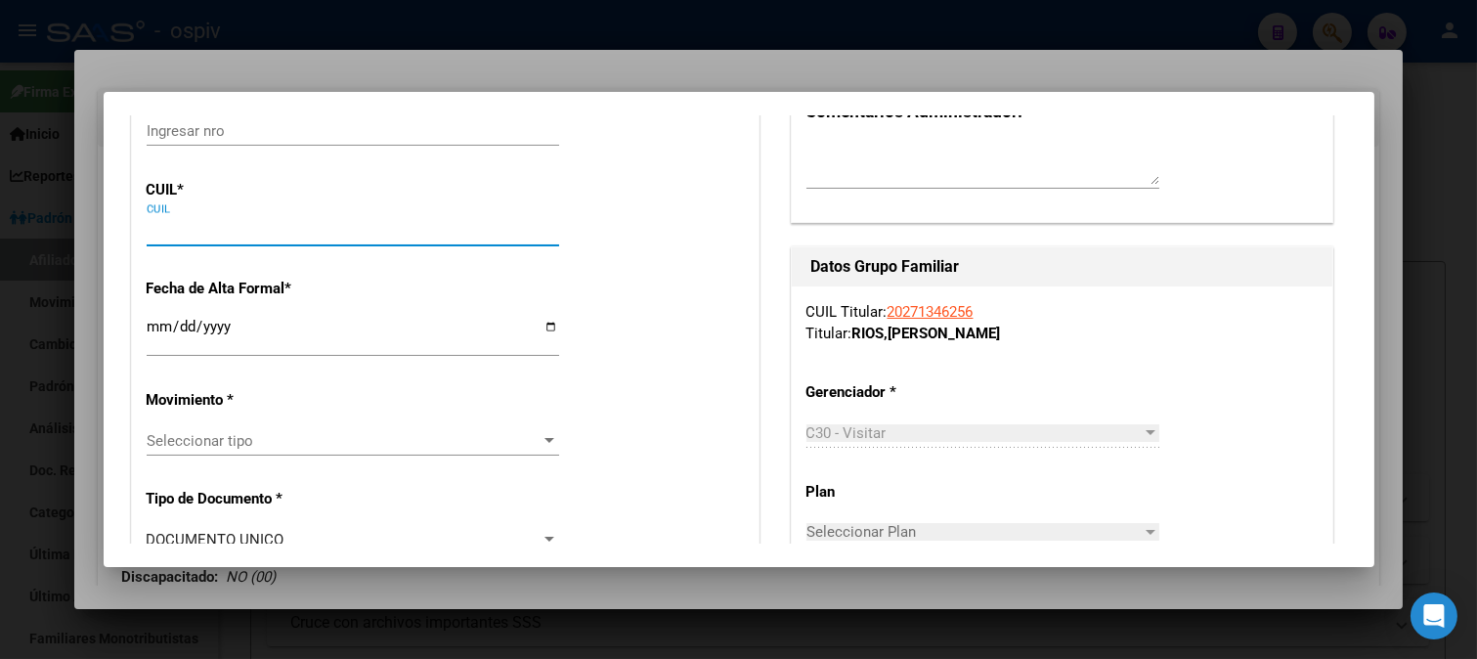
click at [213, 228] on input "CUIL" at bounding box center [353, 231] width 412 height 18
type input "20-47332234-0"
type input "47332234"
type input "RIOS"
type input "MIRKO ROMAN"
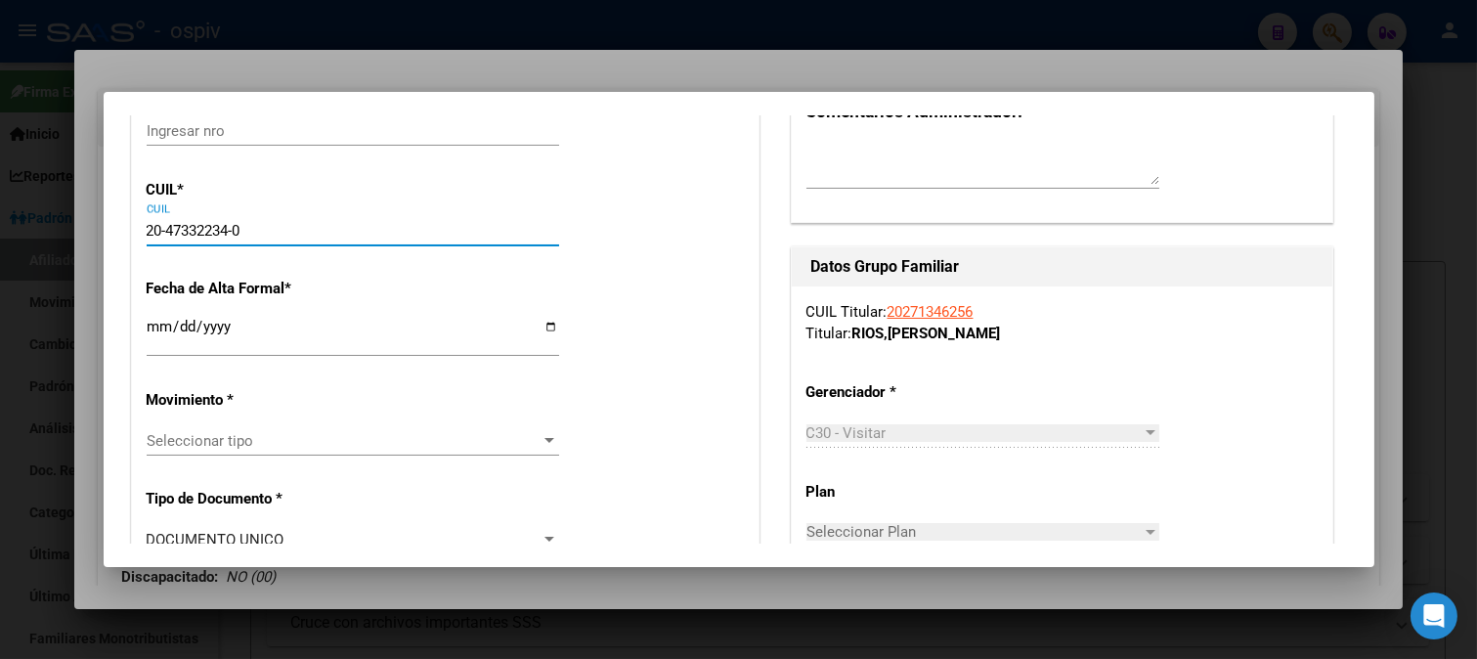
type input "2006-08-27"
type input "ROSARIO"
type input "IRIGOYEN"
type input "20-47332234-0"
click at [151, 329] on input "Ingresar fecha" at bounding box center [353, 334] width 412 height 31
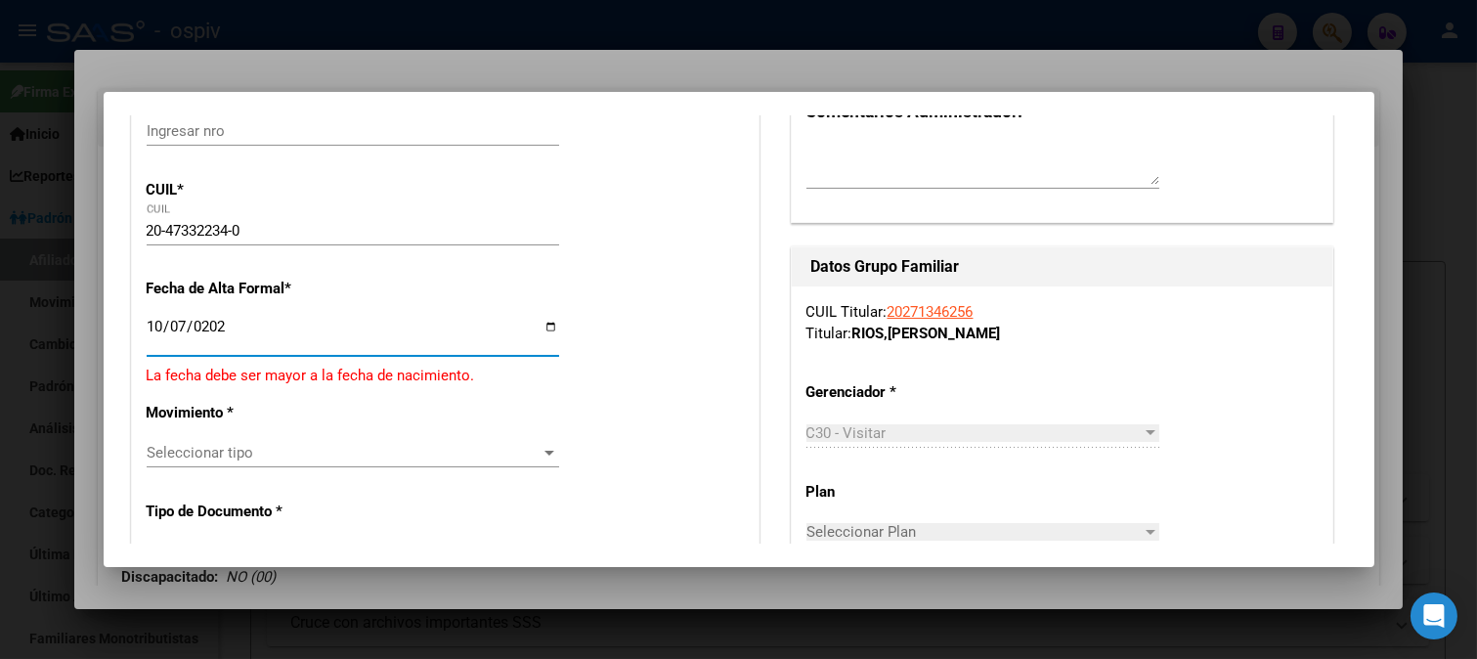
type input "2025-10-07"
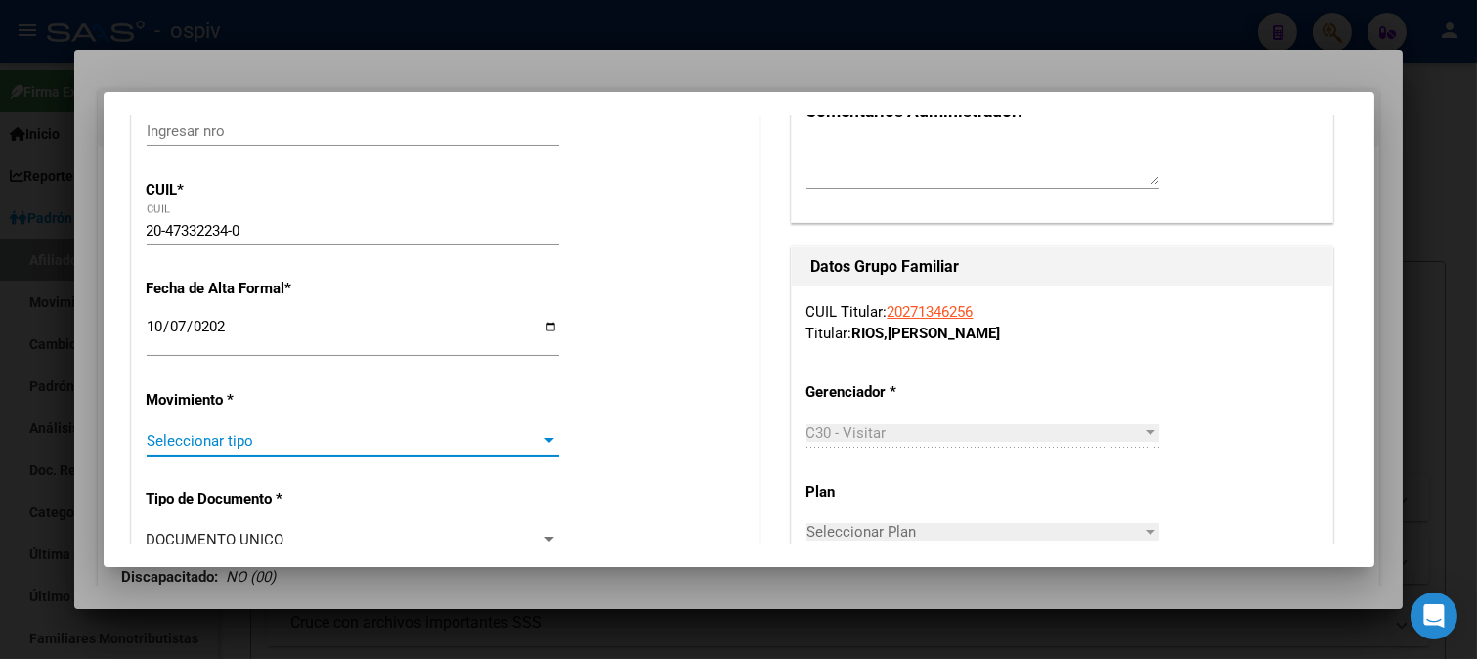
click at [198, 441] on span "Seleccionar tipo" at bounding box center [344, 441] width 395 height 18
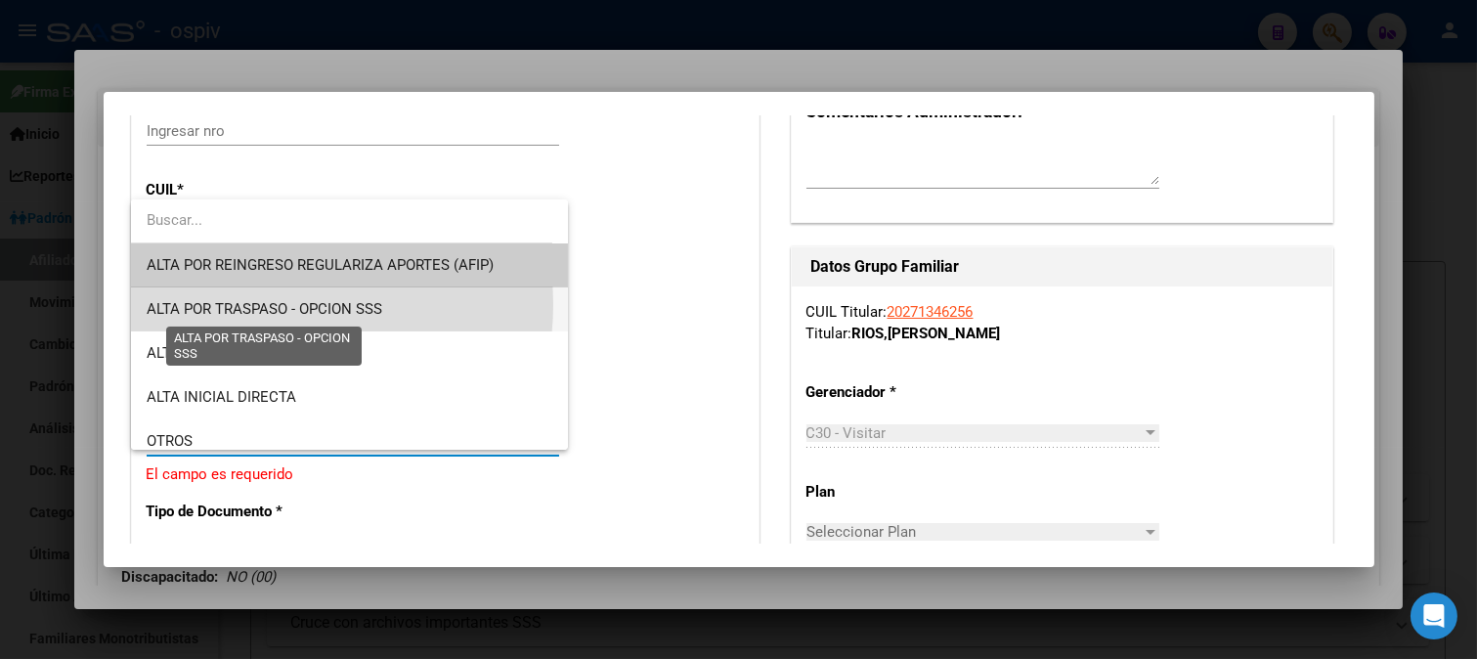
click at [274, 305] on span "ALTA POR TRASPASO - OPCION SSS" at bounding box center [265, 309] width 236 height 18
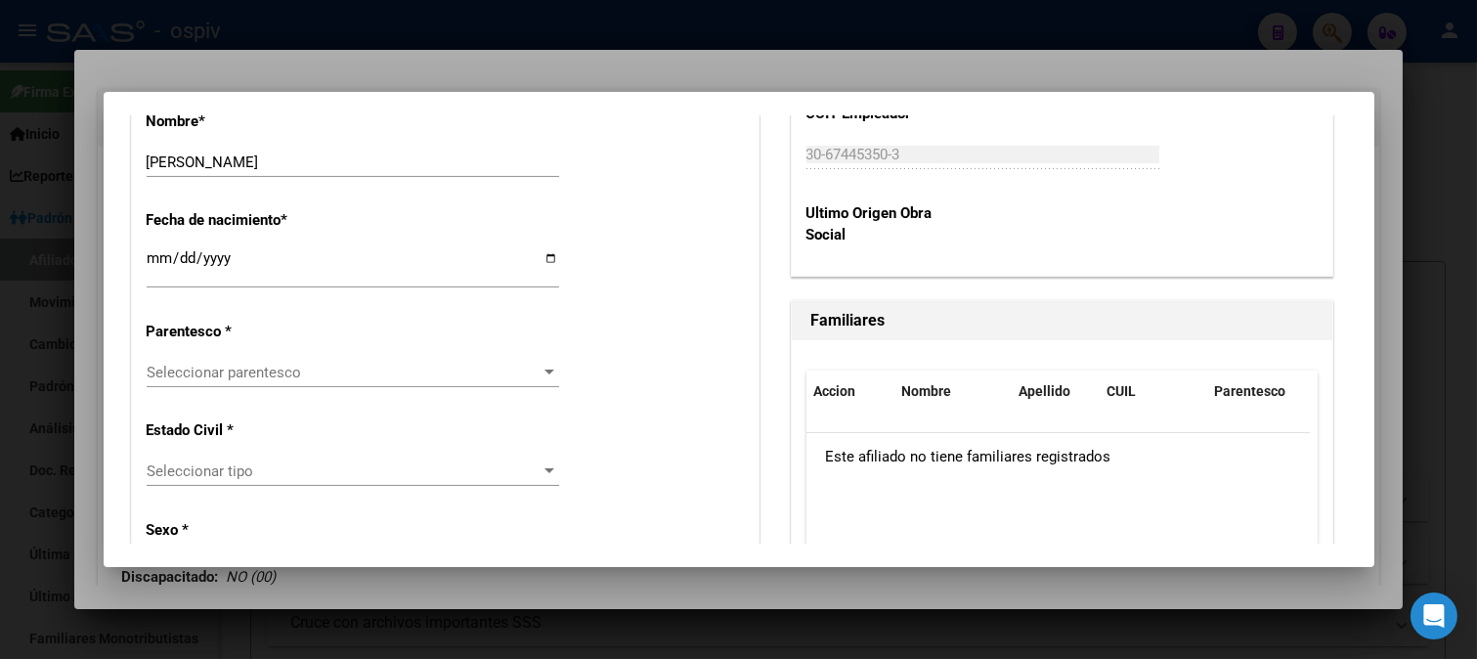
scroll to position [1086, 0]
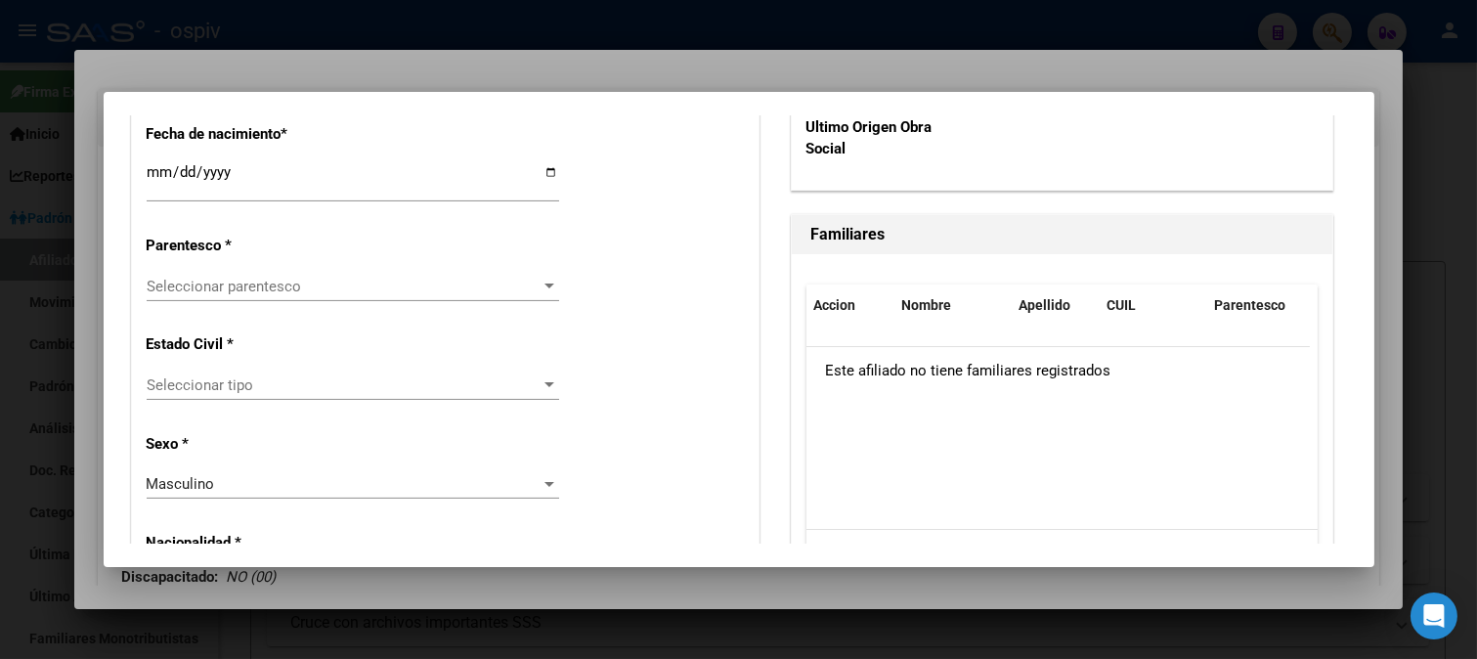
click at [306, 295] on div "Seleccionar parentesco Seleccionar parentesco" at bounding box center [353, 286] width 412 height 29
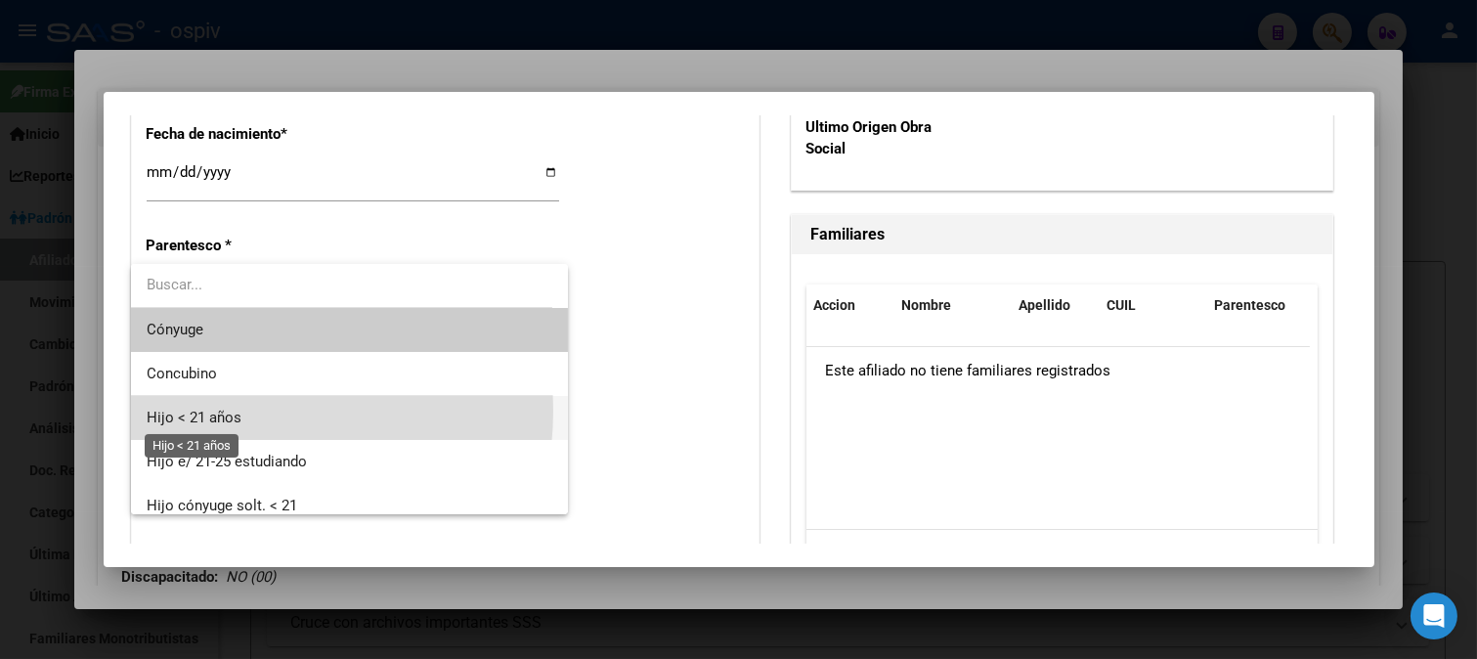
click at [228, 410] on span "Hijo < 21 años" at bounding box center [194, 418] width 95 height 18
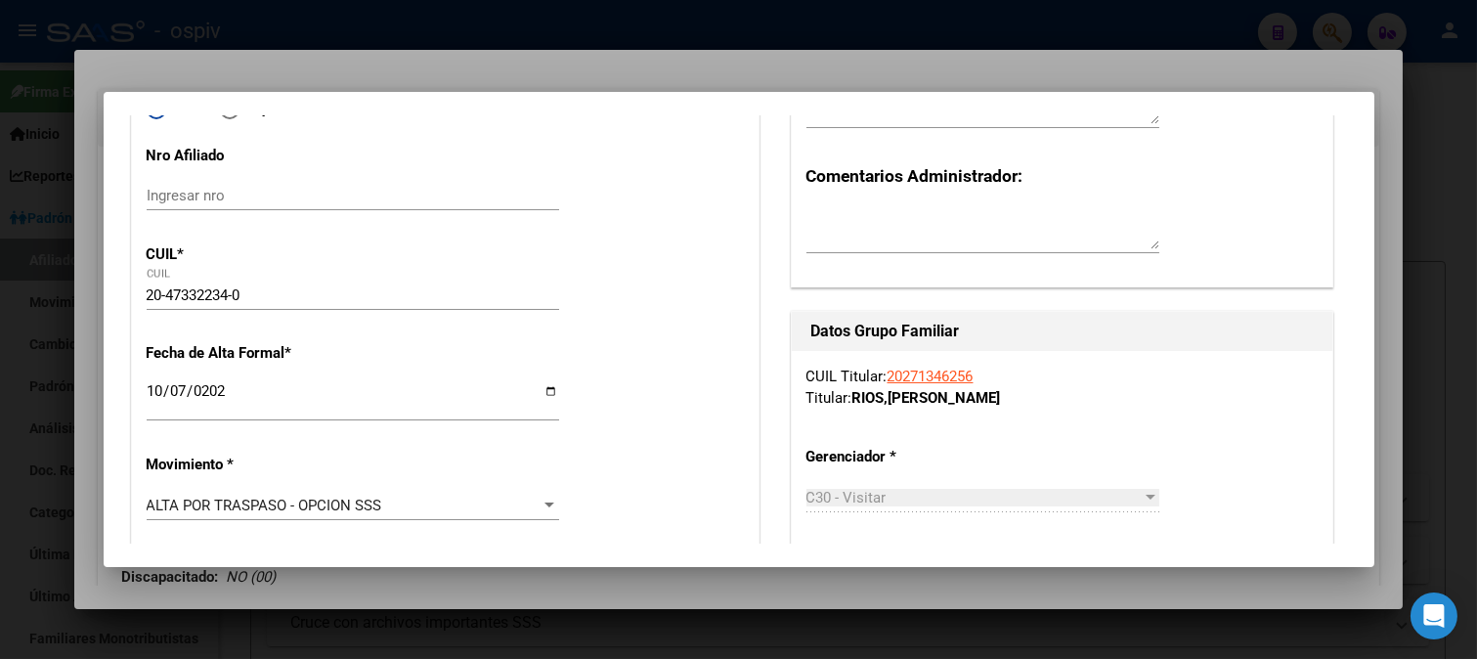
scroll to position [0, 0]
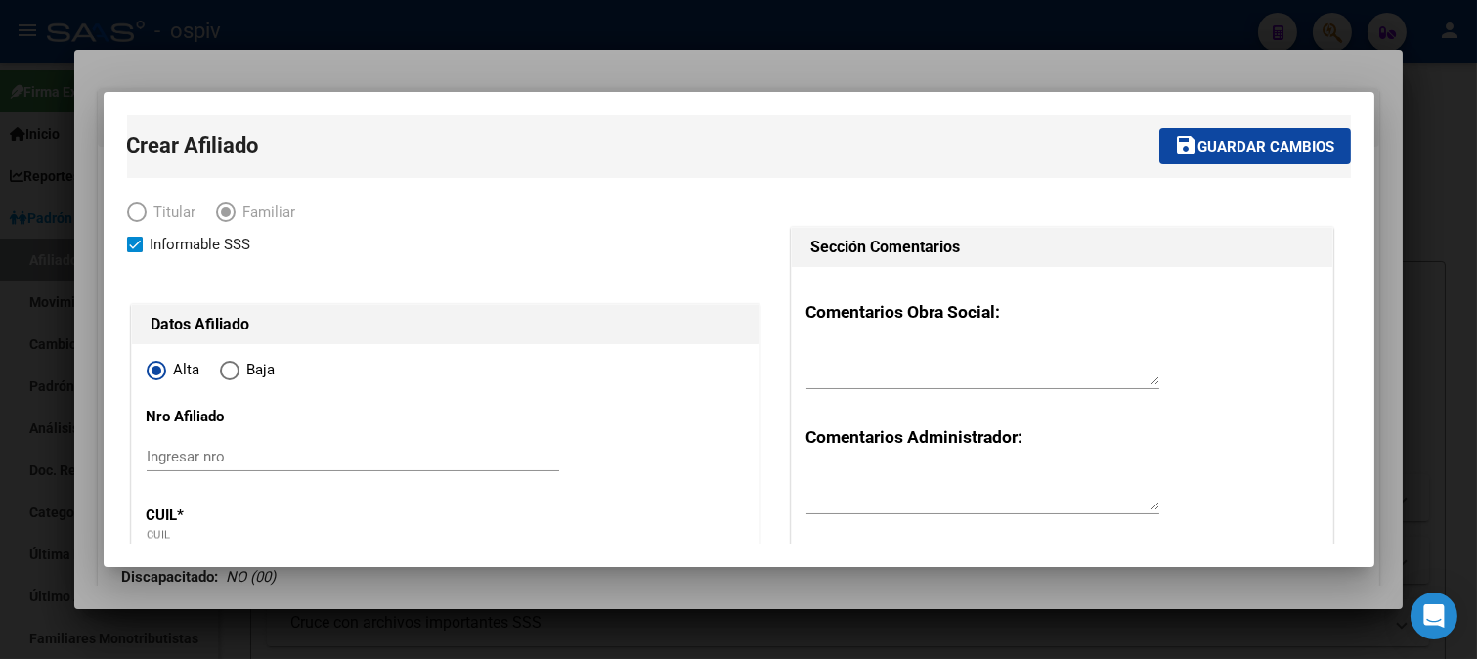
click at [1298, 137] on span "save Guardar cambios" at bounding box center [1255, 146] width 160 height 18
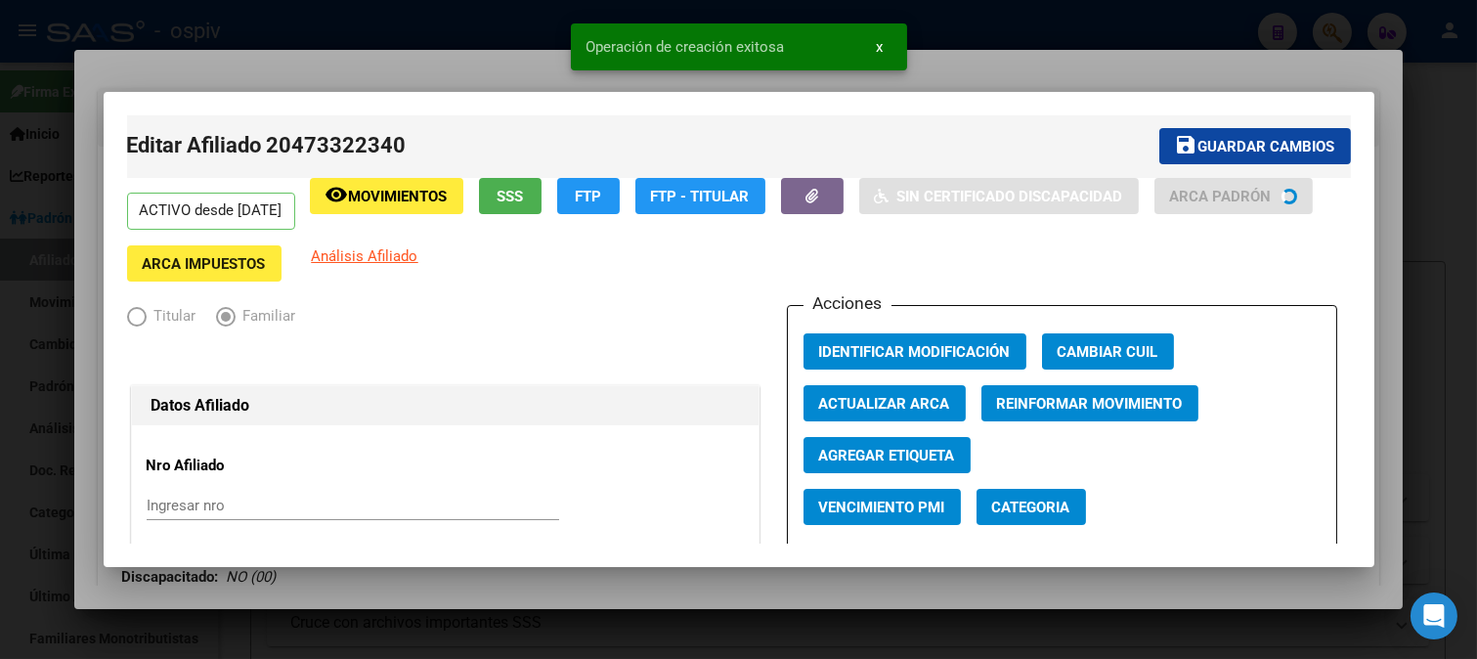
click at [1002, 520] on button "Categoria" at bounding box center [1030, 507] width 109 height 36
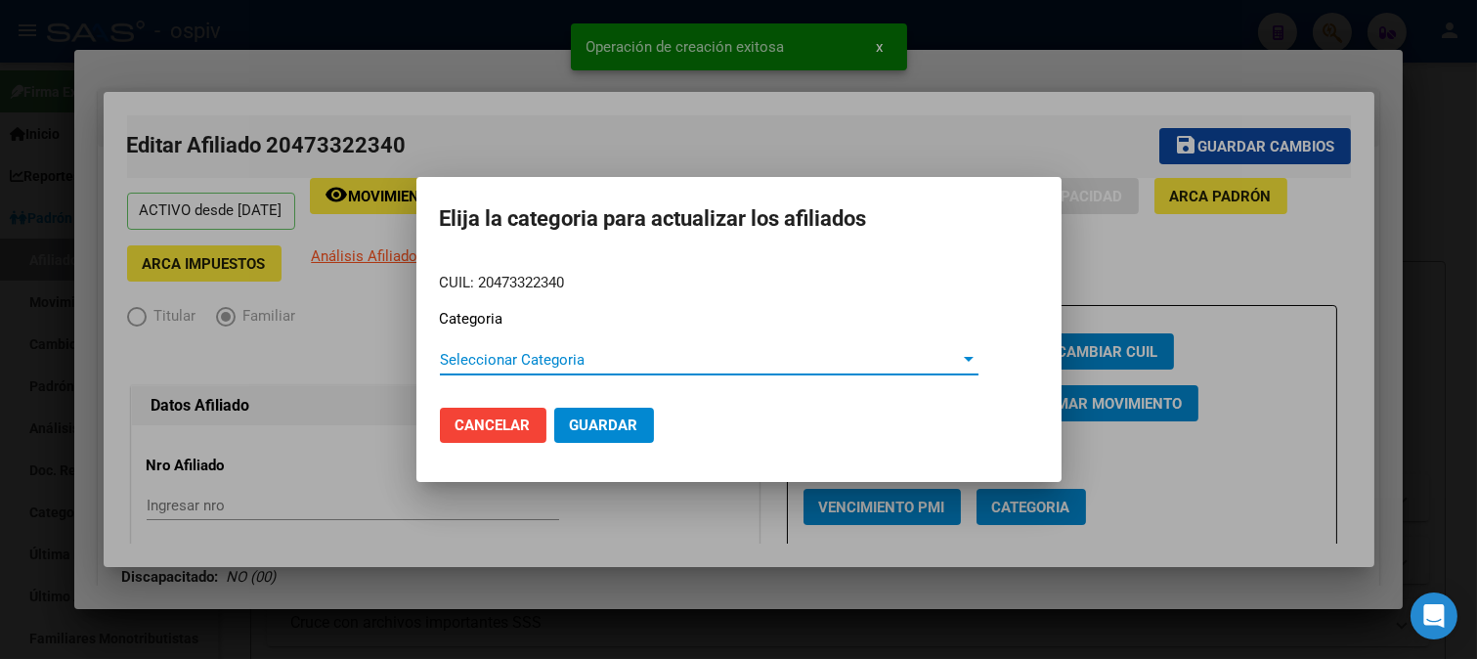
click at [523, 359] on span "Seleccionar Categoria" at bounding box center [700, 360] width 521 height 18
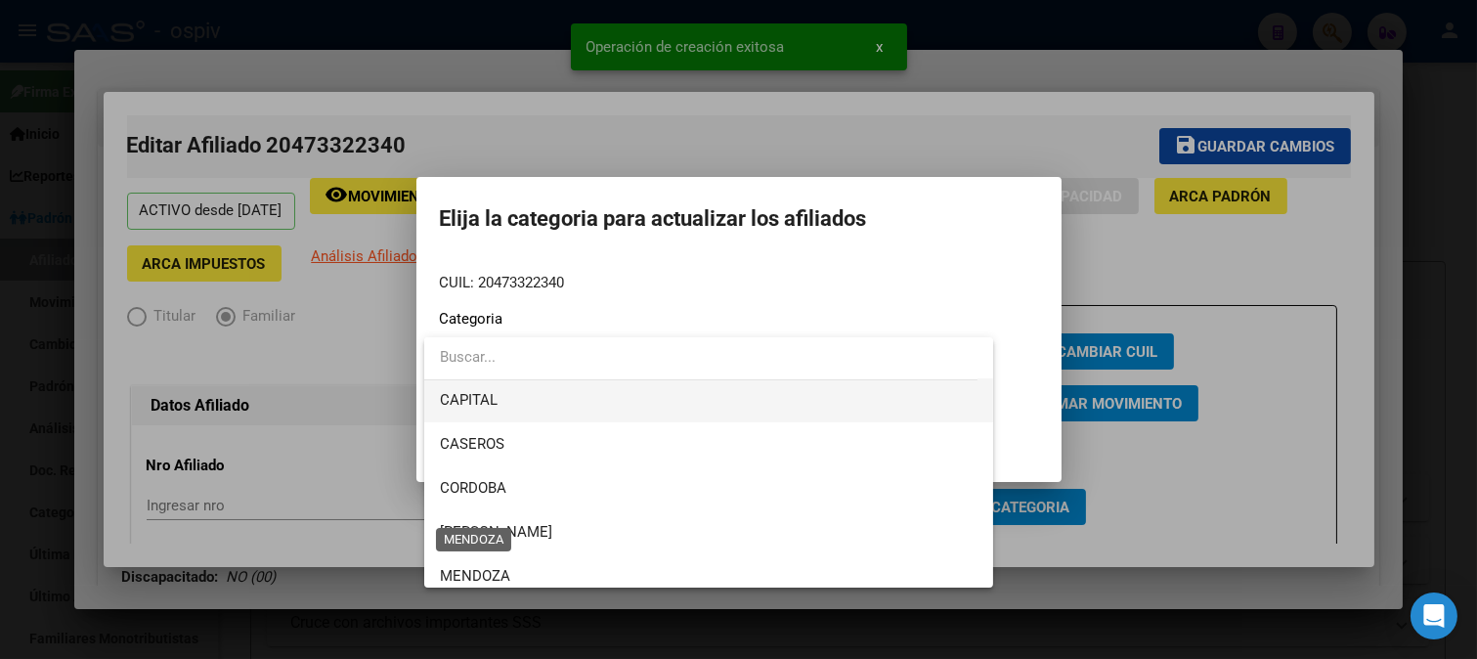
scroll to position [325, 0]
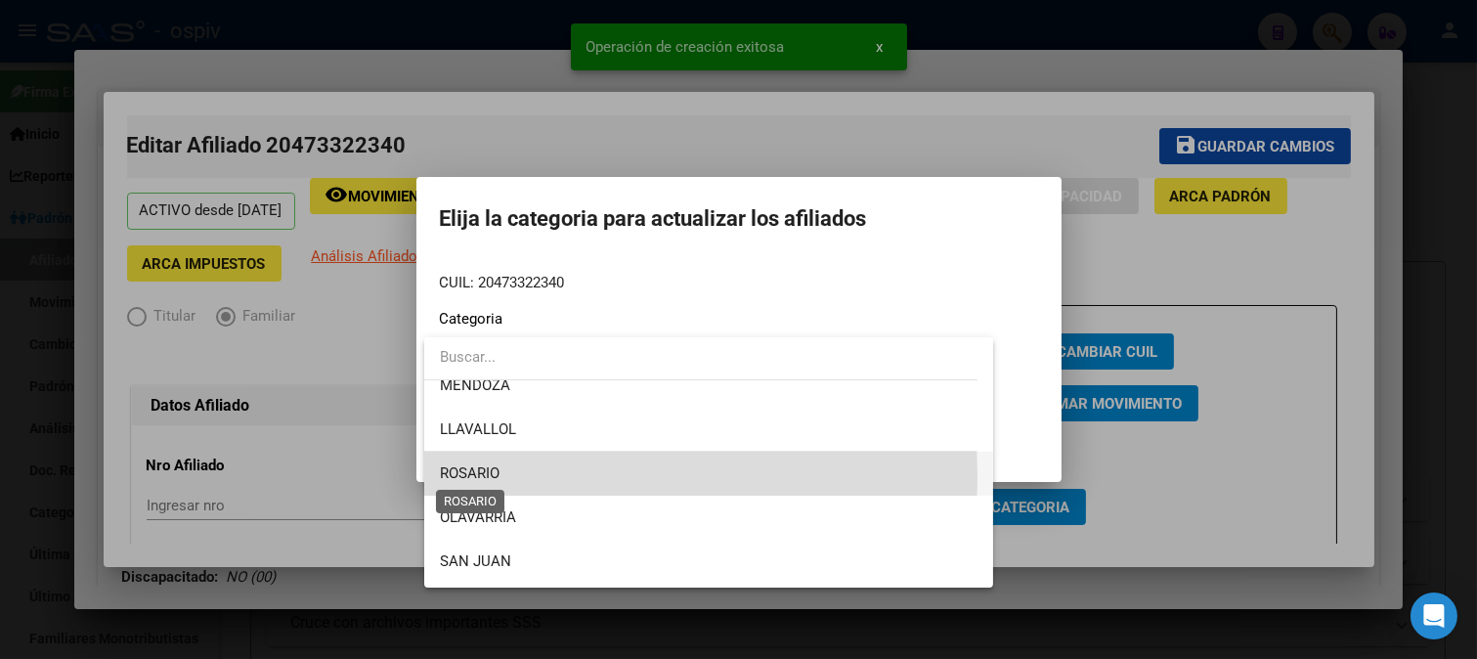
click at [493, 475] on span "ROSARIO" at bounding box center [470, 473] width 60 height 18
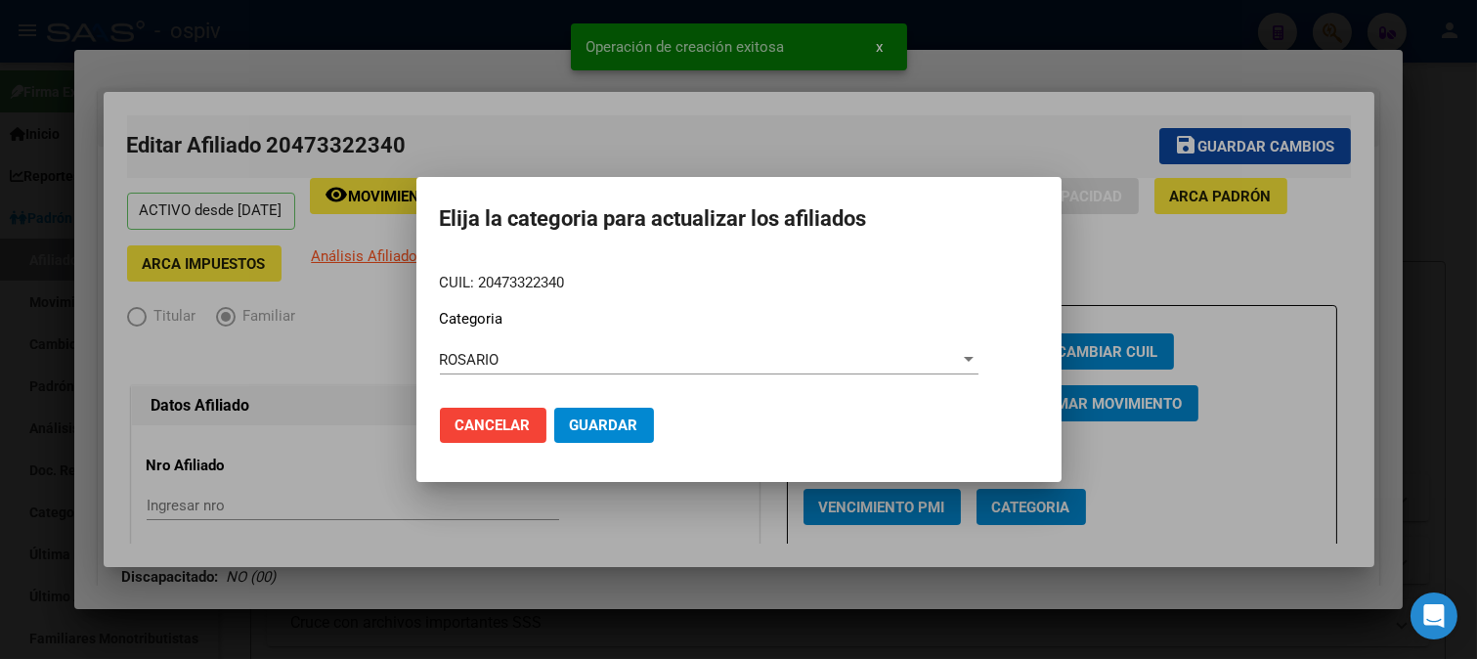
click at [568, 446] on mat-dialog-actions "Cancelar Guardar" at bounding box center [739, 425] width 598 height 66
click at [612, 424] on span "Guardar" at bounding box center [604, 425] width 68 height 18
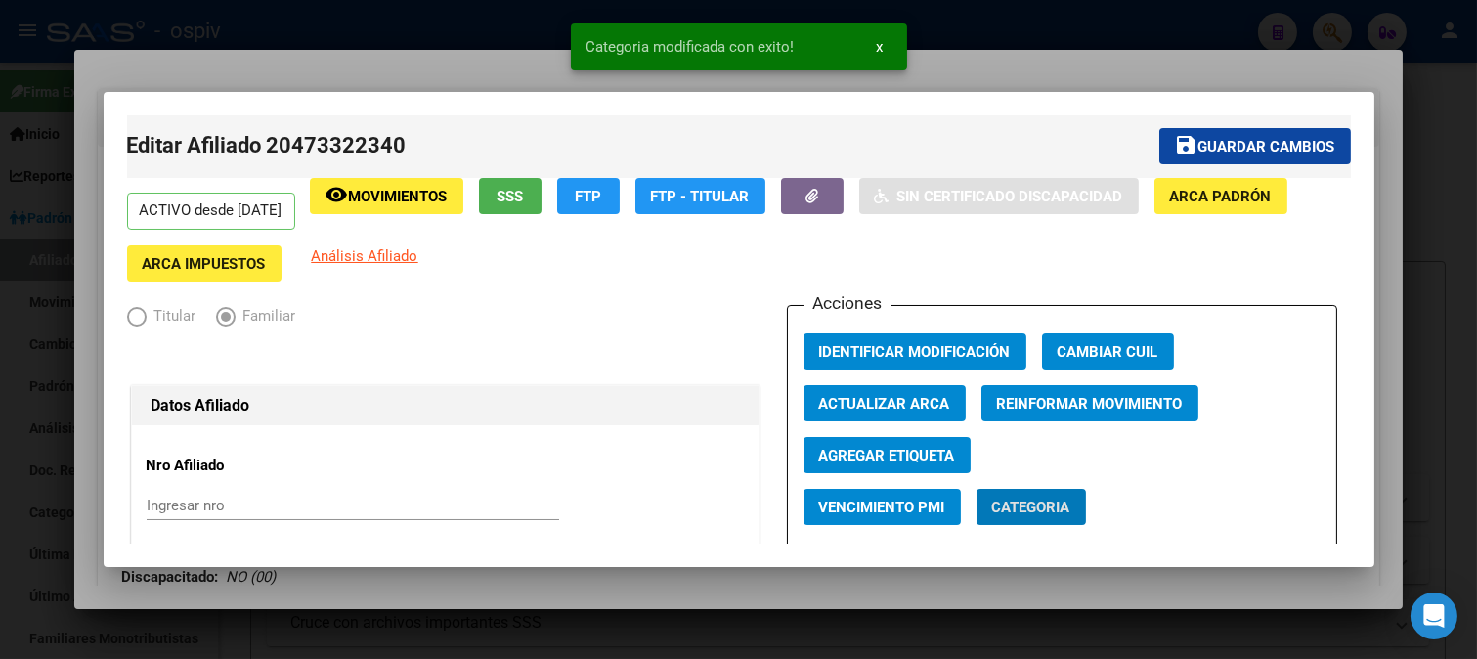
click at [891, 464] on span "Agregar Etiqueta" at bounding box center [887, 456] width 136 height 18
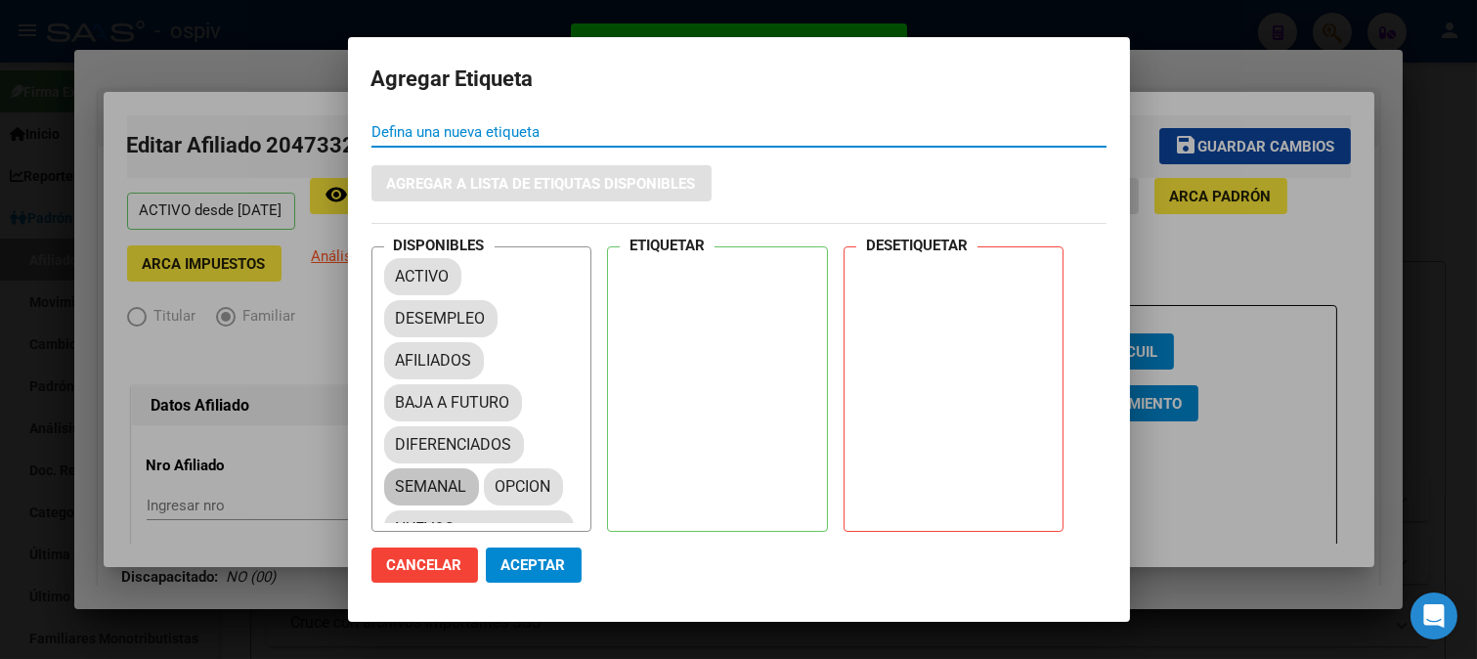
scroll to position [89, 0]
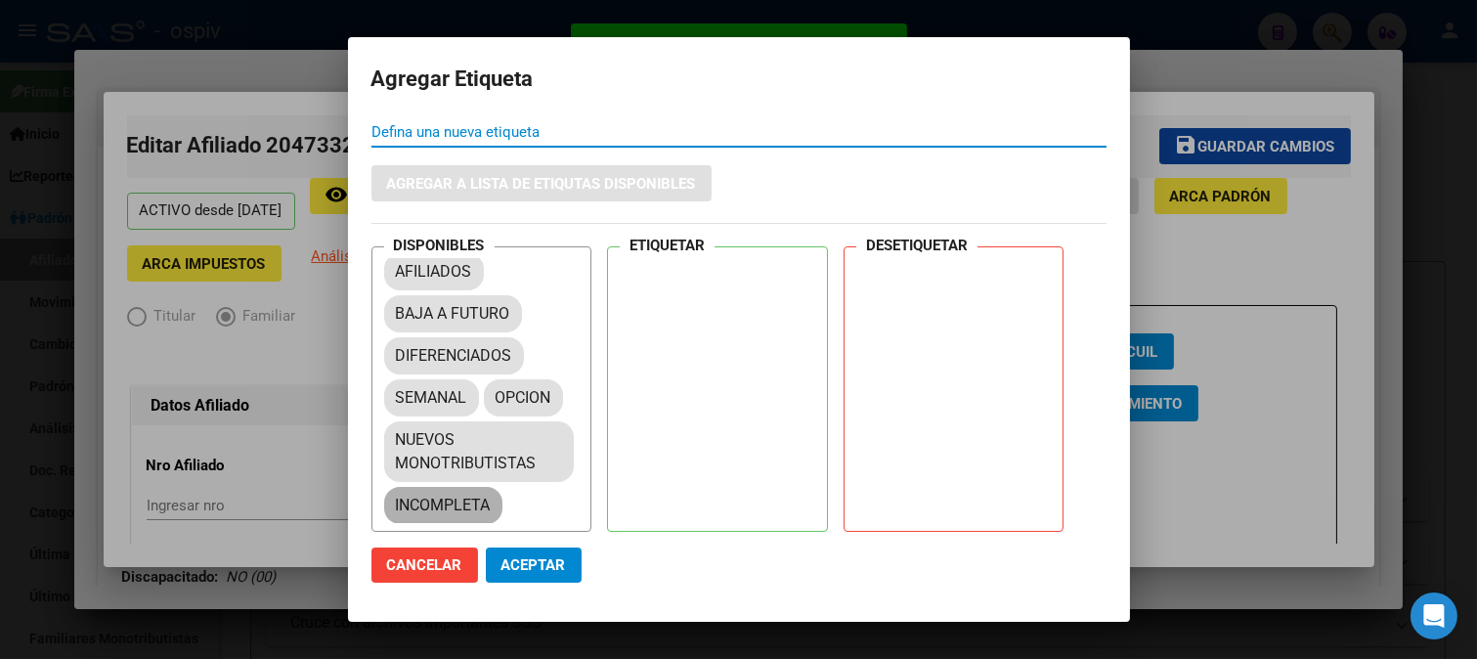
click at [445, 503] on mat-chip "INCOMPLETA" at bounding box center [443, 505] width 118 height 37
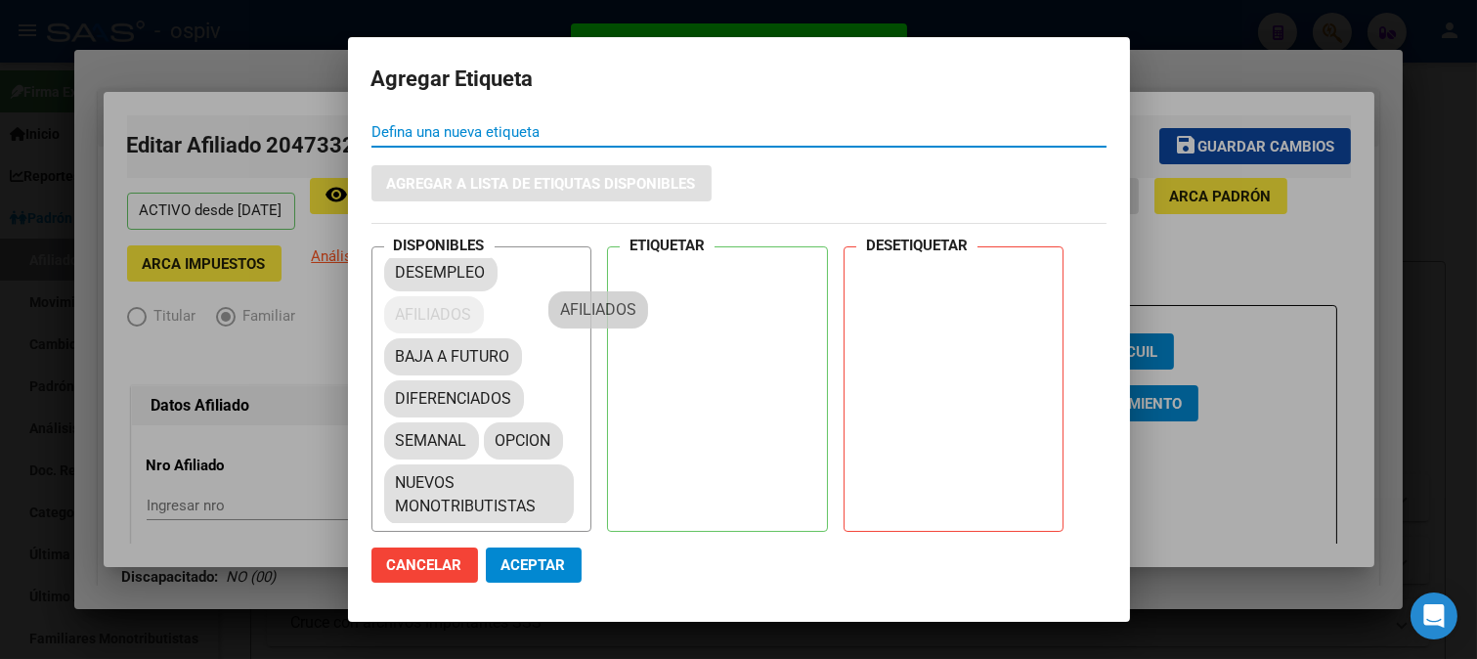
drag, startPoint x: 445, startPoint y: 270, endPoint x: 668, endPoint y: 293, distance: 225.0
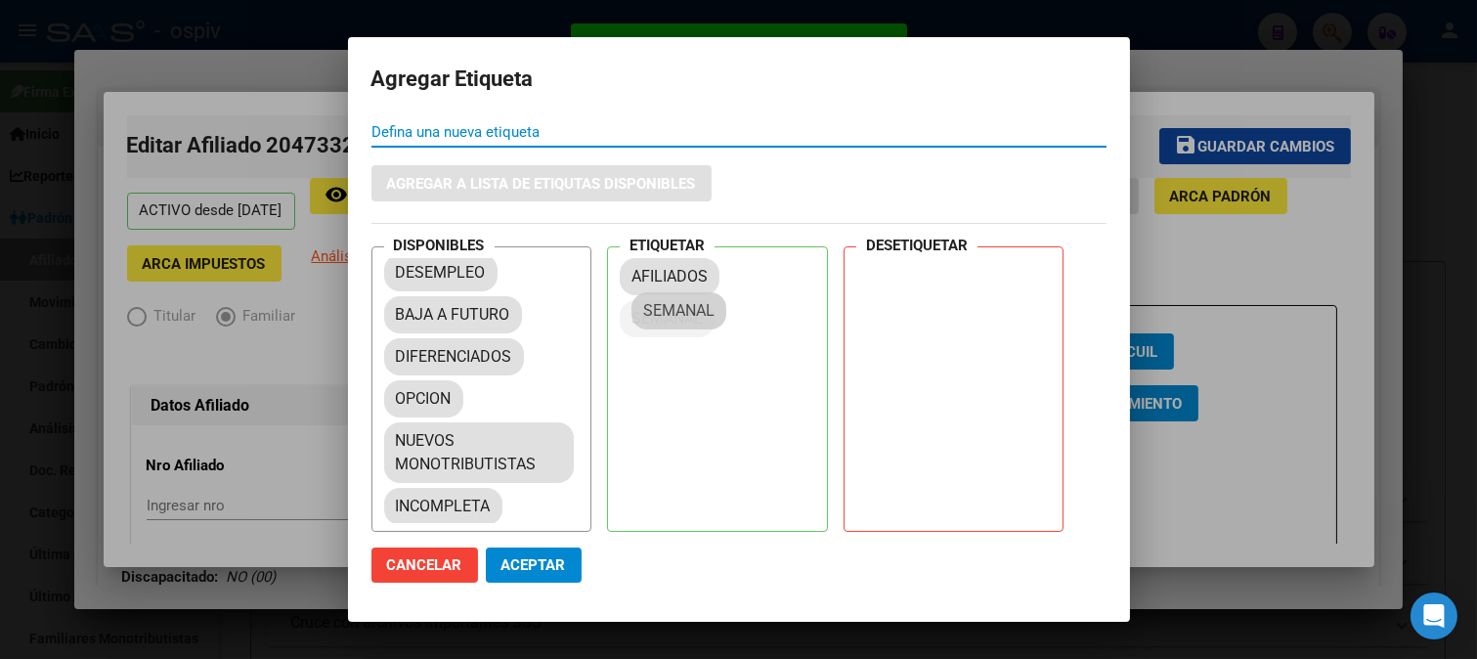
drag, startPoint x: 427, startPoint y: 403, endPoint x: 682, endPoint y: 311, distance: 271.1
click at [532, 567] on span "Aceptar" at bounding box center [533, 565] width 65 height 18
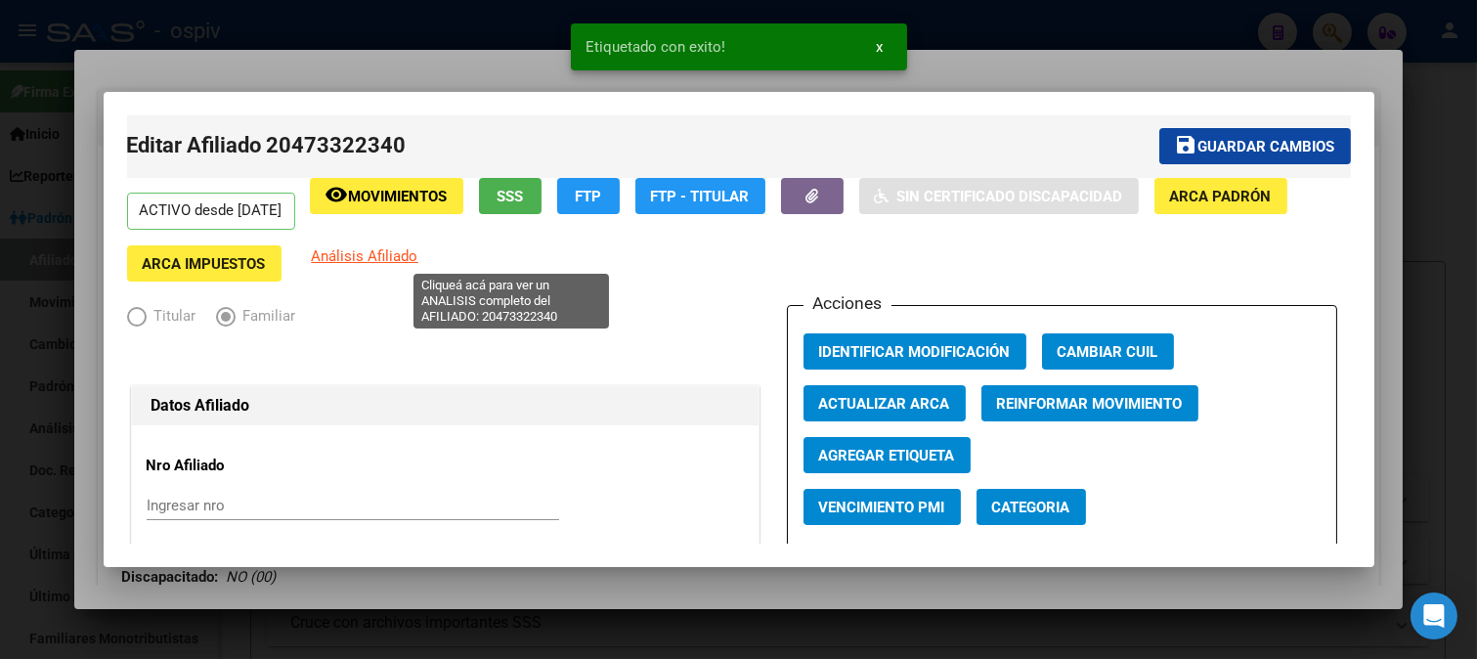
click at [418, 259] on span "Análisis Afiliado" at bounding box center [365, 256] width 107 height 18
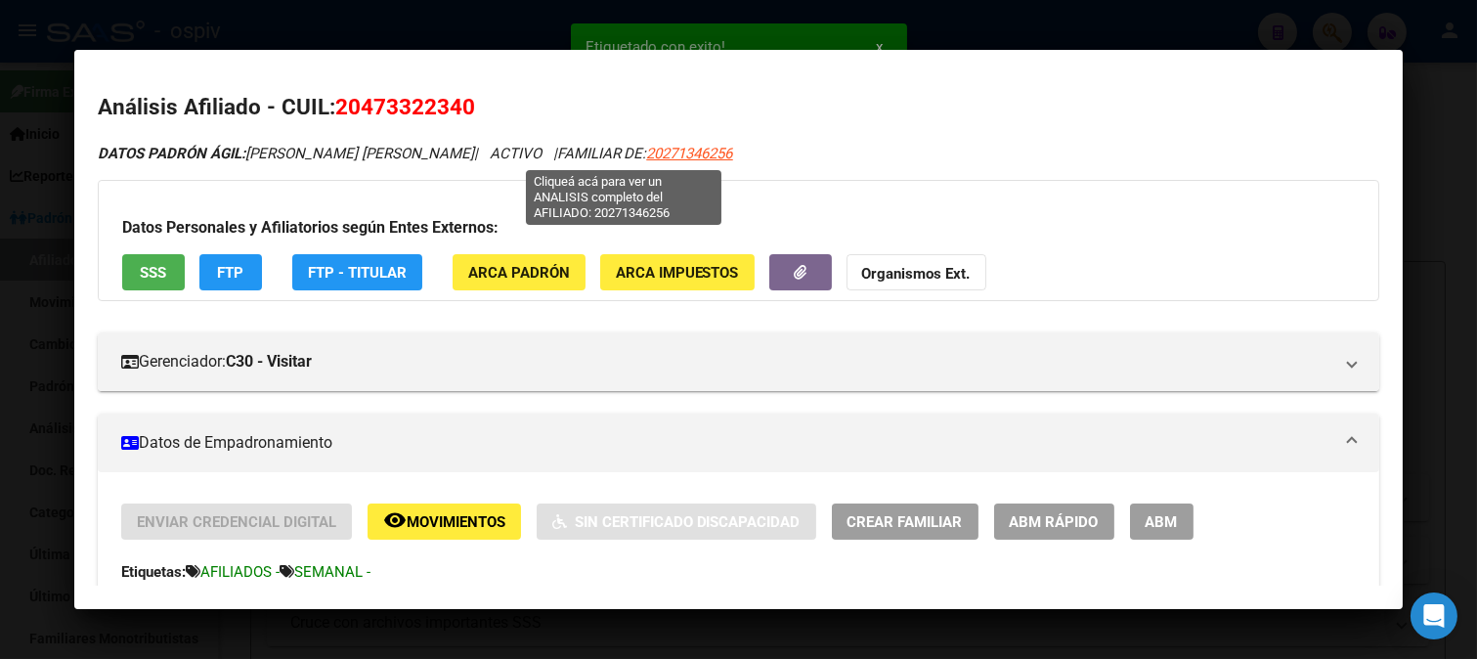
click at [647, 157] on span "20271346256" at bounding box center [690, 154] width 86 height 18
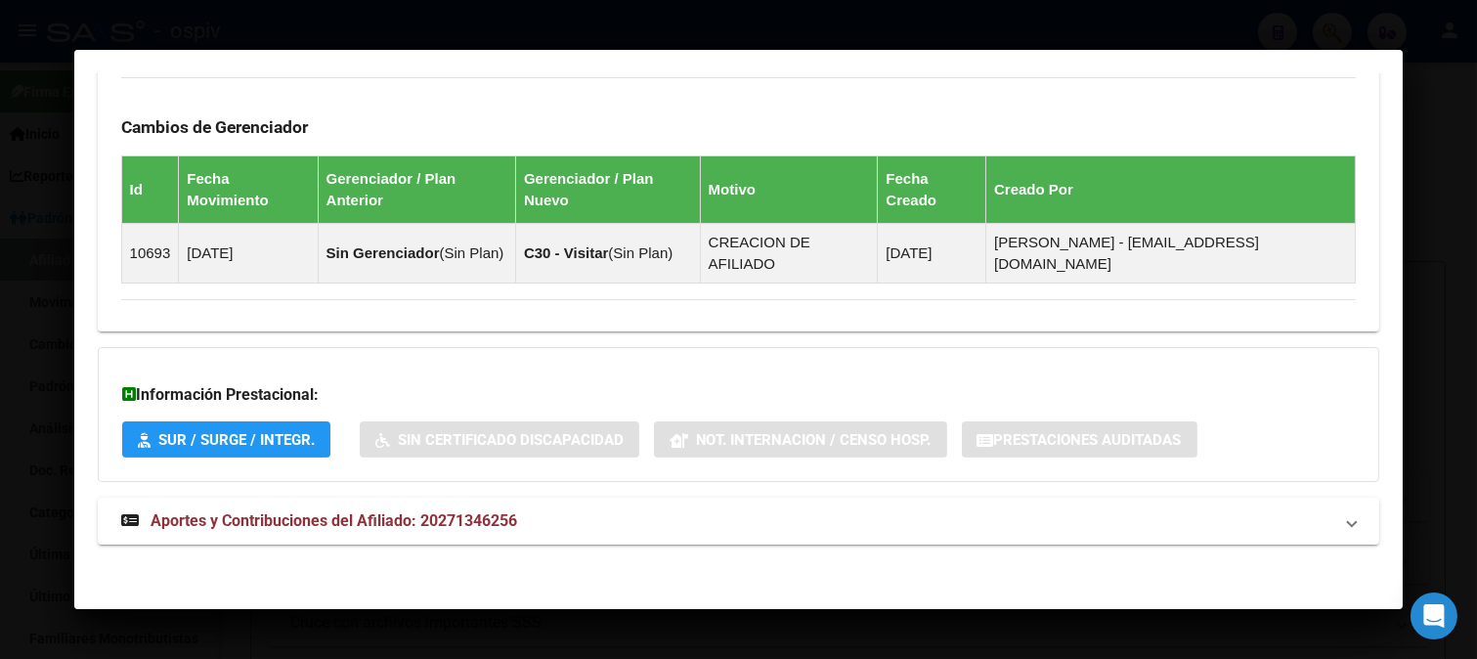
scroll to position [1187, 0]
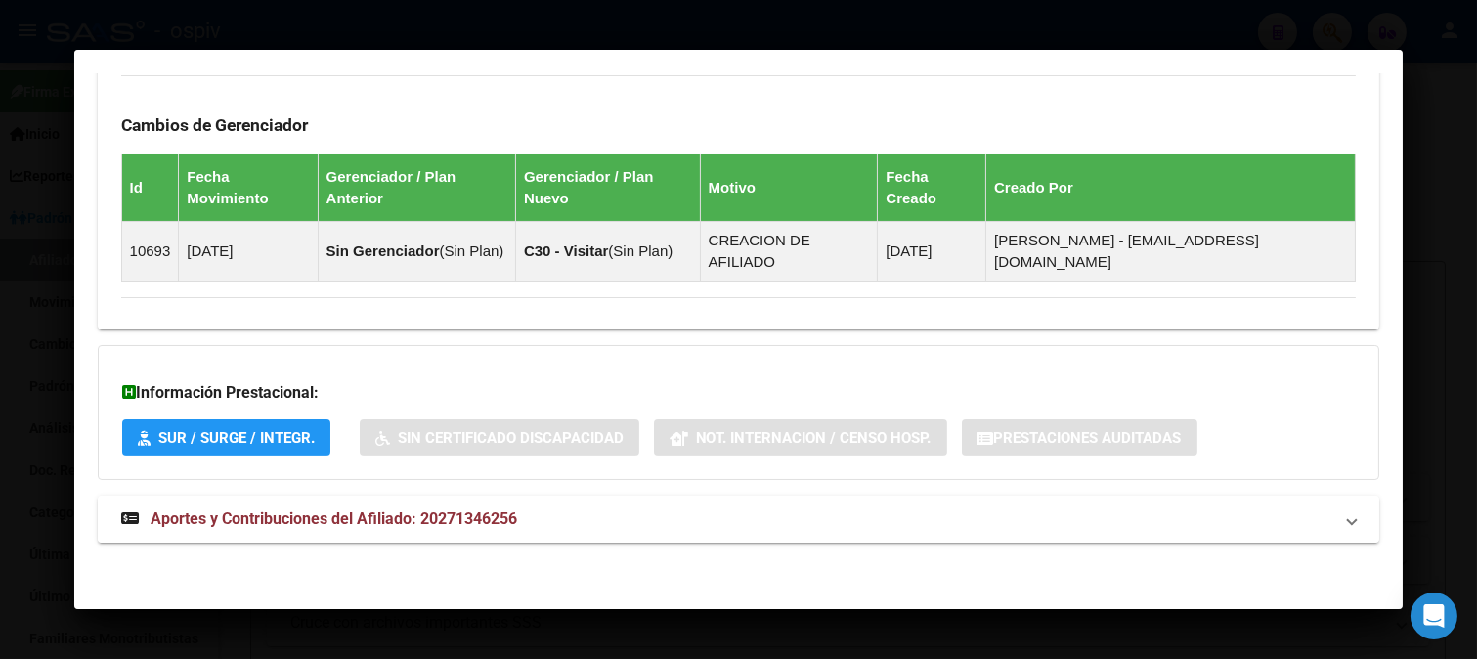
click at [334, 521] on span "Aportes y Contribuciones del Afiliado: 20271346256" at bounding box center [334, 518] width 366 height 19
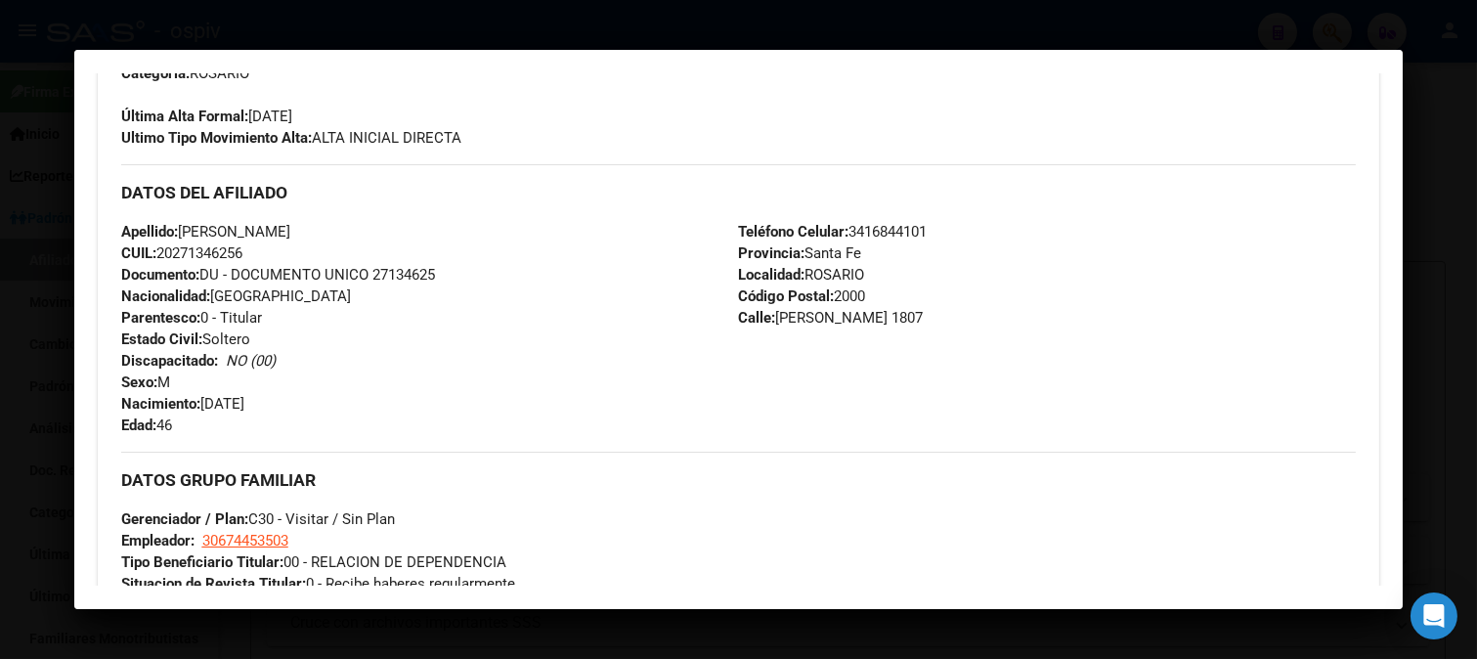
scroll to position [542, 0]
drag, startPoint x: 158, startPoint y: 251, endPoint x: 260, endPoint y: 242, distance: 102.0
click at [260, 242] on div "Apellido: SEBASTIAN FAUSTINO RIOS CUIL: 20271346256 Documento: DU - DOCUMENTO U…" at bounding box center [430, 327] width 618 height 215
copy span "20271346256"
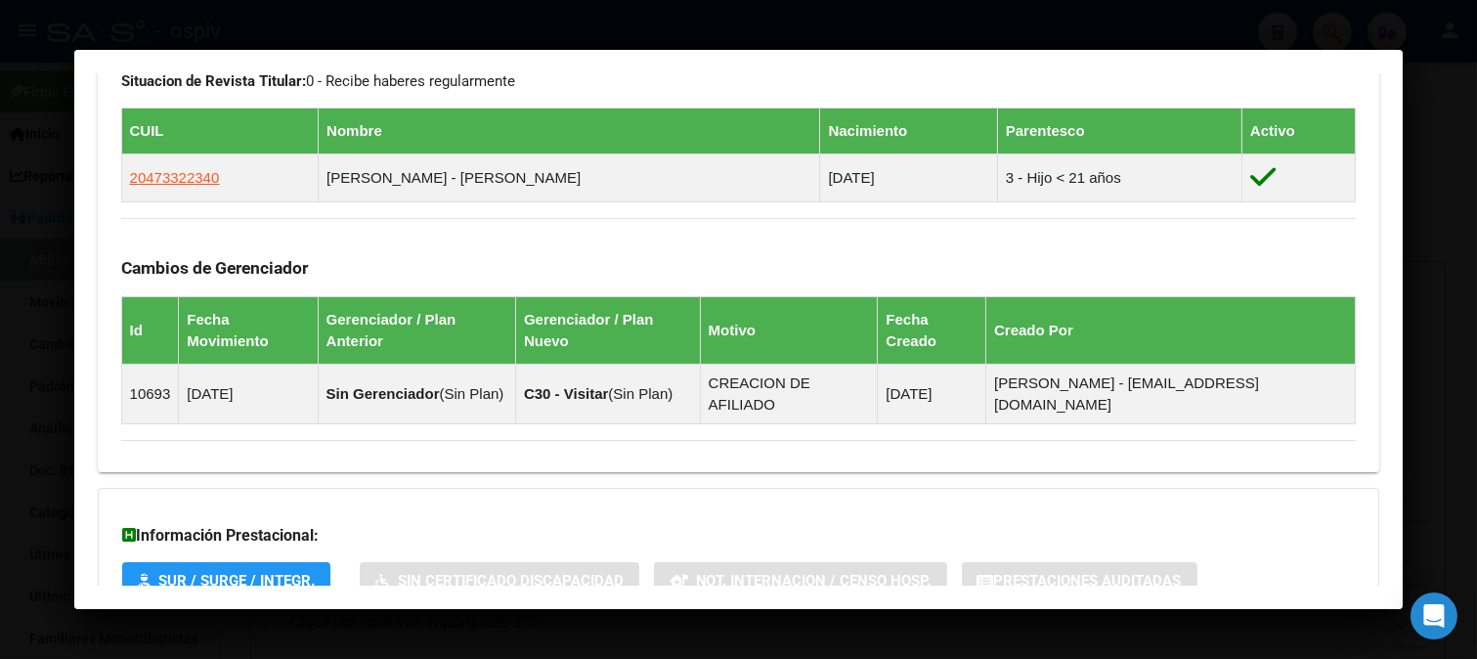
scroll to position [977, 0]
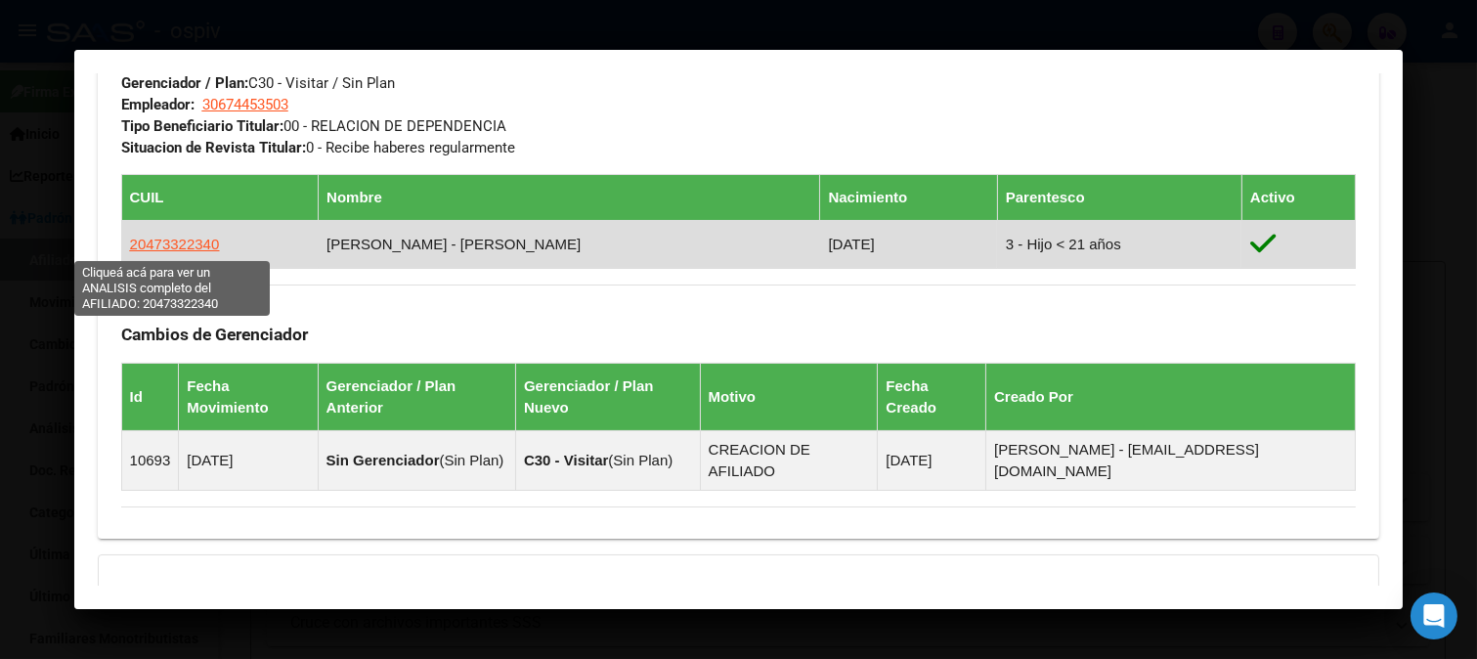
click at [186, 251] on span "20473322340" at bounding box center [175, 244] width 90 height 17
type textarea "20473322340"
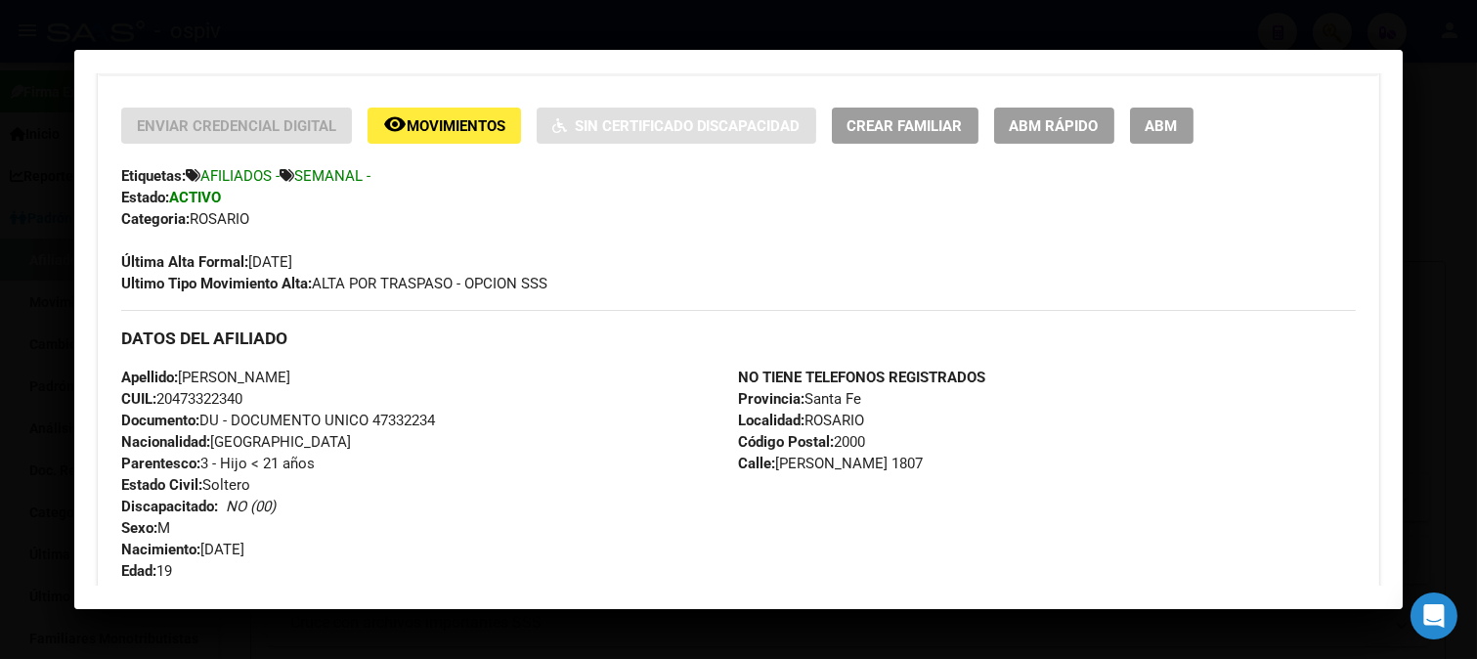
scroll to position [504, 0]
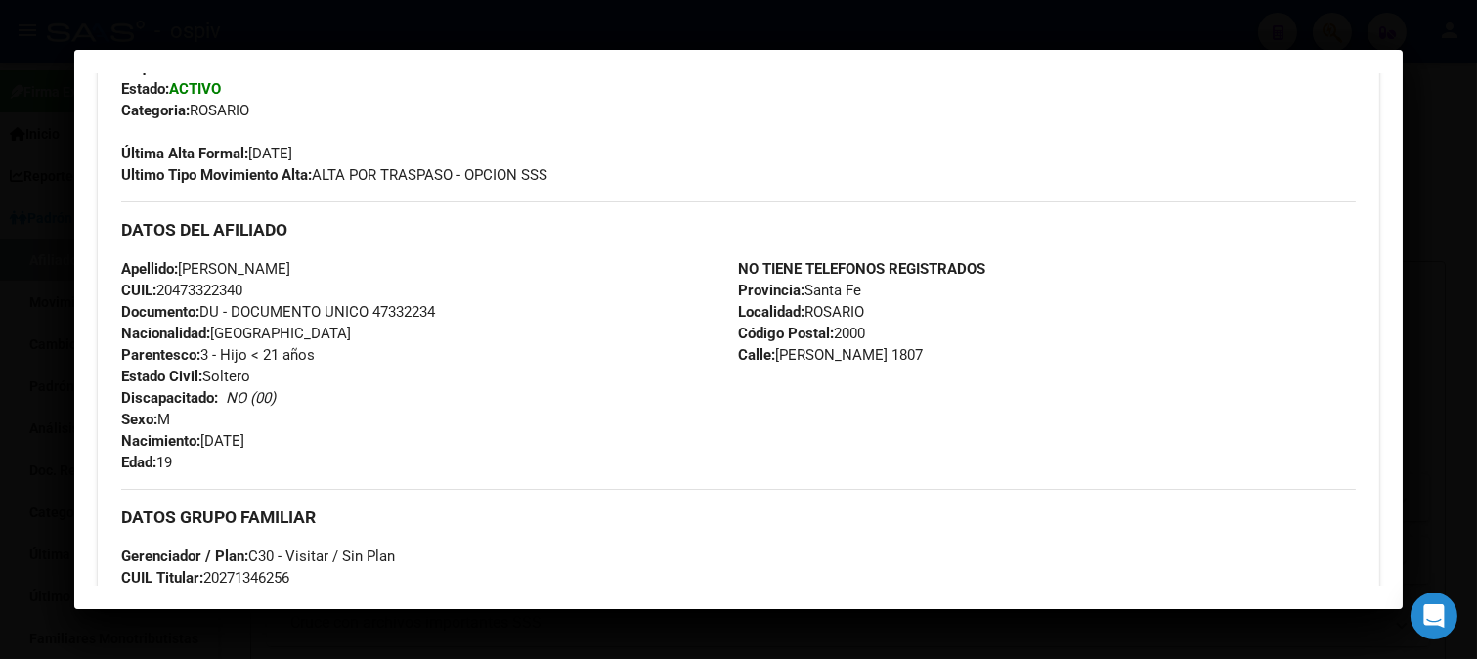
drag, startPoint x: 158, startPoint y: 283, endPoint x: 233, endPoint y: 295, distance: 75.2
click at [261, 286] on div "Apellido: MIRKO ROMAN RIOS CUIL: 20473322340 Documento: DU - DOCUMENTO UNICO 47…" at bounding box center [430, 365] width 618 height 215
copy span "20473322340"
click at [417, 373] on div "Apellido: MIRKO ROMAN RIOS CUIL: 20473322340 Documento: DU - DOCUMENTO UNICO 47…" at bounding box center [430, 365] width 618 height 215
drag, startPoint x: 160, startPoint y: 285, endPoint x: 246, endPoint y: 285, distance: 86.0
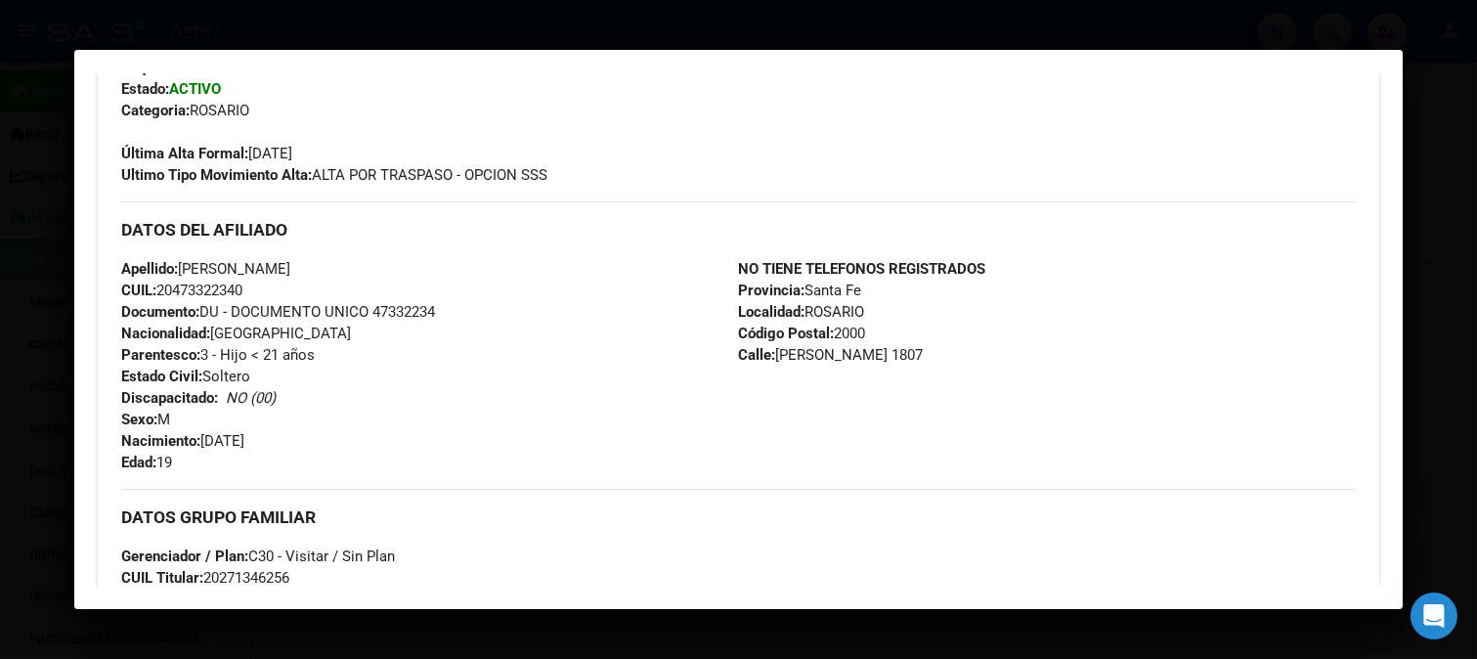
click at [242, 285] on span "CUIL: 20473322340" at bounding box center [181, 290] width 121 height 18
copy span "20473322340"
click at [1306, 30] on div at bounding box center [738, 329] width 1477 height 659
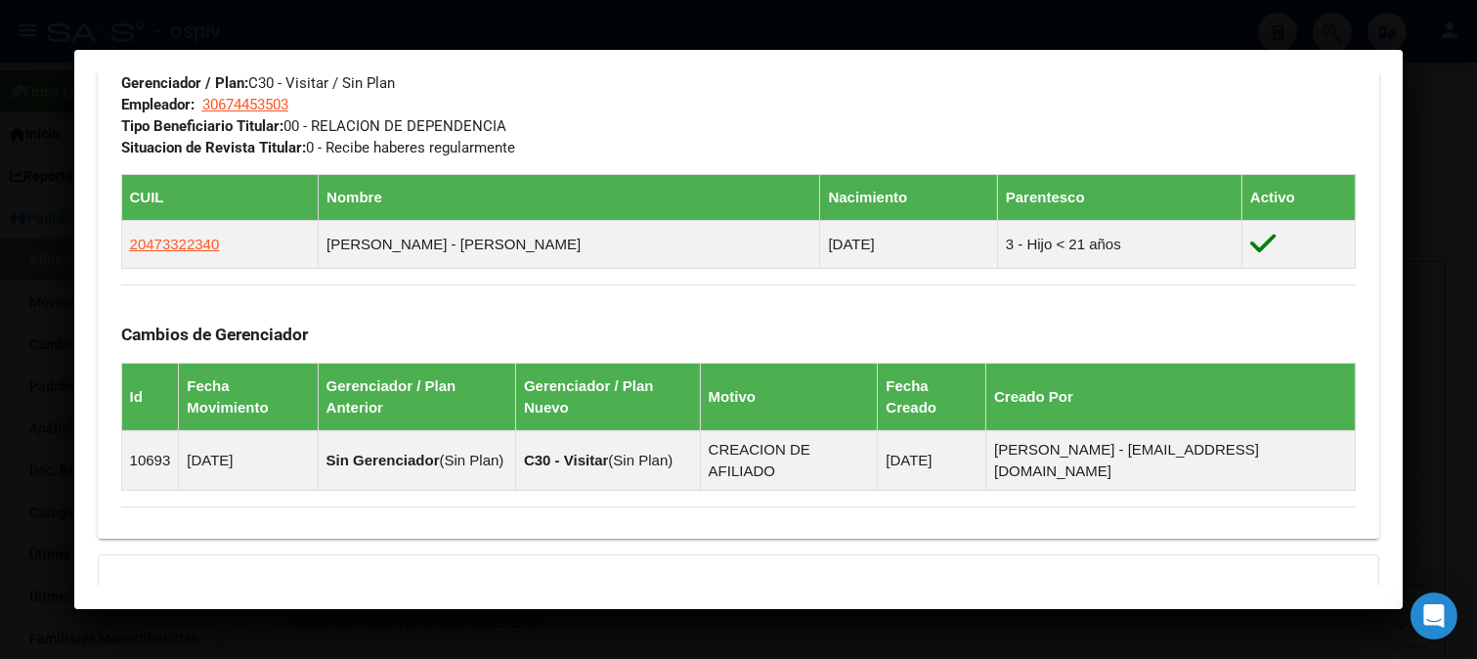
click at [1307, 15] on div at bounding box center [738, 329] width 1477 height 659
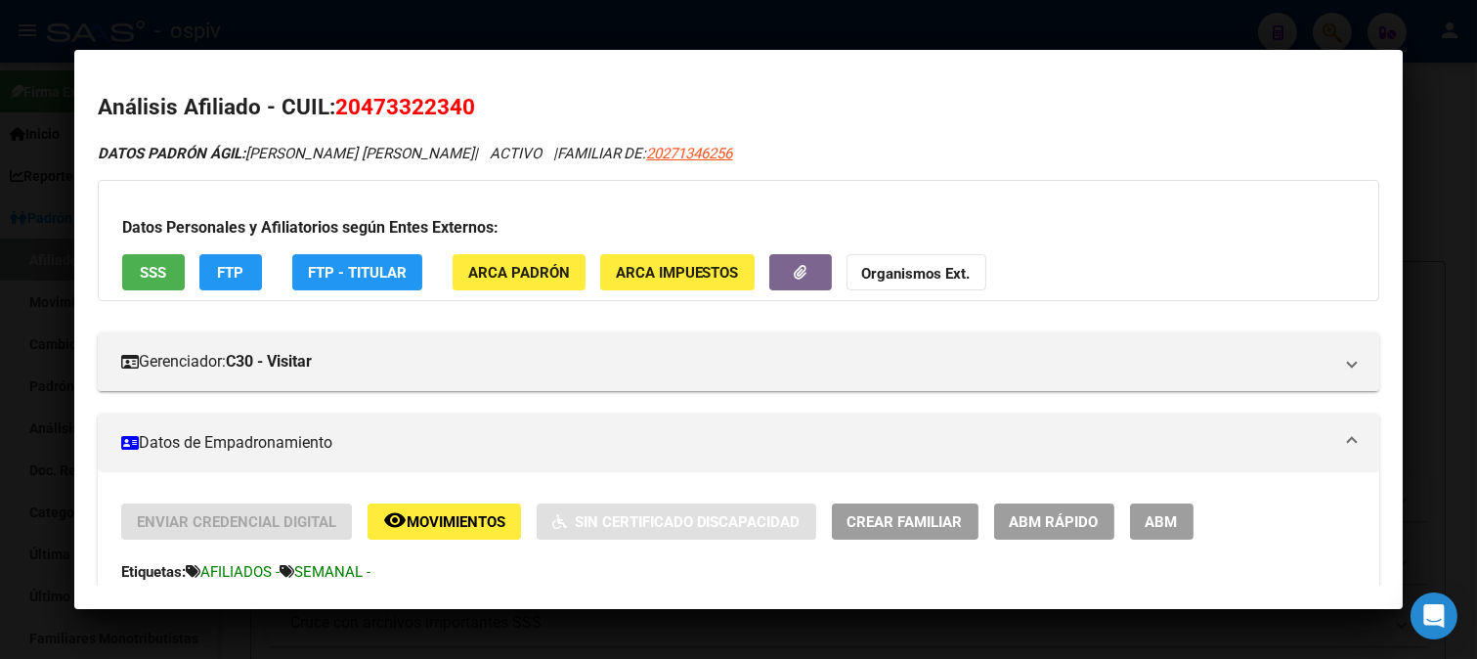
drag, startPoint x: 1310, startPoint y: 17, endPoint x: 1315, endPoint y: 57, distance: 40.5
click at [1310, 18] on div at bounding box center [738, 329] width 1477 height 659
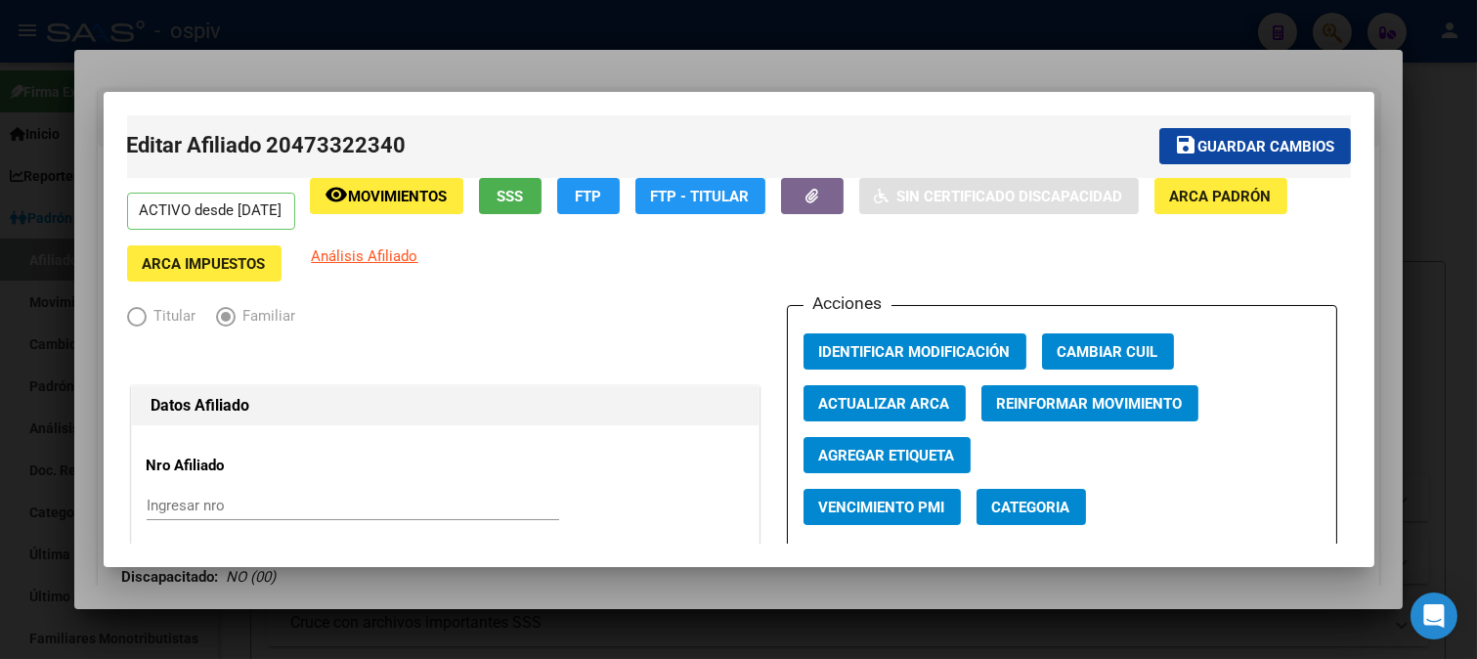
click at [1307, 33] on div at bounding box center [738, 329] width 1477 height 659
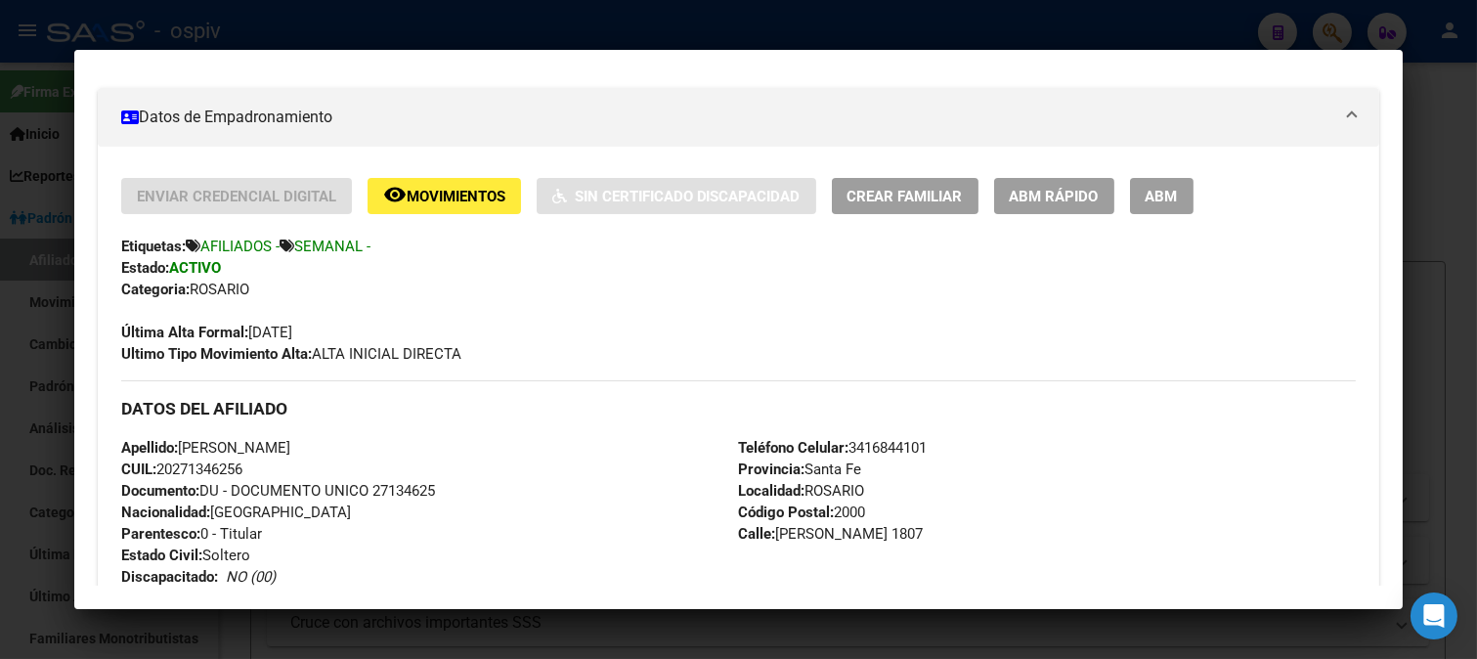
click at [1351, 35] on div at bounding box center [738, 329] width 1477 height 659
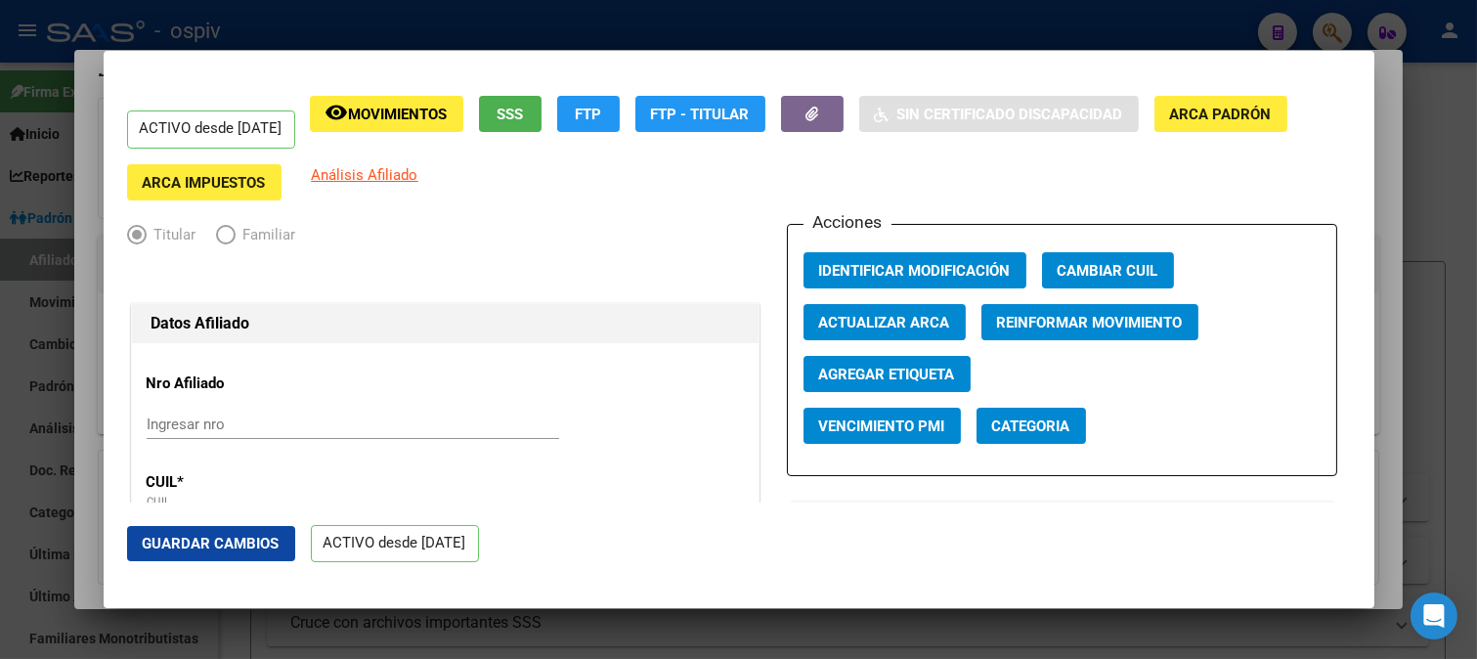
click at [1321, 36] on div at bounding box center [738, 329] width 1477 height 659
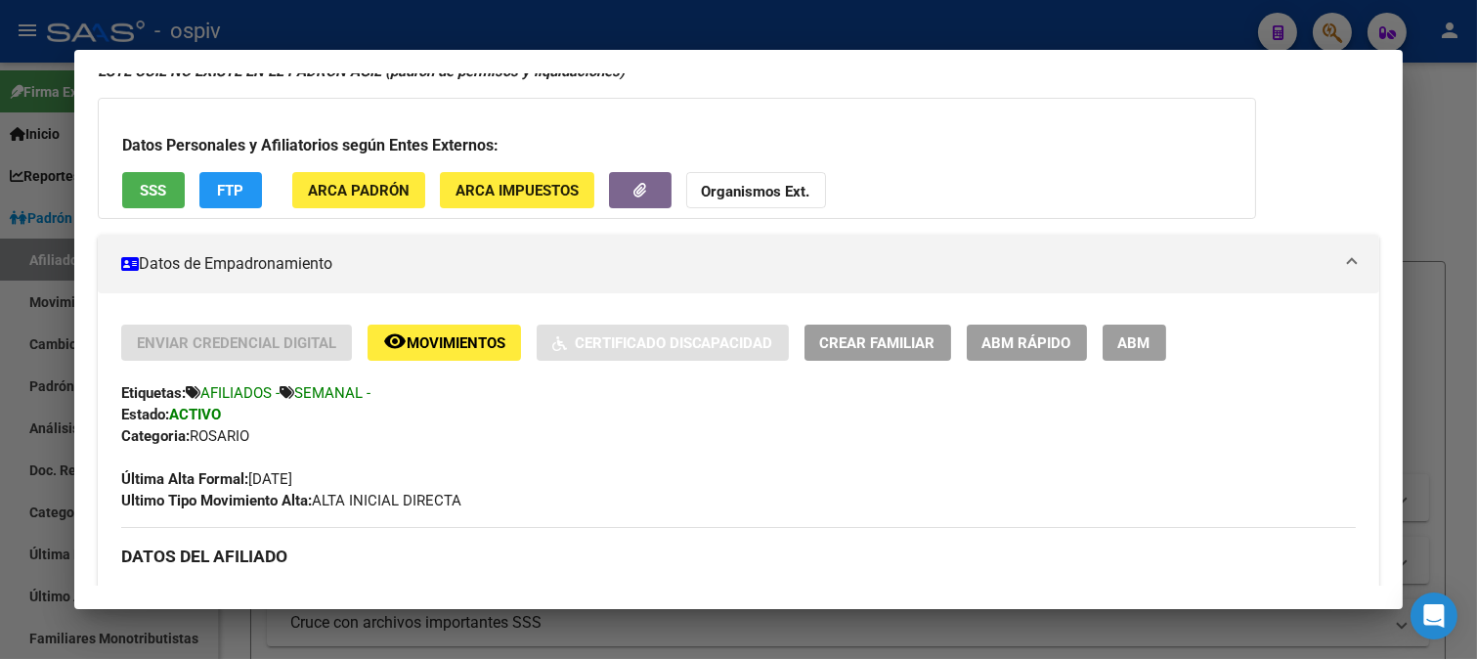
drag, startPoint x: 1340, startPoint y: 35, endPoint x: 1155, endPoint y: 42, distance: 184.8
click at [1335, 36] on div at bounding box center [738, 329] width 1477 height 659
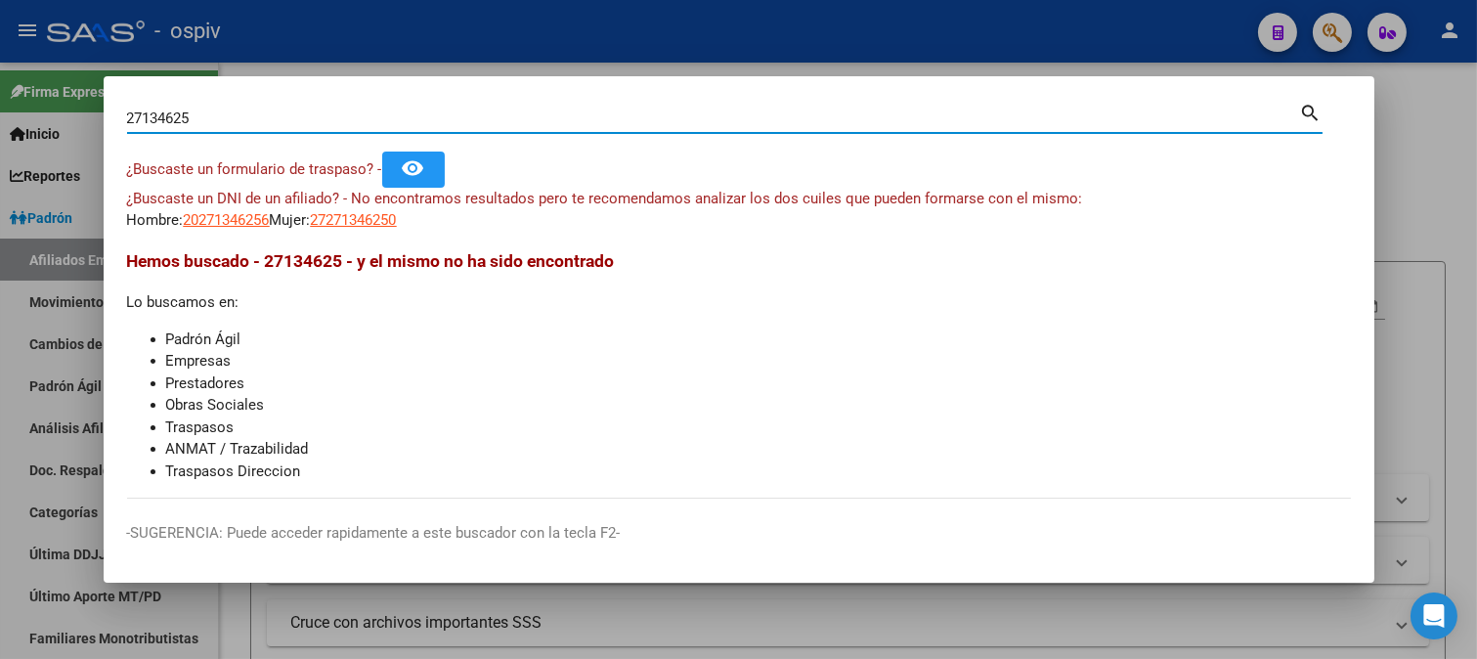
drag, startPoint x: 251, startPoint y: 108, endPoint x: 0, endPoint y: 32, distance: 262.5
click at [0, 88] on div "27134625 Buscar (apellido, dni, cuil, nro traspaso, cuit, obra social) search ¿…" at bounding box center [738, 329] width 1477 height 659
type input "45128744"
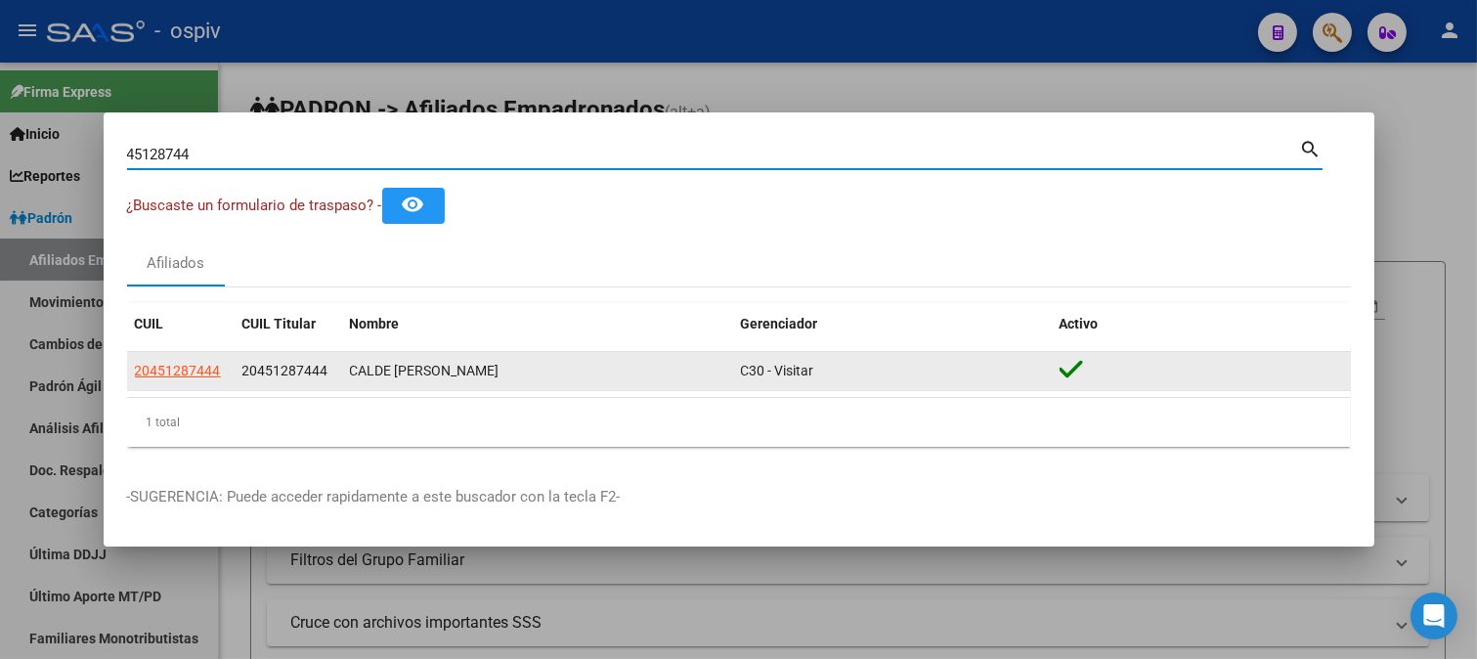
click at [219, 376] on div "20451287444" at bounding box center [181, 371] width 92 height 22
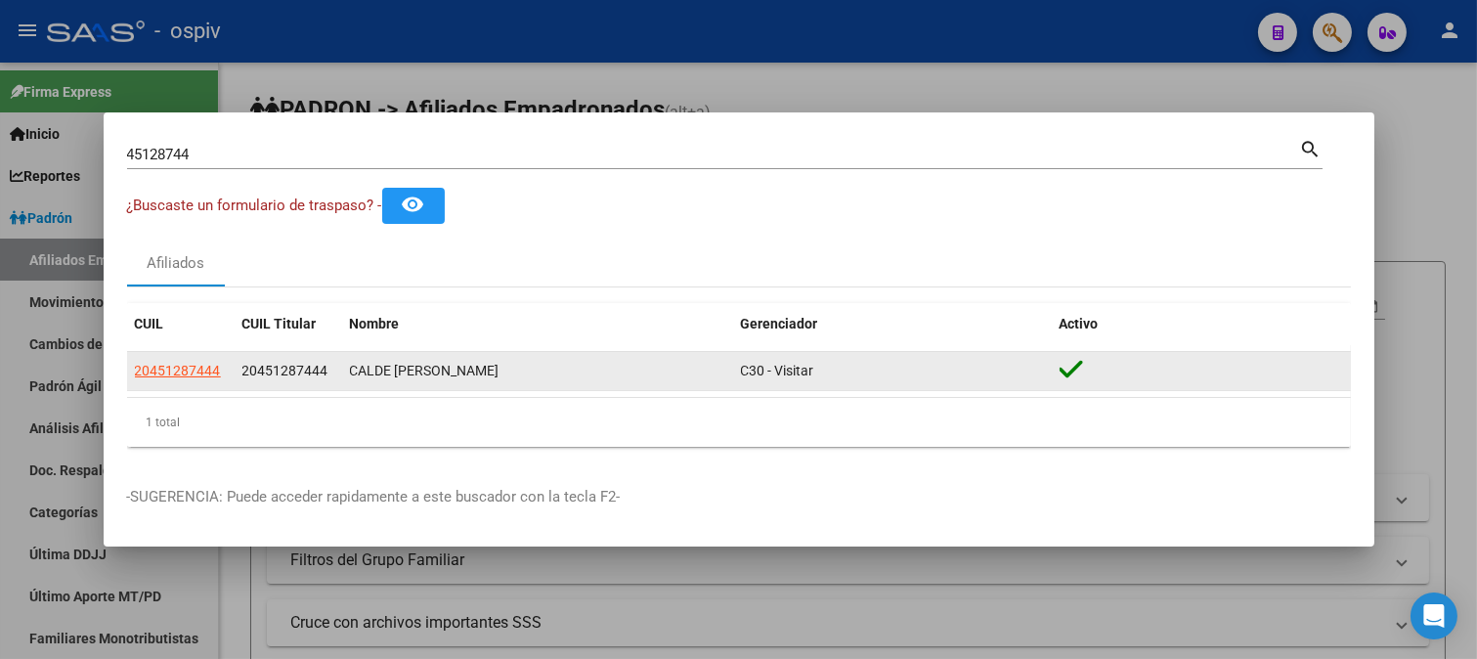
click at [190, 382] on app-link-go-to "20451287444" at bounding box center [178, 371] width 86 height 22
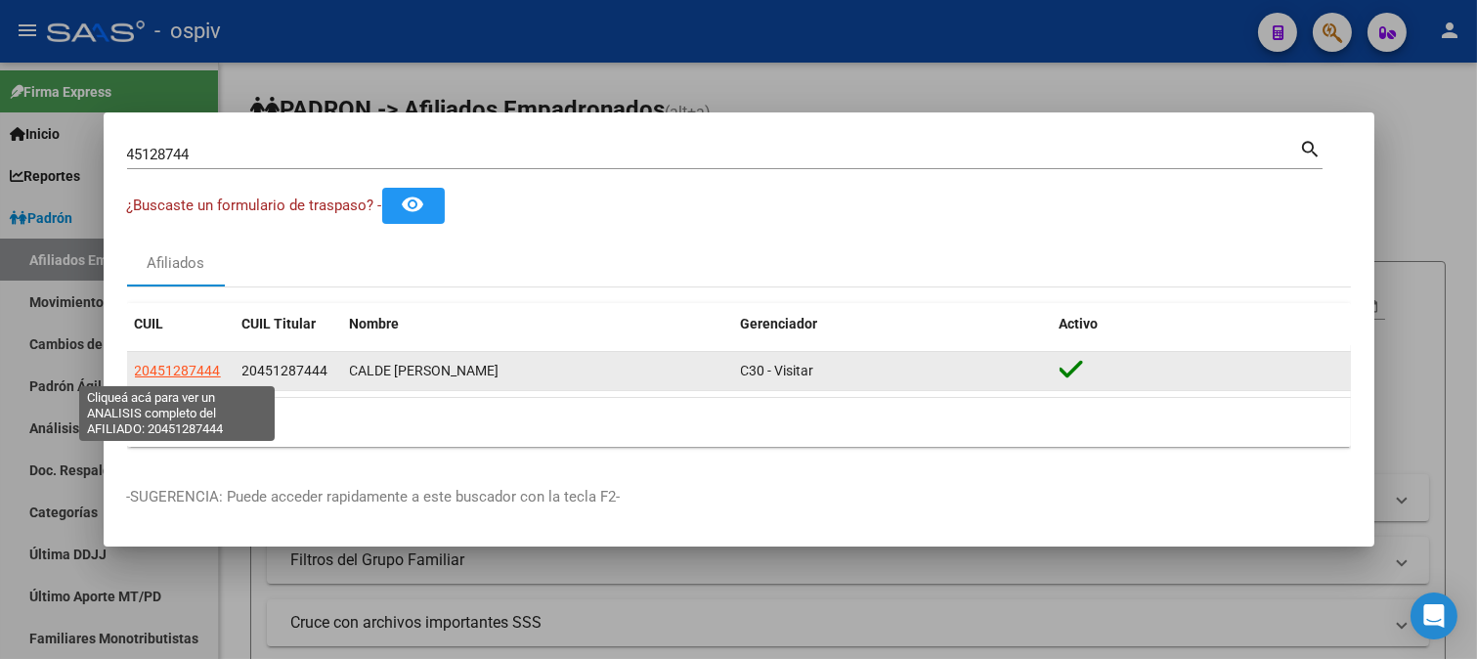
click at [183, 376] on span "20451287444" at bounding box center [178, 371] width 86 height 16
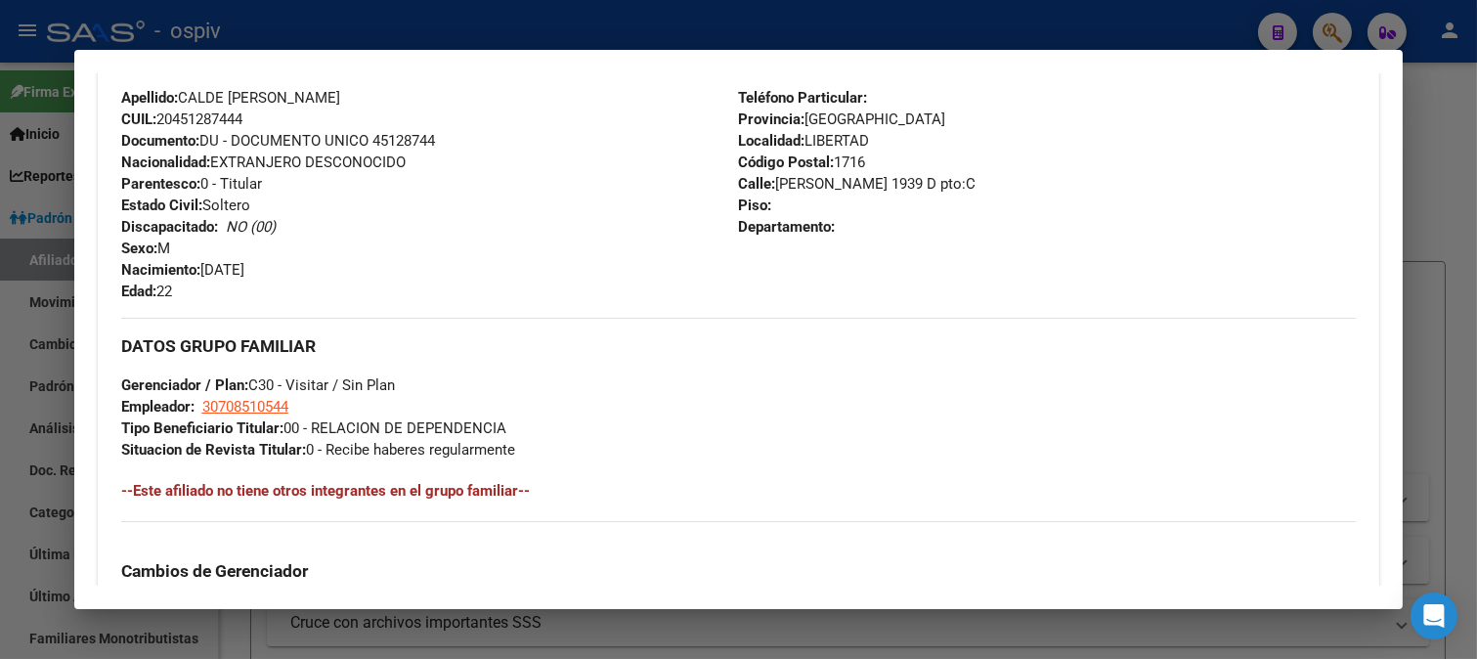
scroll to position [759, 0]
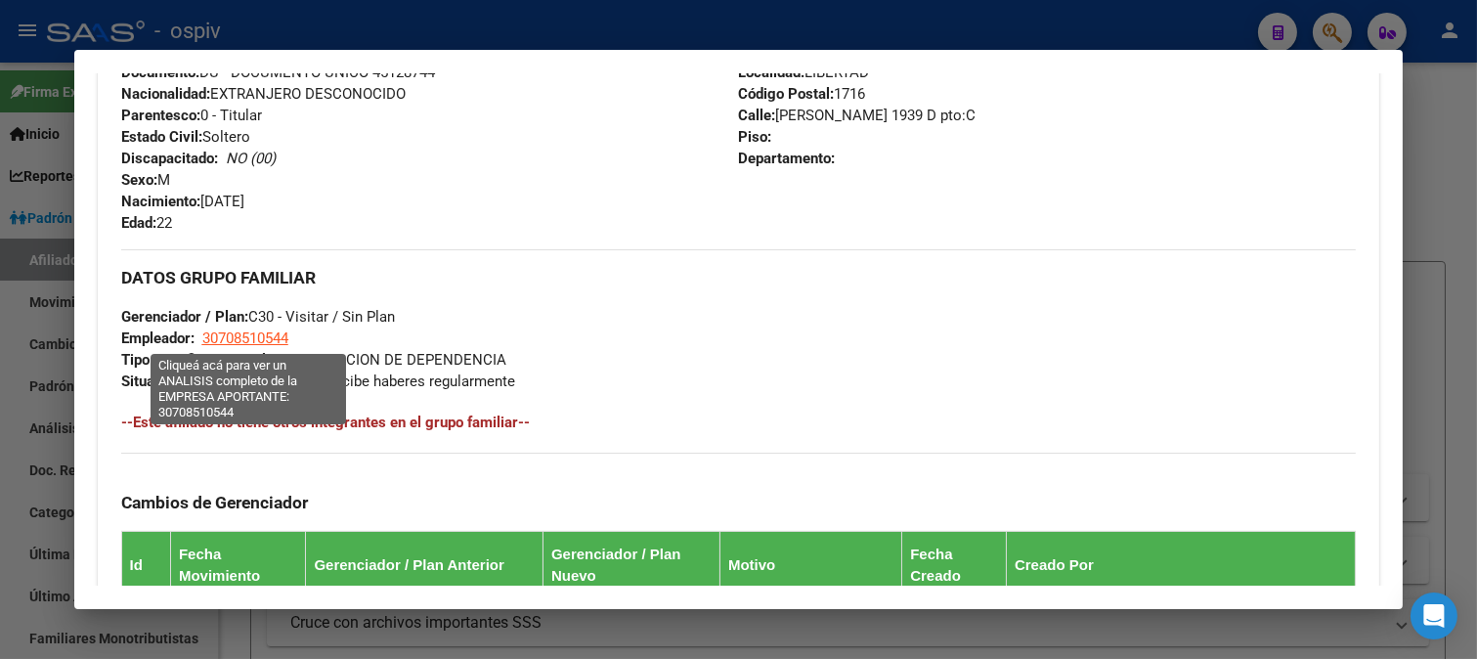
click at [267, 338] on span "30708510544" at bounding box center [245, 338] width 86 height 18
type textarea "30708510544"
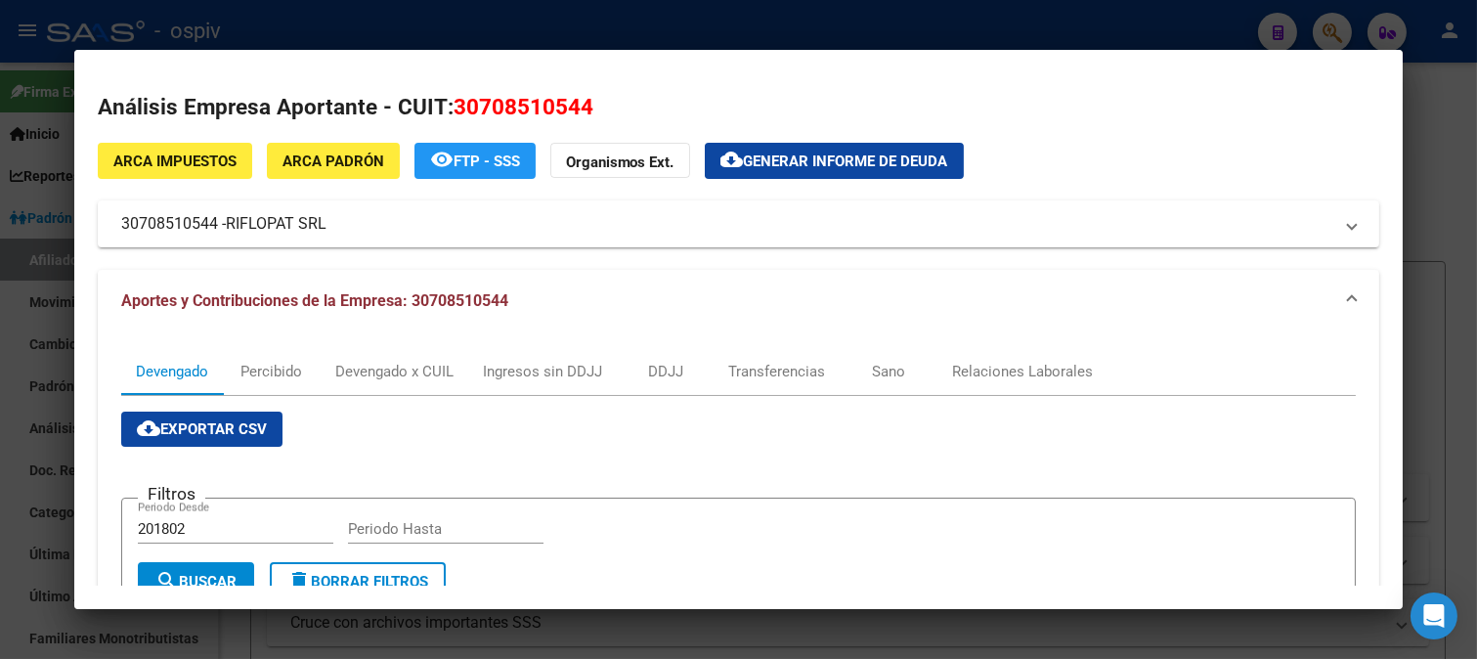
scroll to position [325, 0]
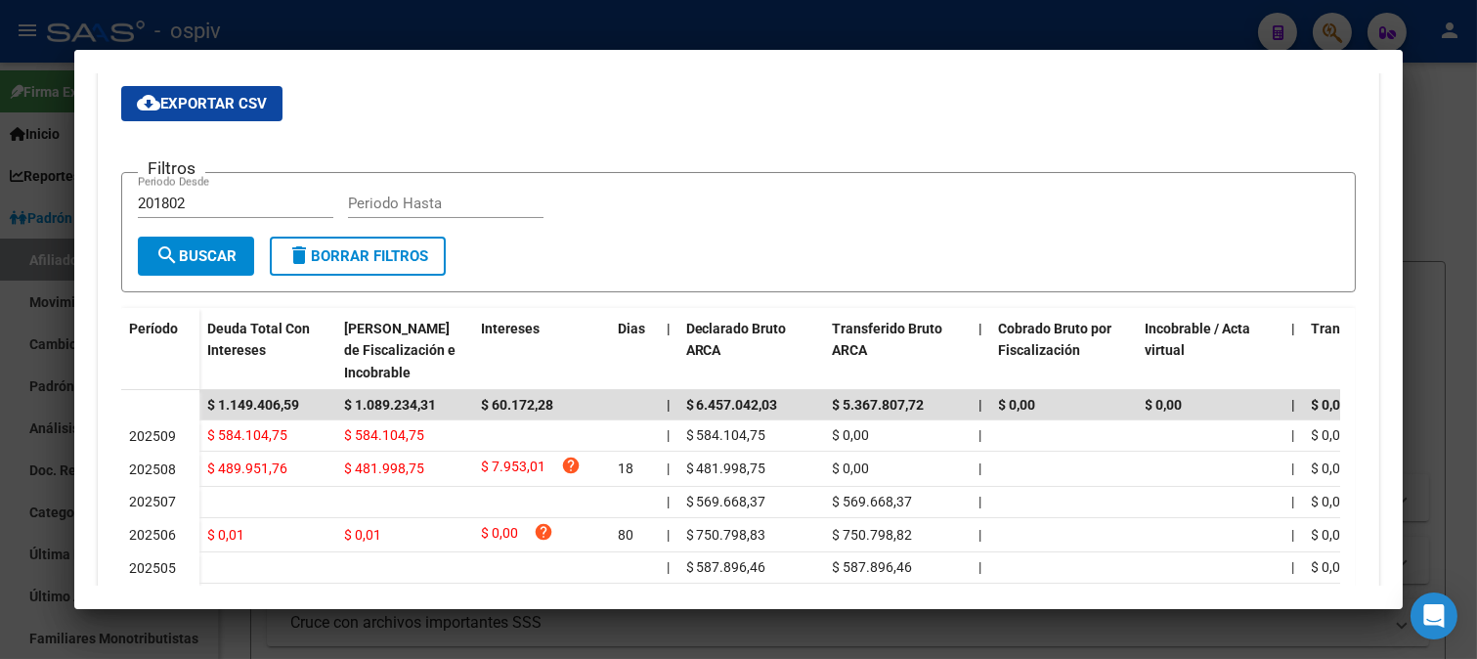
click at [764, 32] on div at bounding box center [738, 329] width 1477 height 659
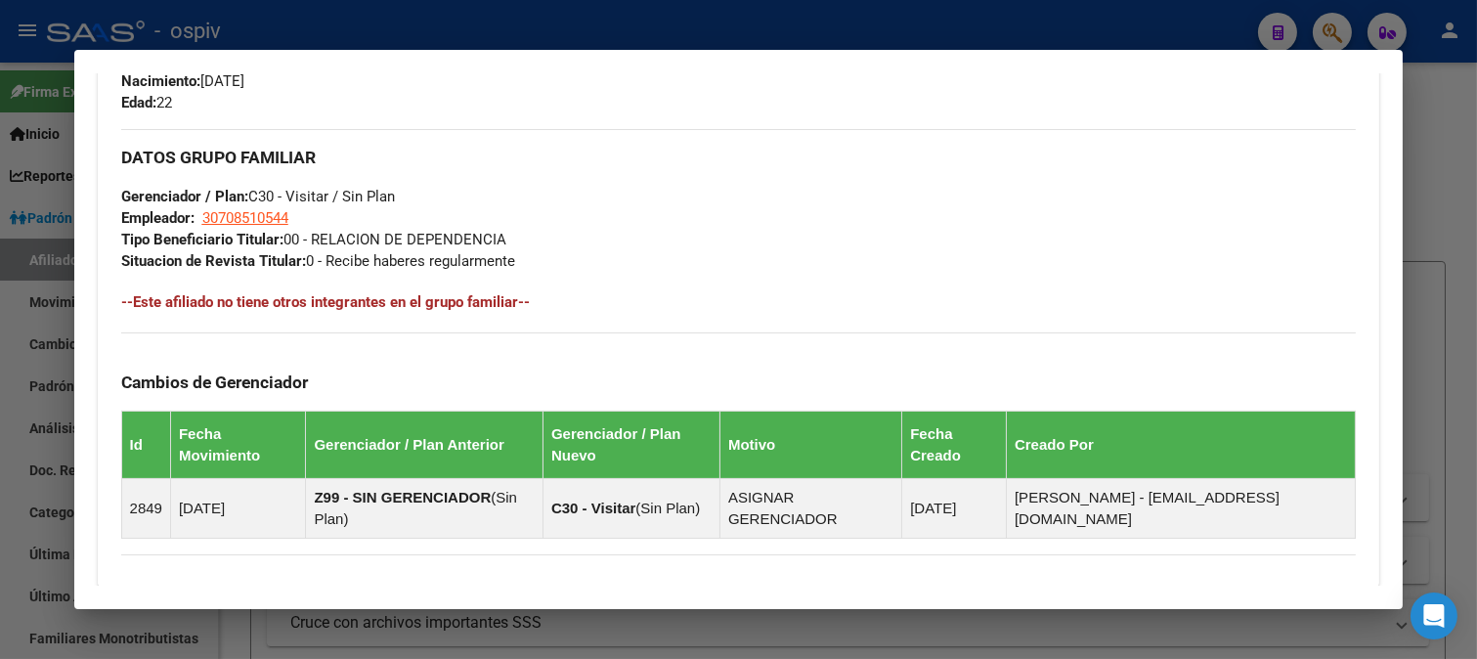
scroll to position [1138, 0]
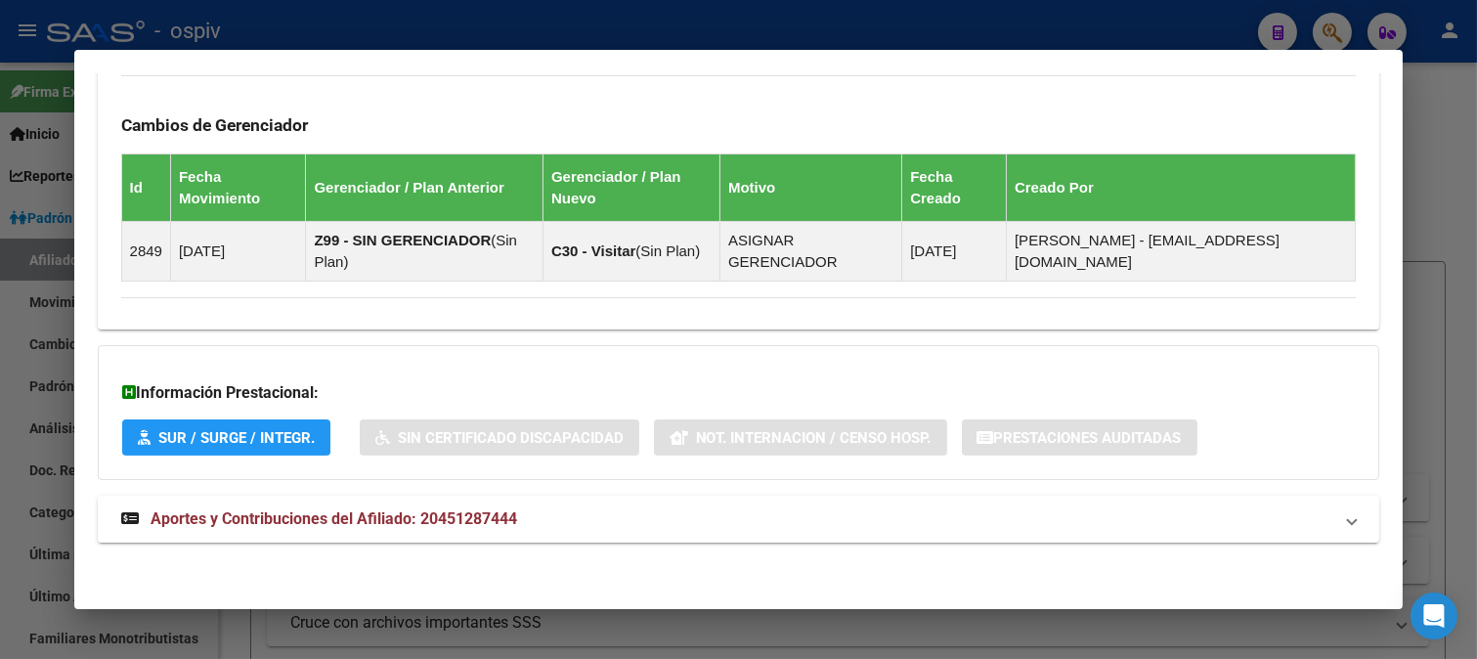
click at [340, 511] on span "Aportes y Contribuciones del Afiliado: 20451287444" at bounding box center [334, 518] width 366 height 19
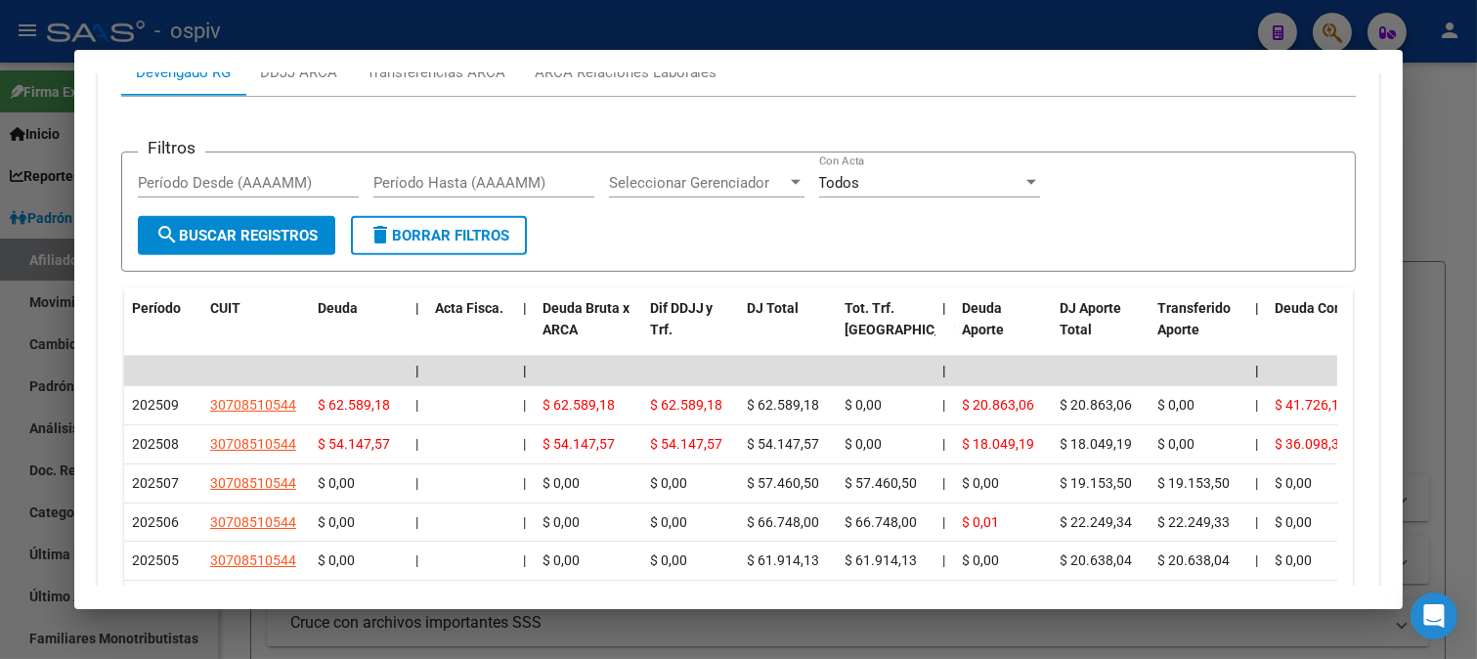
scroll to position [1789, 0]
